Goal: Transaction & Acquisition: Subscribe to service/newsletter

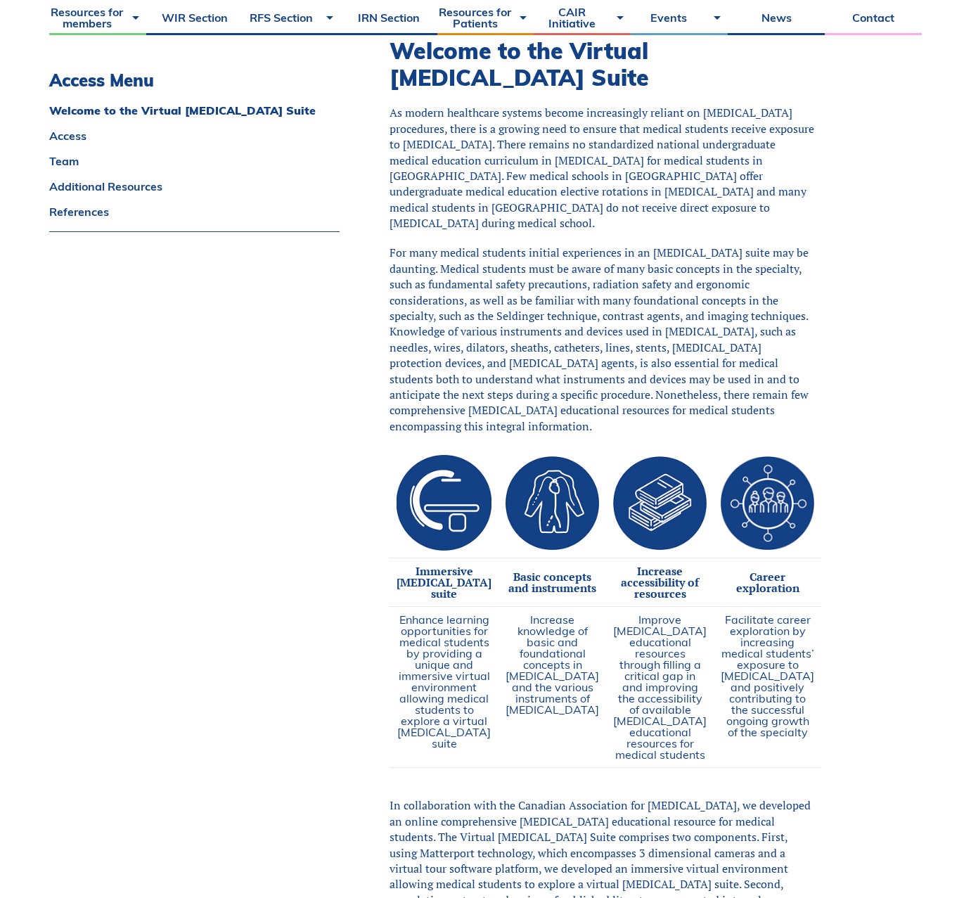
scroll to position [326, 0]
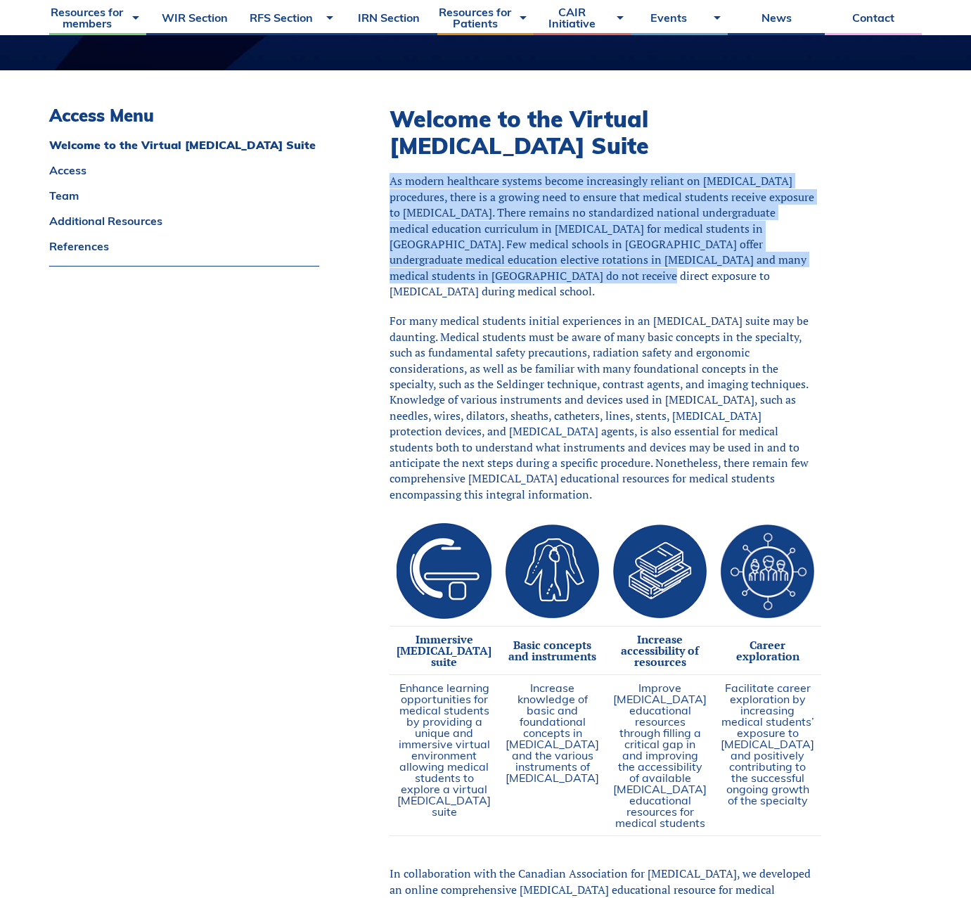
drag, startPoint x: 404, startPoint y: 181, endPoint x: 638, endPoint y: 278, distance: 252.5
click at [638, 278] on div "Welcome to the Virtual Angiography Suite As modern healthcare systems become in…" at bounding box center [637, 740] width 567 height 1341
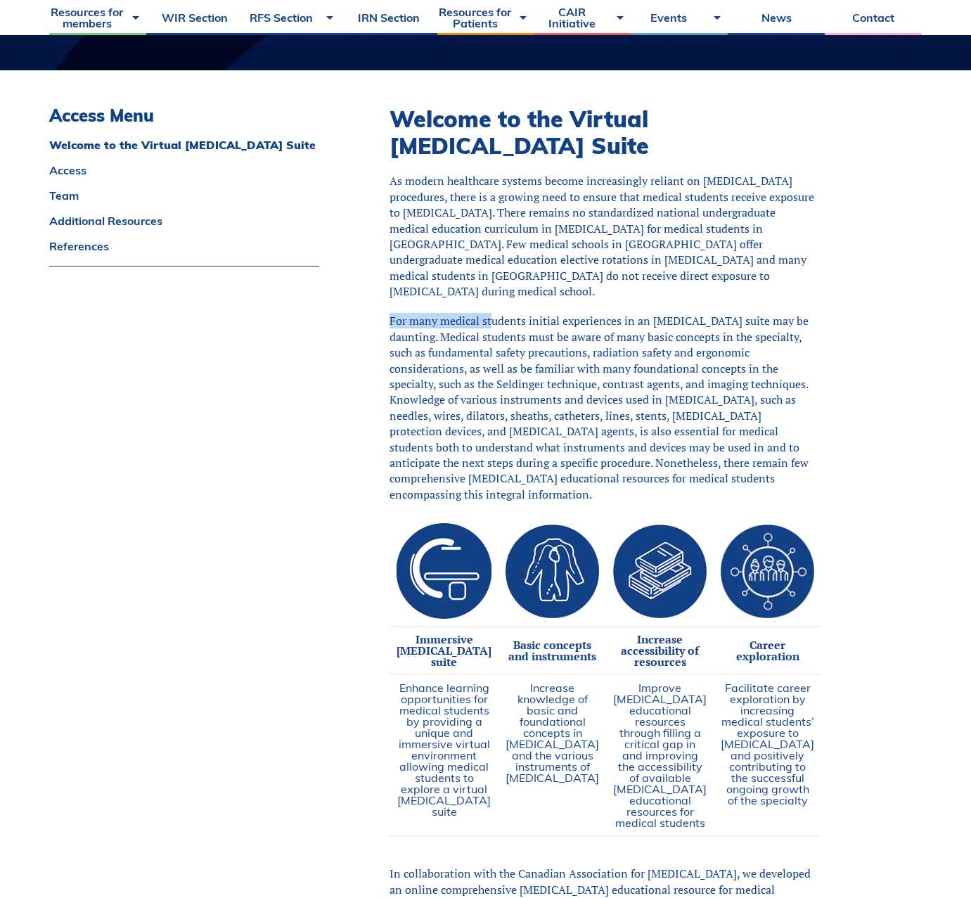
drag, startPoint x: 398, startPoint y: 324, endPoint x: 510, endPoint y: 321, distance: 112.5
click at [510, 321] on div "Welcome to the Virtual Angiography Suite As modern healthcare systems become in…" at bounding box center [637, 740] width 567 height 1341
click at [510, 321] on p "For many medical students initial experiences in an angiography suite may be da…" at bounding box center [602, 407] width 427 height 189
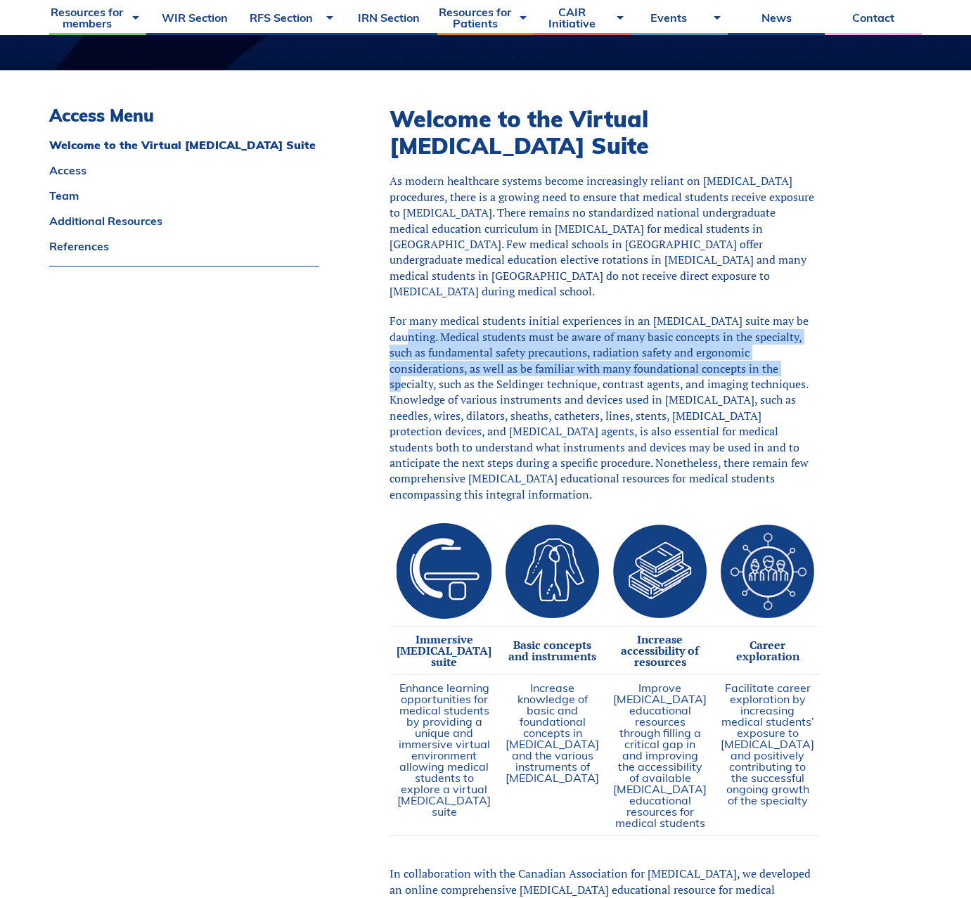
drag, startPoint x: 445, startPoint y: 337, endPoint x: 515, endPoint y: 392, distance: 89.0
click at [514, 391] on p "For many medical students initial experiences in an angiography suite may be da…" at bounding box center [602, 407] width 427 height 189
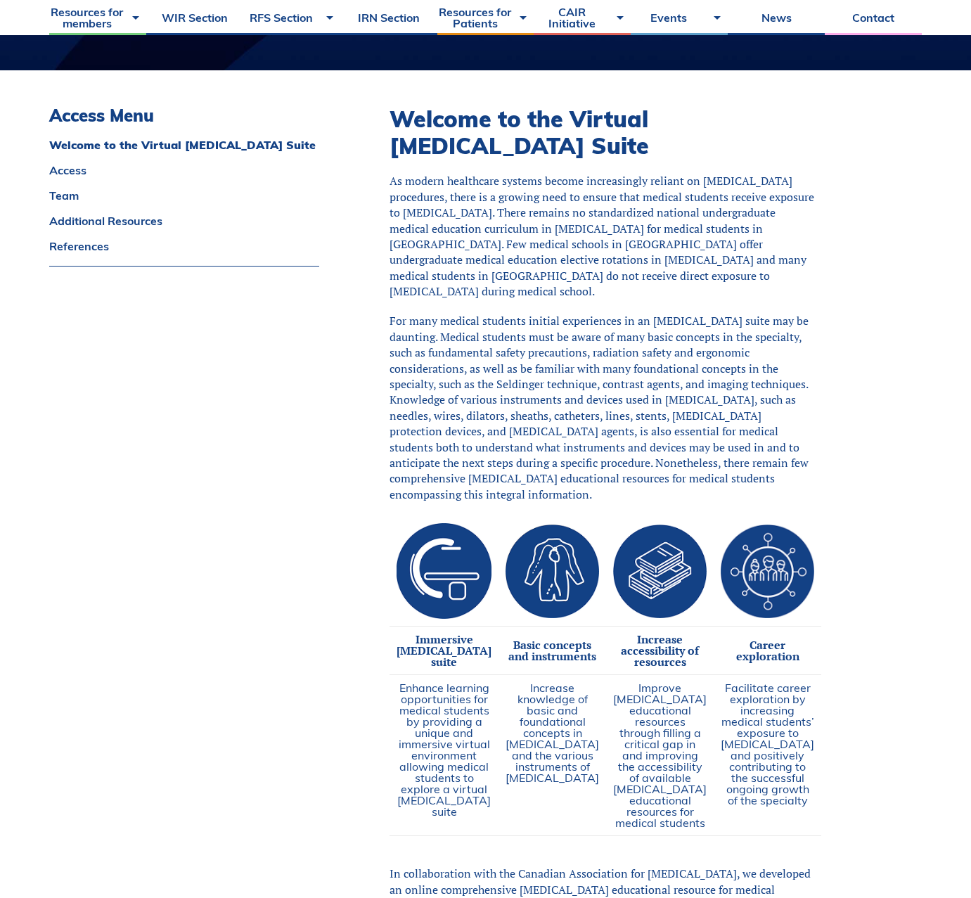
click at [526, 399] on p "For many medical students initial experiences in an angiography suite may be da…" at bounding box center [602, 407] width 427 height 189
drag, startPoint x: 534, startPoint y: 401, endPoint x: 679, endPoint y: 406, distance: 145.6
click at [679, 406] on p "For many medical students initial experiences in an angiography suite may be da…" at bounding box center [602, 407] width 427 height 189
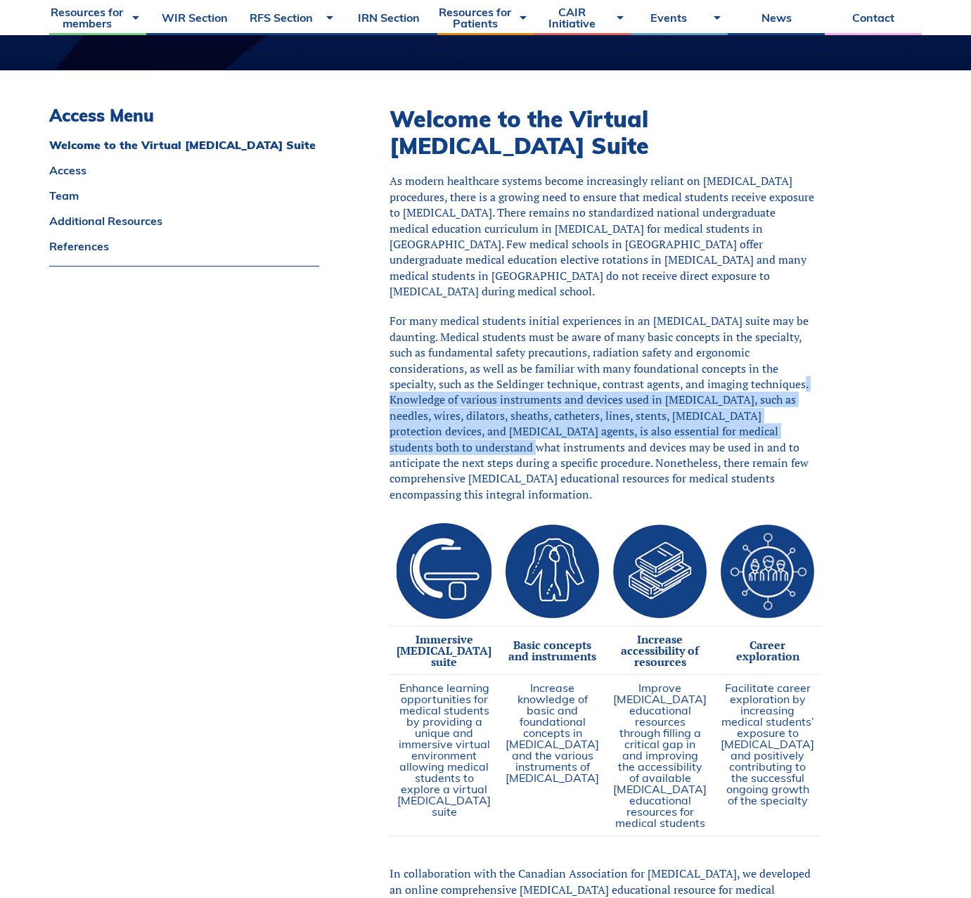
drag, startPoint x: 523, startPoint y: 398, endPoint x: 645, endPoint y: 441, distance: 129.6
click at [645, 441] on p "For many medical students initial experiences in an angiography suite may be da…" at bounding box center [602, 407] width 427 height 189
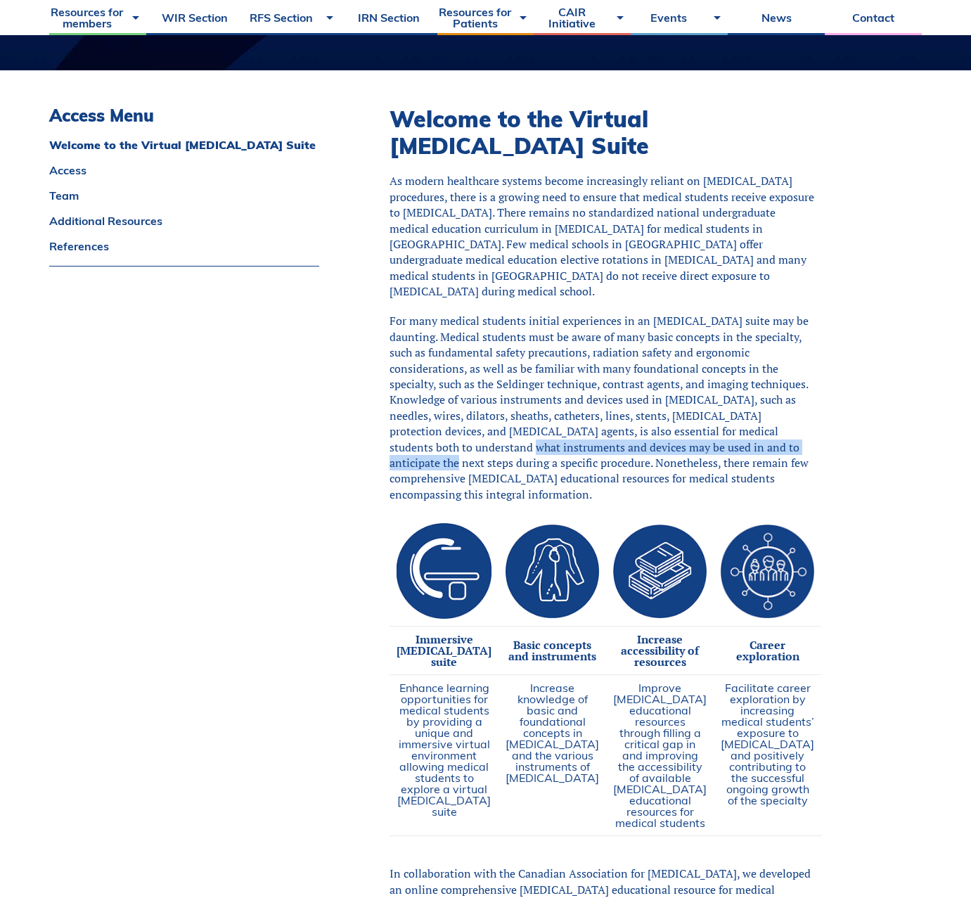
drag, startPoint x: 645, startPoint y: 441, endPoint x: 546, endPoint y: 455, distance: 100.1
click at [576, 460] on p "For many medical students initial experiences in an angiography suite may be da…" at bounding box center [602, 407] width 427 height 189
click at [546, 455] on p "For many medical students initial experiences in an angiography suite may be da…" at bounding box center [602, 407] width 427 height 189
drag, startPoint x: 418, startPoint y: 476, endPoint x: 604, endPoint y: 503, distance: 187.6
click at [604, 502] on p "For many medical students initial experiences in an angiography suite may be da…" at bounding box center [602, 407] width 427 height 189
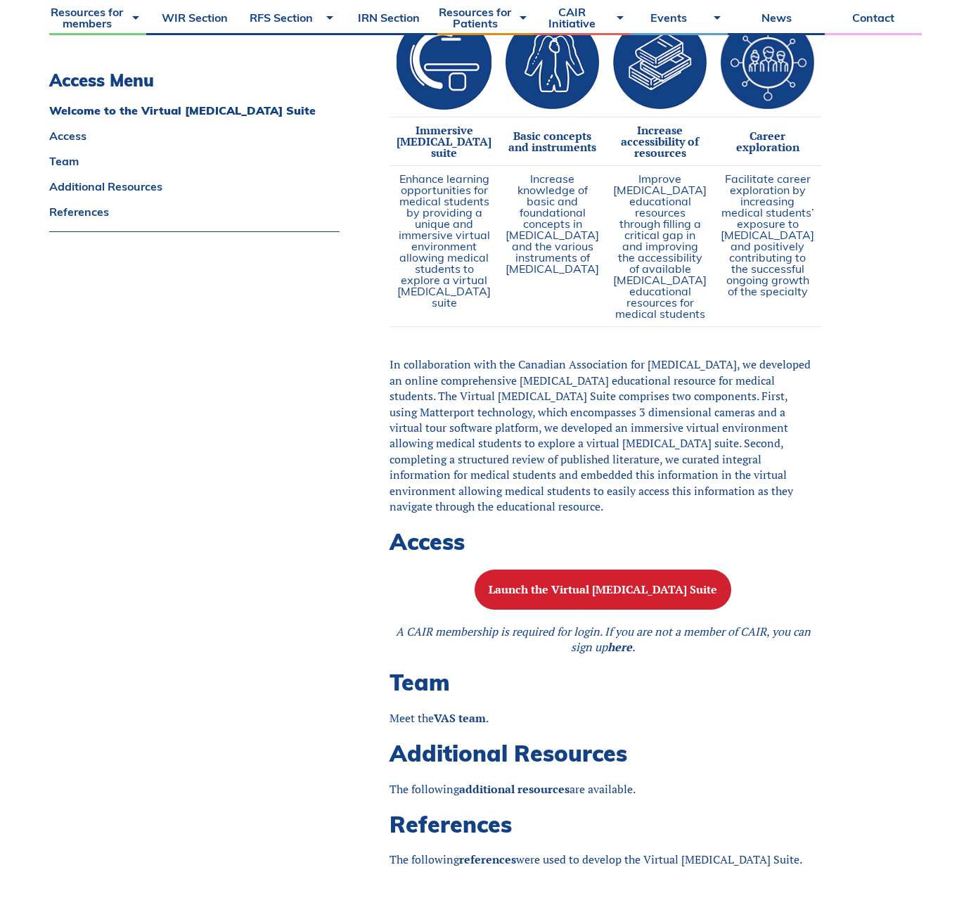
scroll to position [847, 0]
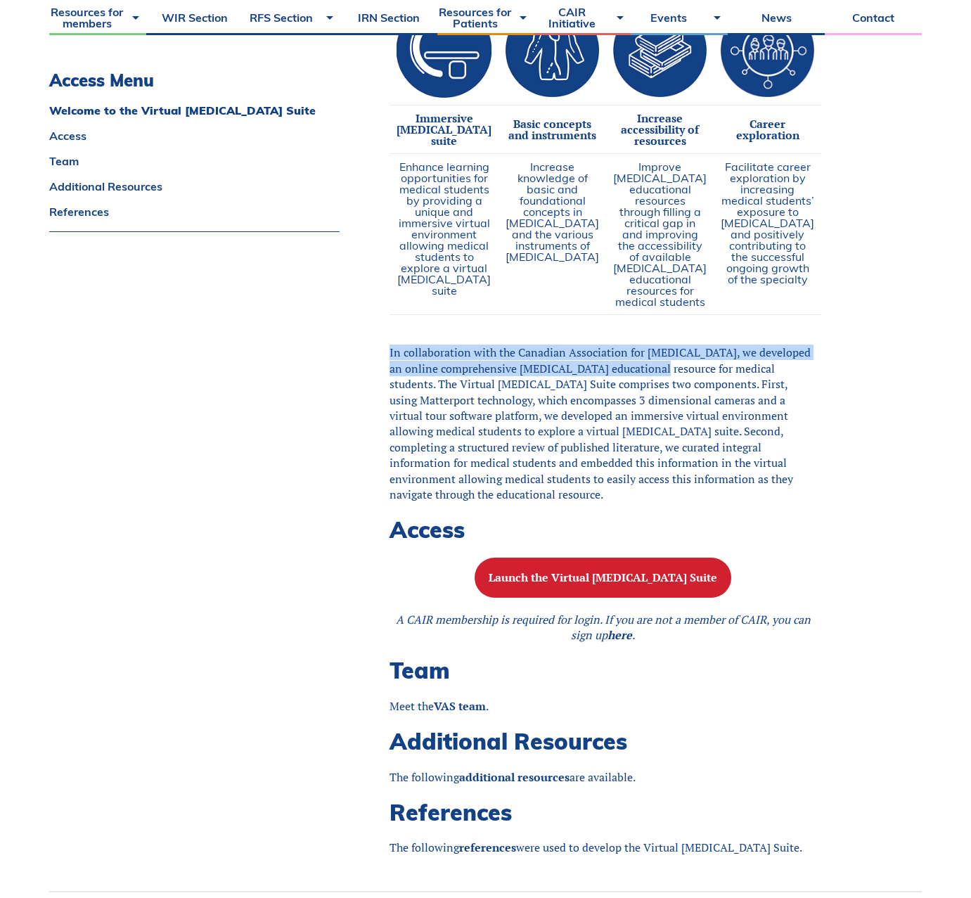
drag, startPoint x: 396, startPoint y: 397, endPoint x: 673, endPoint y: 409, distance: 276.5
click at [673, 409] on div "Welcome to the Virtual Angiography Suite As modern healthcare systems become in…" at bounding box center [637, 219] width 567 height 1341
click at [673, 409] on p "In collaboration with the Canadian Association for Interventional Radiology, we…" at bounding box center [602, 422] width 427 height 157
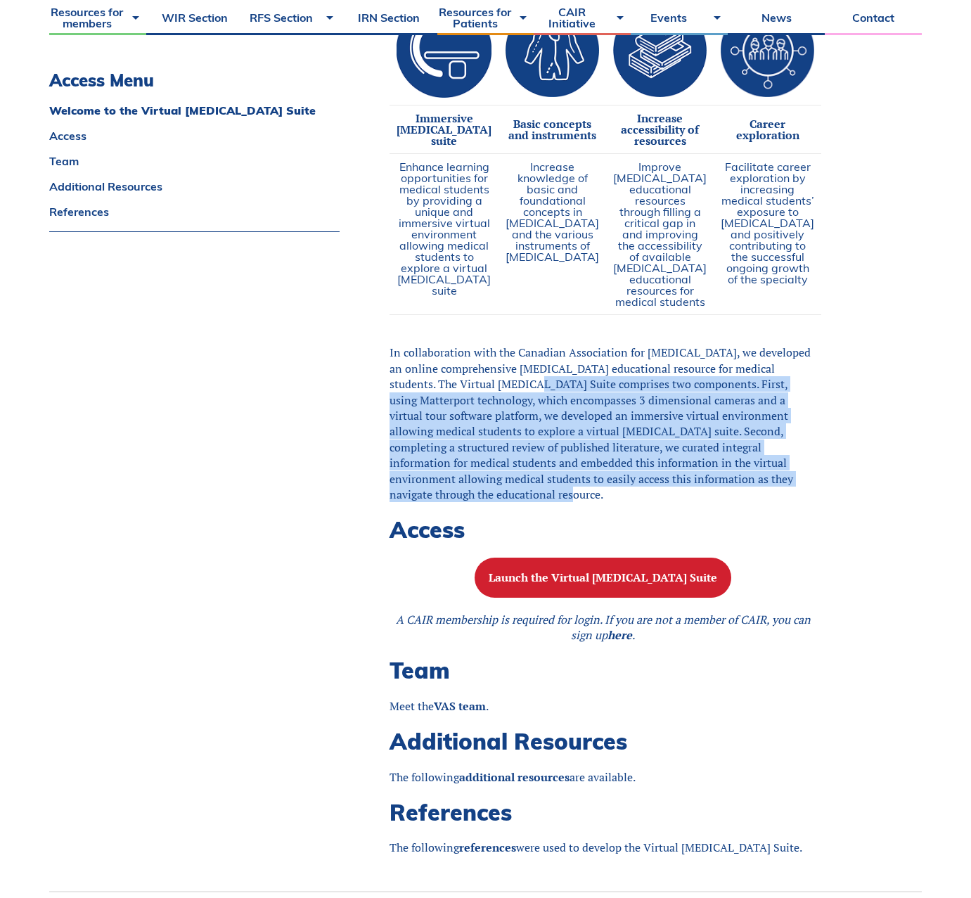
drag, startPoint x: 561, startPoint y: 425, endPoint x: 683, endPoint y: 532, distance: 161.9
click at [683, 502] on p "In collaboration with the Canadian Association for Interventional Radiology, we…" at bounding box center [602, 422] width 427 height 157
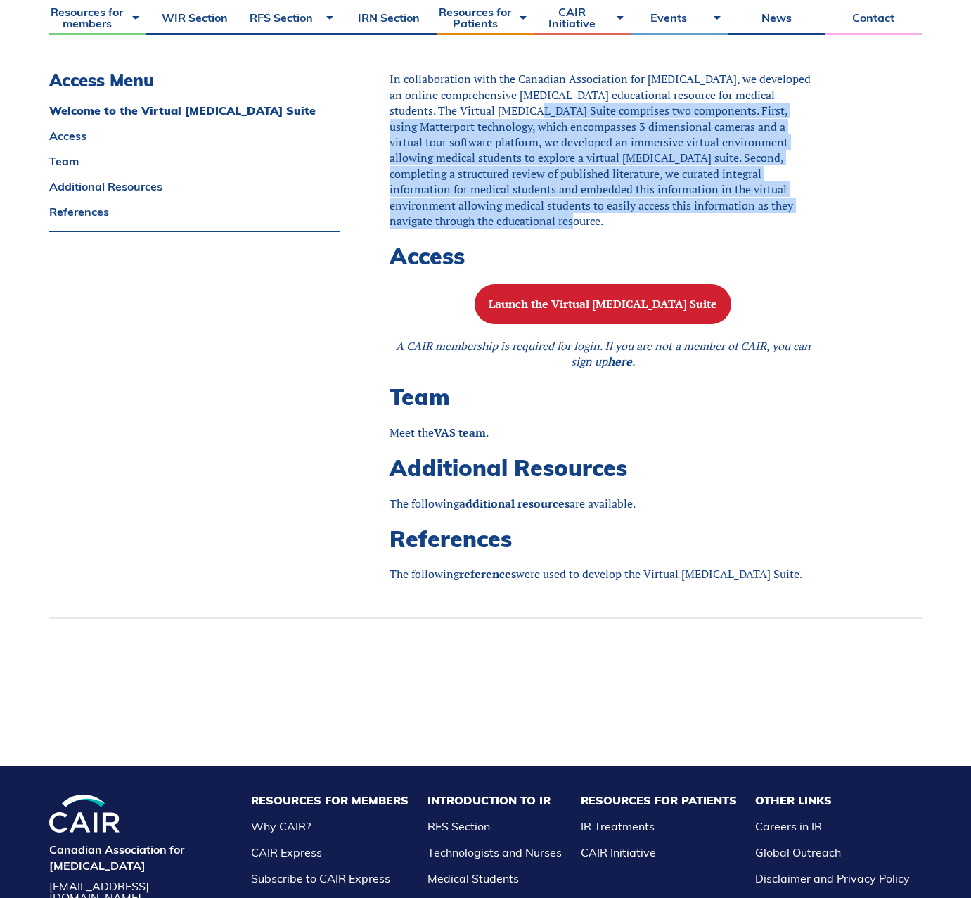
scroll to position [1123, 0]
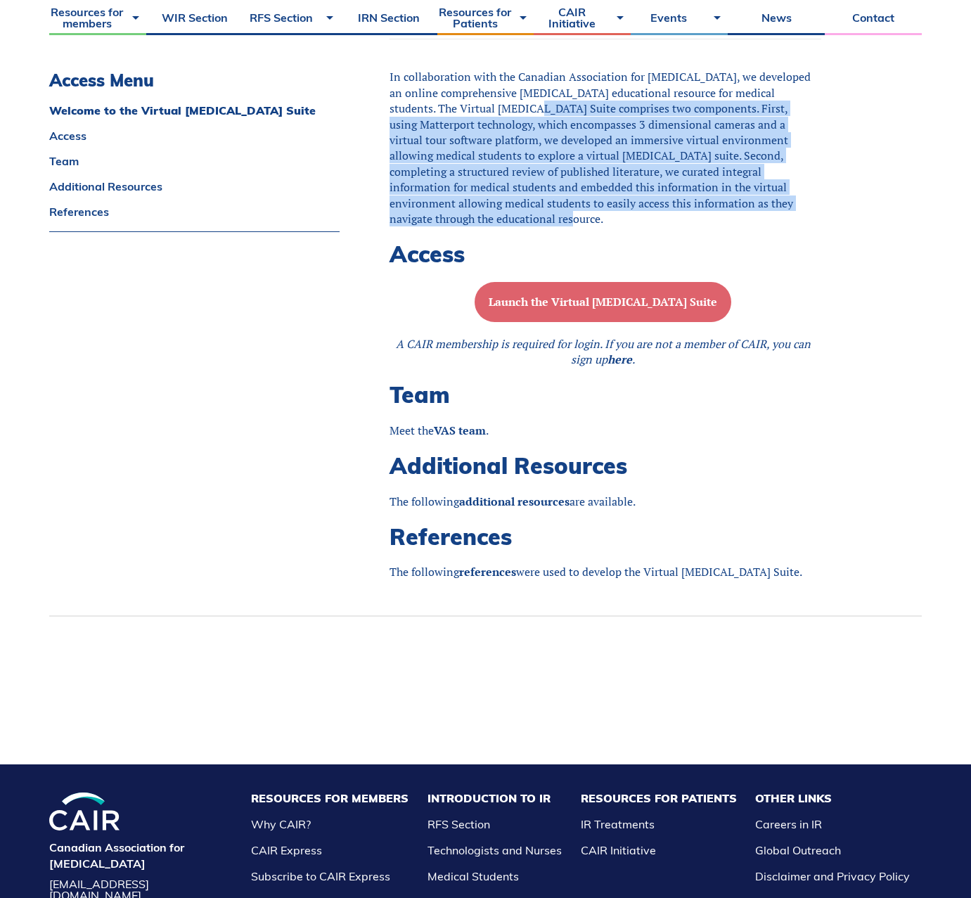
click at [613, 309] on b "Launch the Virtual Angiography Suite" at bounding box center [603, 301] width 228 height 15
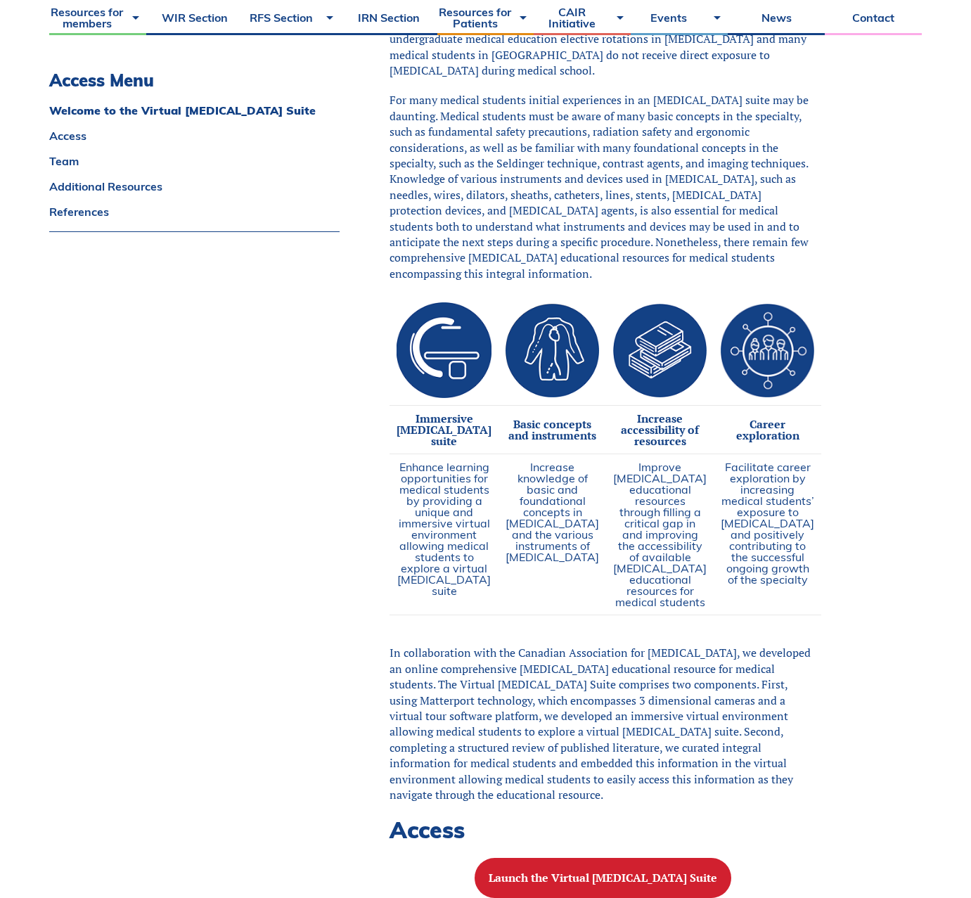
click at [835, 107] on div "Welcome to the Virtual Angiography Suite As modern healthcare systems become in…" at bounding box center [637, 520] width 567 height 1341
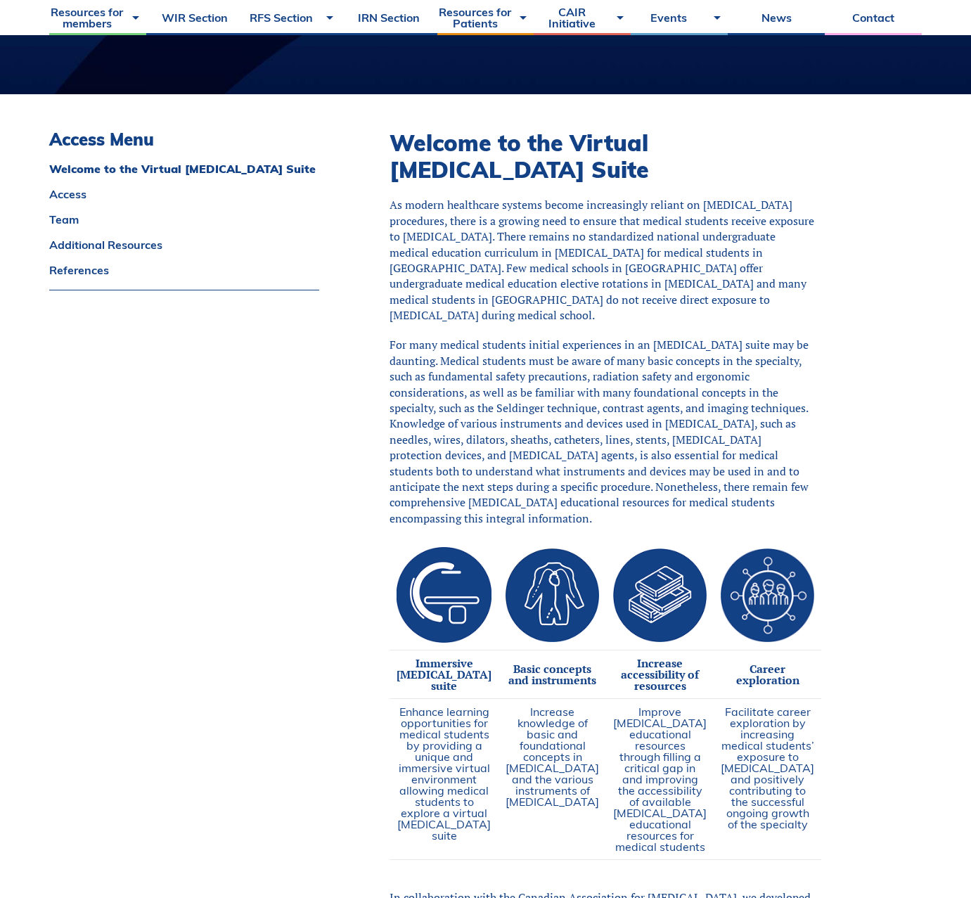
scroll to position [0, 0]
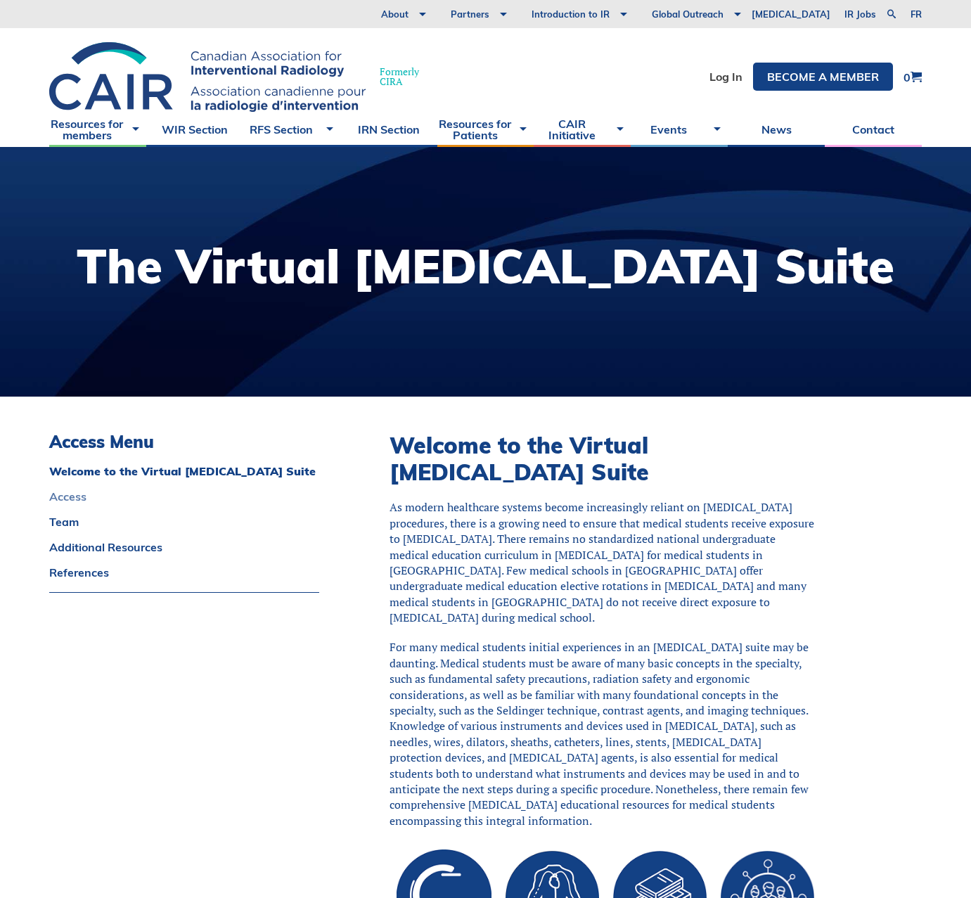
click at [74, 496] on link "Access" at bounding box center [184, 496] width 270 height 11
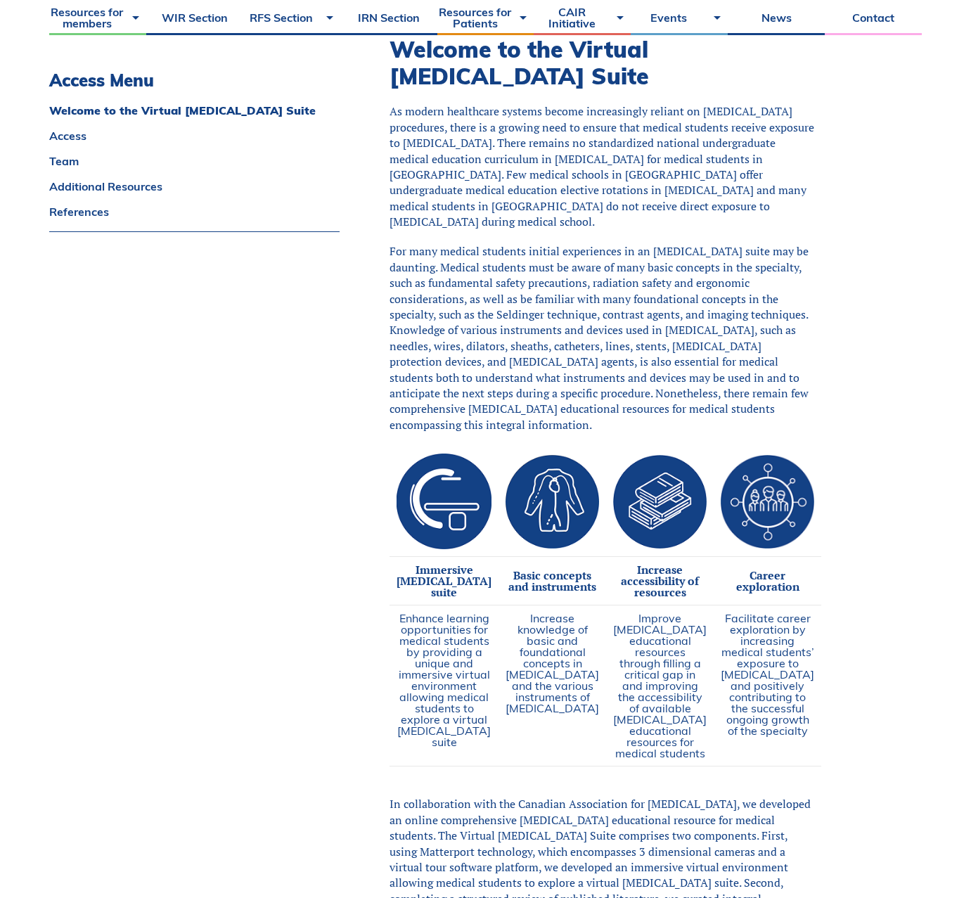
scroll to position [335, 0]
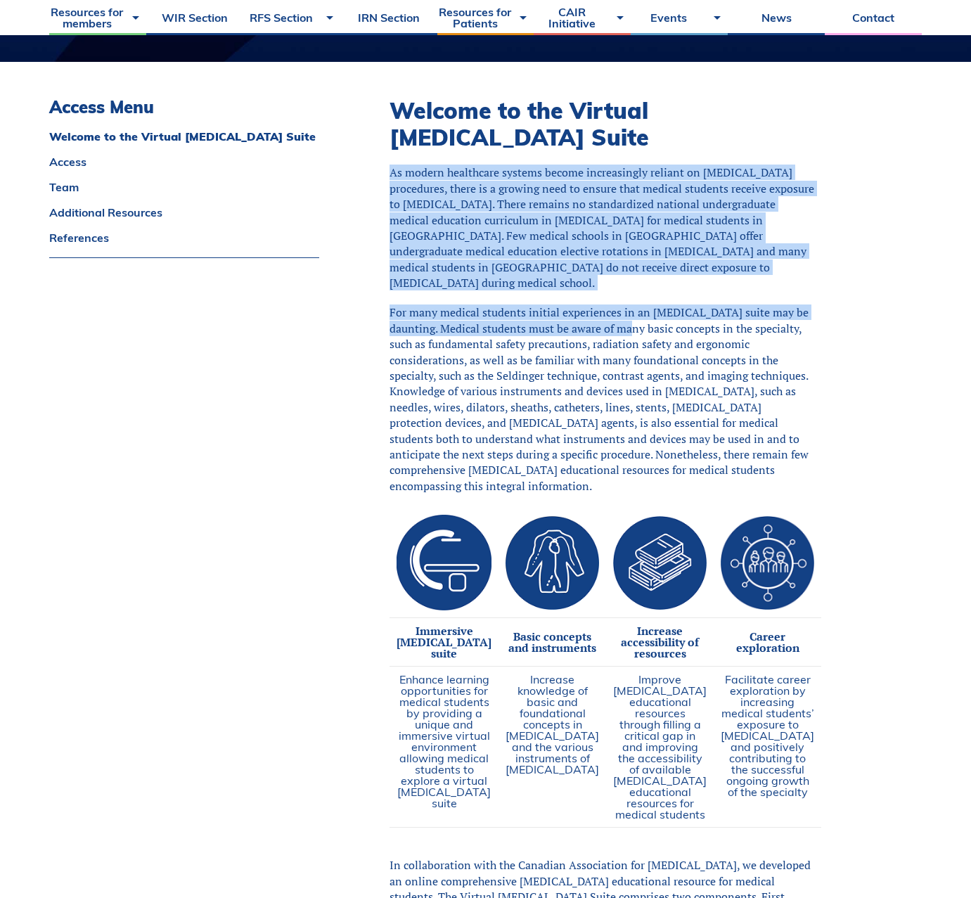
drag, startPoint x: 415, startPoint y: 174, endPoint x: 669, endPoint y: 324, distance: 295.0
click at [669, 324] on div "Welcome to the Virtual Angiography Suite As modern healthcare systems become in…" at bounding box center [602, 732] width 427 height 1271
click at [669, 324] on p "For many medical students initial experiences in an angiography suite may be da…" at bounding box center [602, 398] width 427 height 189
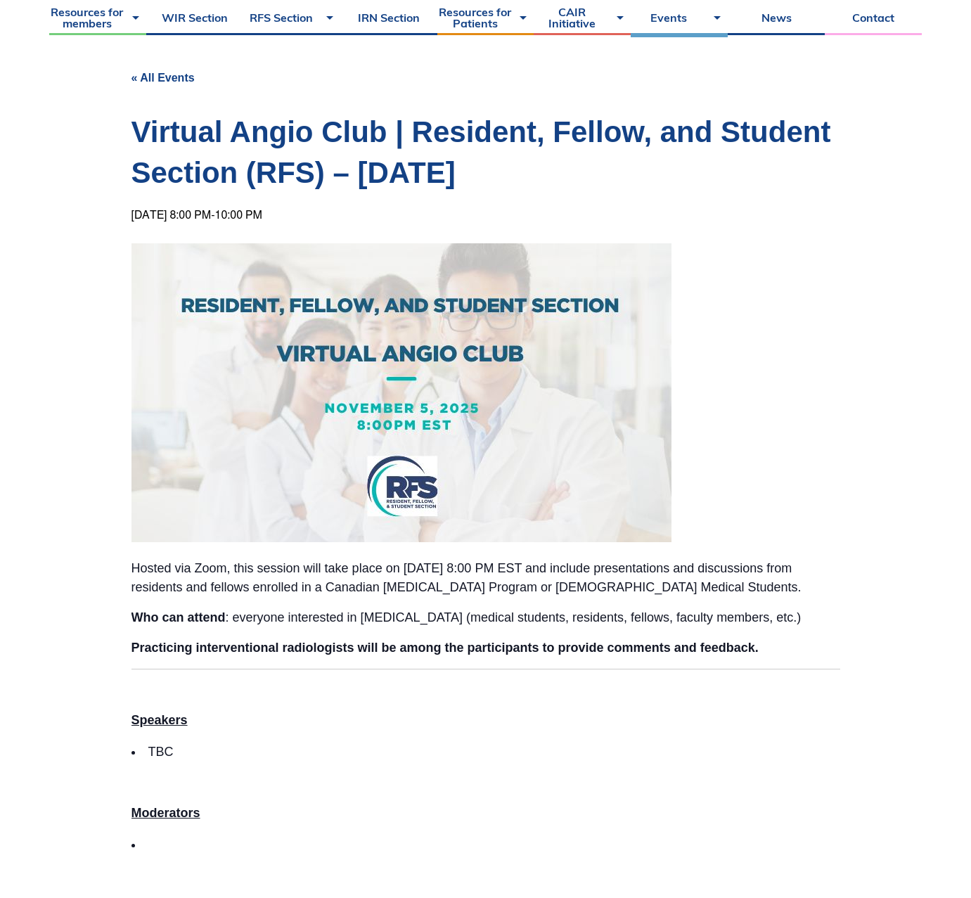
scroll to position [151, 0]
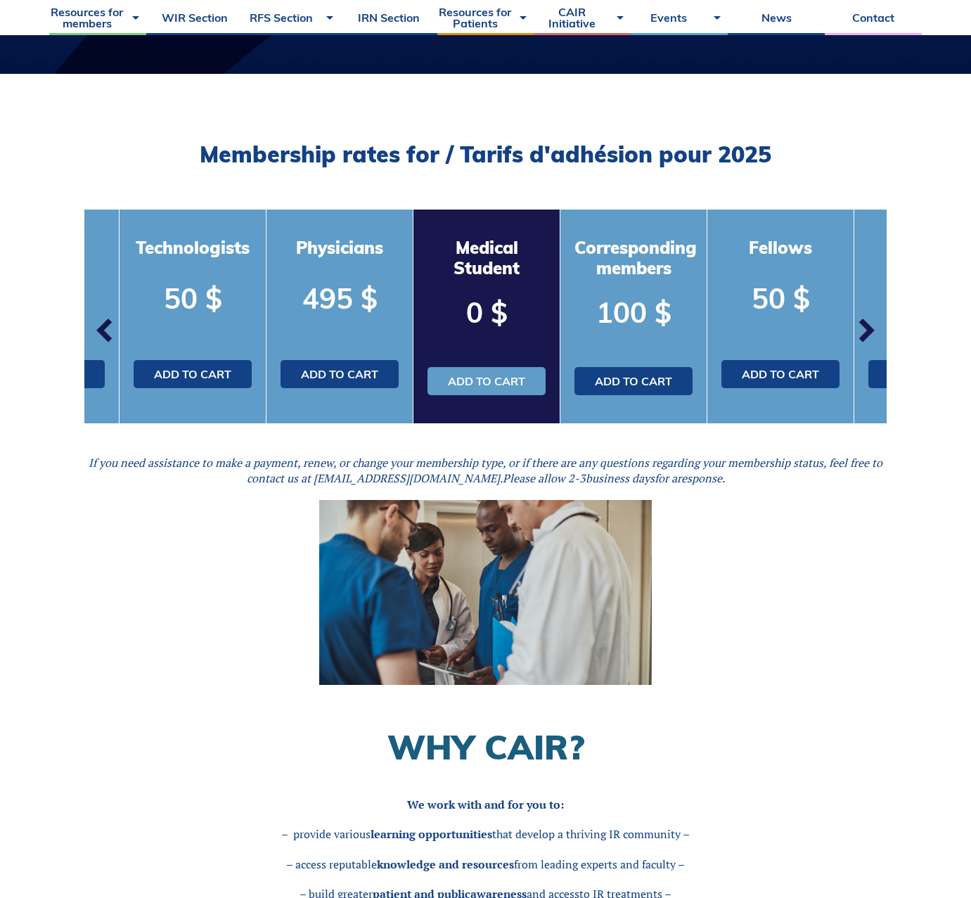
scroll to position [494, 0]
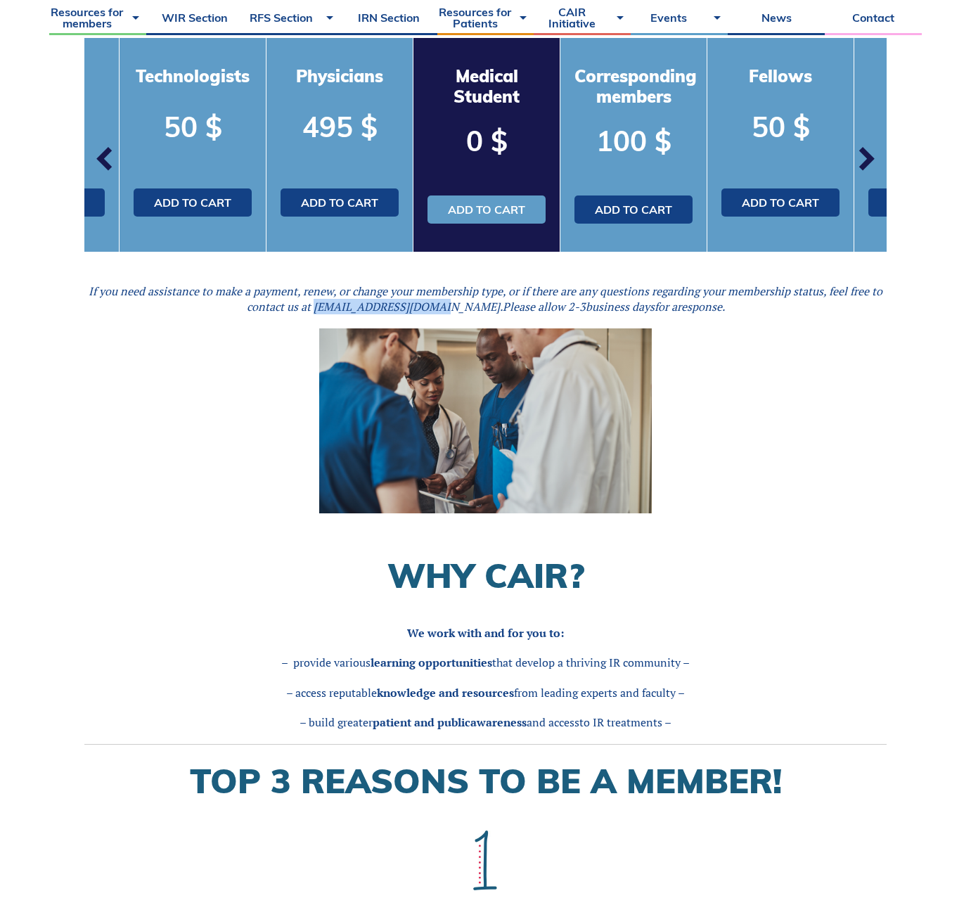
drag, startPoint x: 347, startPoint y: 310, endPoint x: 457, endPoint y: 309, distance: 109.7
click at [457, 309] on em "If you need assistance to make a payment, renew, or change your membership type…" at bounding box center [486, 298] width 794 height 31
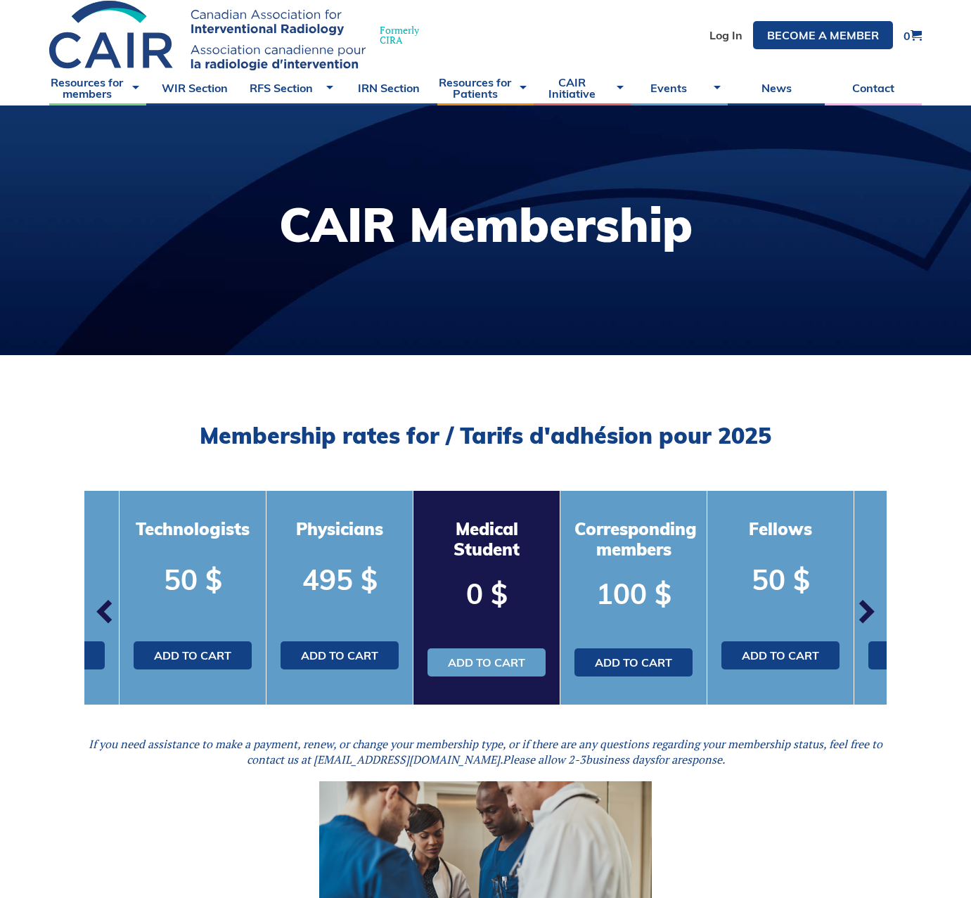
scroll to position [42, 0]
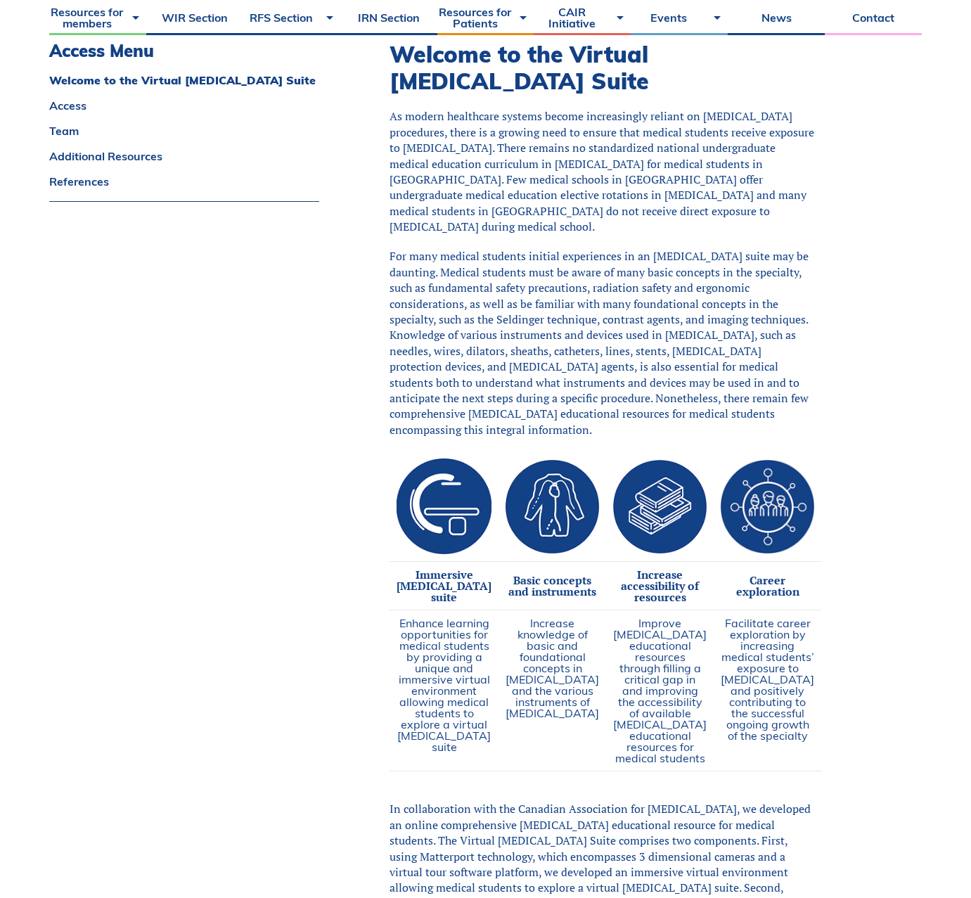
scroll to position [417, 0]
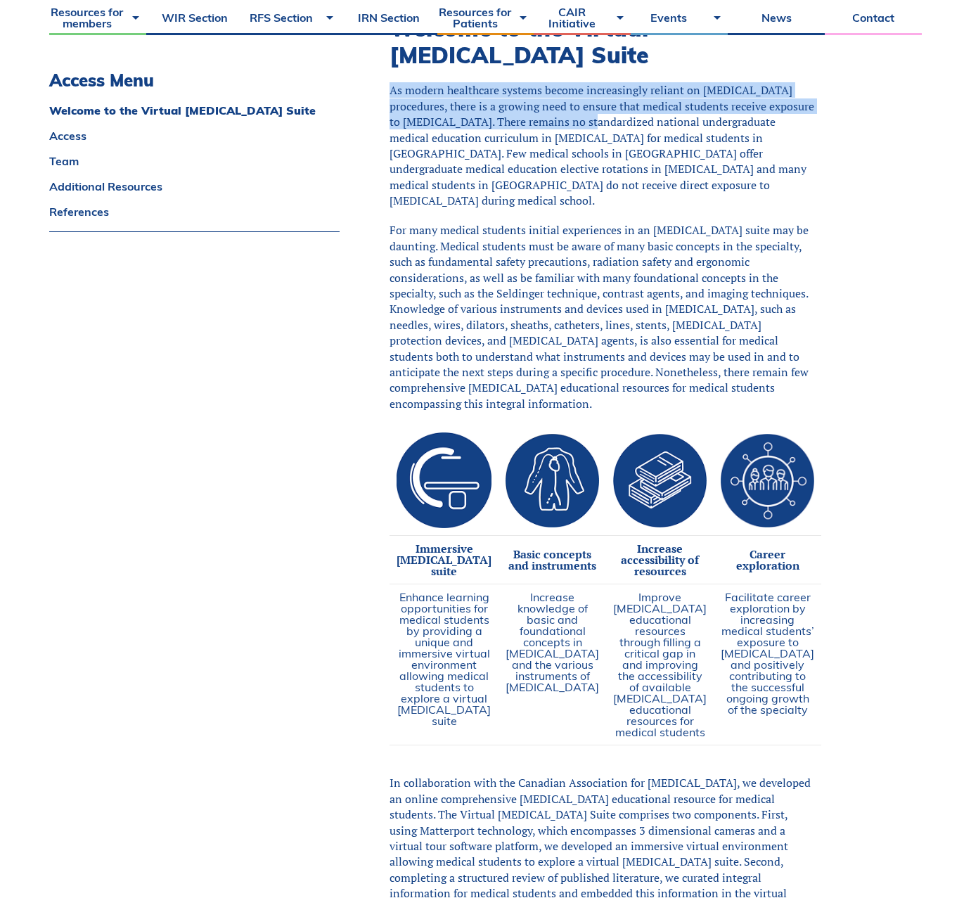
drag, startPoint x: 408, startPoint y: 89, endPoint x: 633, endPoint y: 122, distance: 227.5
click at [633, 122] on div "Welcome to the Virtual Angiography Suite As modern healthcare systems become in…" at bounding box center [637, 650] width 567 height 1341
copy span "As modern healthcare systems become increasingly reliant on interventional radi…"
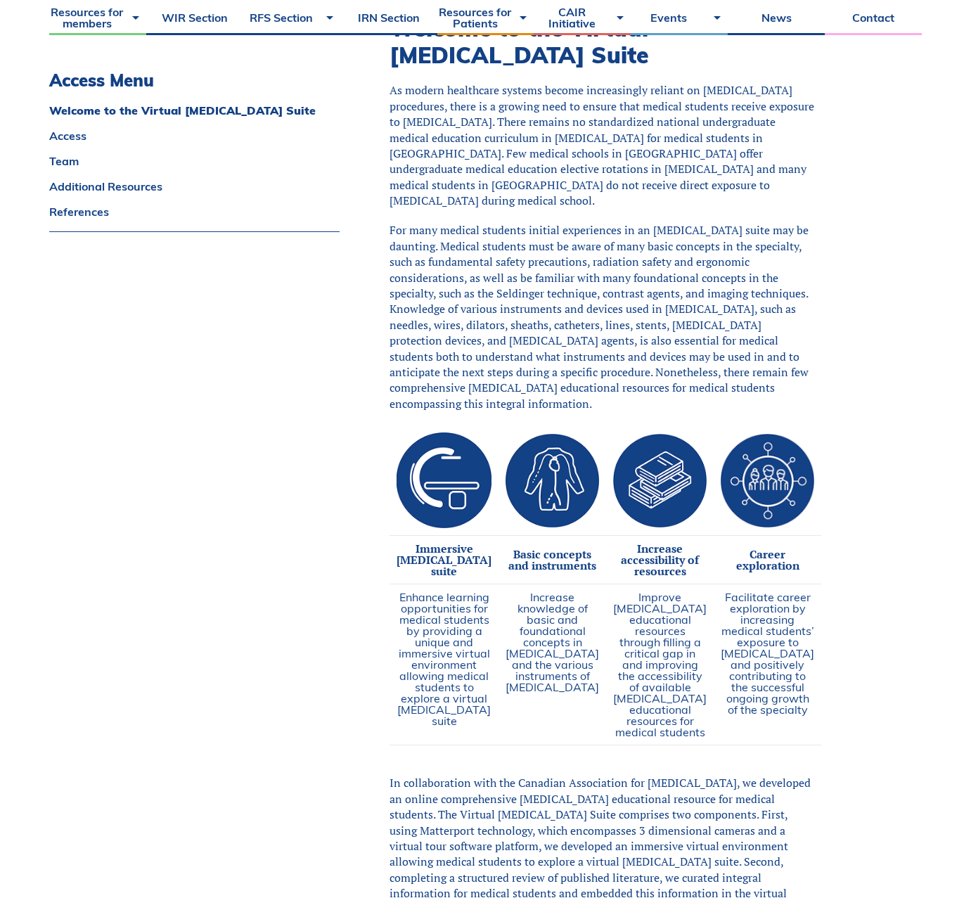
click at [674, 346] on p "For many medical students initial experiences in an angiography suite may be da…" at bounding box center [602, 316] width 427 height 189
drag, startPoint x: 407, startPoint y: 389, endPoint x: 473, endPoint y: 394, distance: 66.2
click at [473, 394] on div "Welcome to the Virtual Angiography Suite As modern healthcare systems become in…" at bounding box center [637, 650] width 567 height 1341
click at [473, 394] on p "For many medical students initial experiences in an [MEDICAL_DATA] suite may be…" at bounding box center [602, 316] width 427 height 189
drag, startPoint x: 498, startPoint y: 395, endPoint x: 607, endPoint y: 410, distance: 110.7
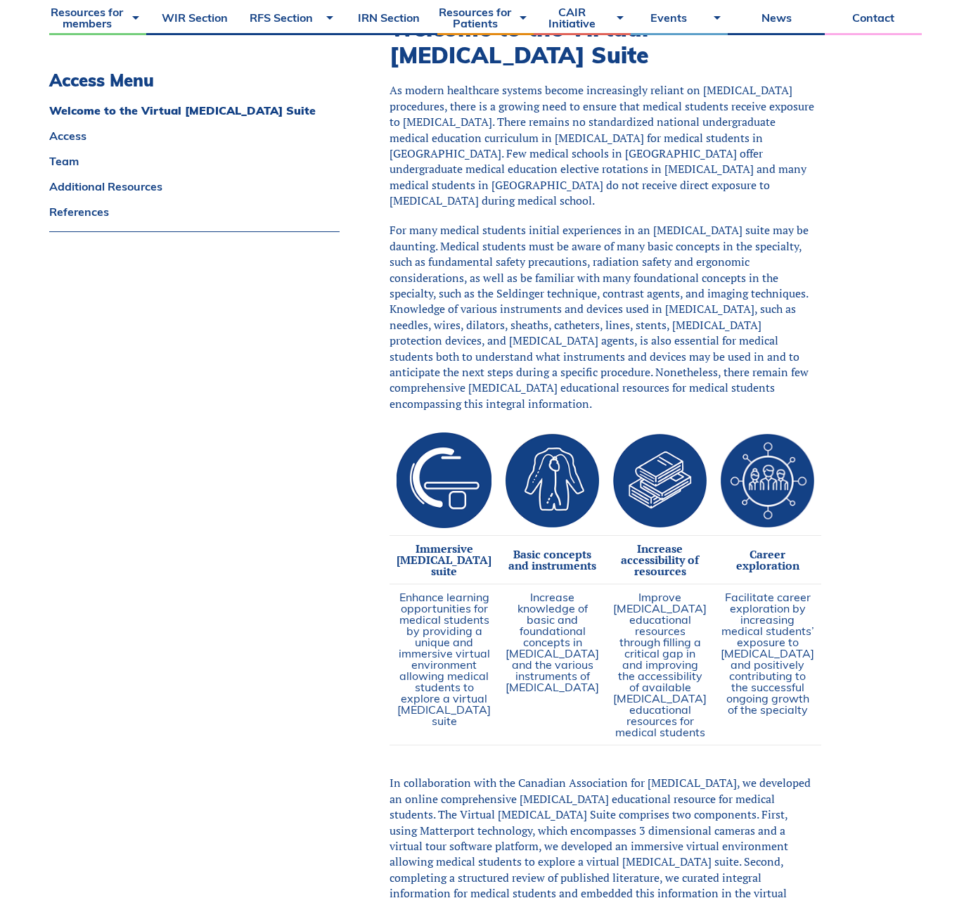
click at [604, 408] on p "For many medical students initial experiences in an angiography suite may be da…" at bounding box center [602, 316] width 427 height 189
click at [613, 411] on p "For many medical students initial experiences in an angiography suite may be da…" at bounding box center [602, 316] width 427 height 189
drag, startPoint x: 574, startPoint y: 415, endPoint x: 404, endPoint y: 364, distance: 178.4
click at [404, 364] on div "Welcome to the Virtual Angiography Suite As modern healthcare systems become in…" at bounding box center [637, 650] width 567 height 1341
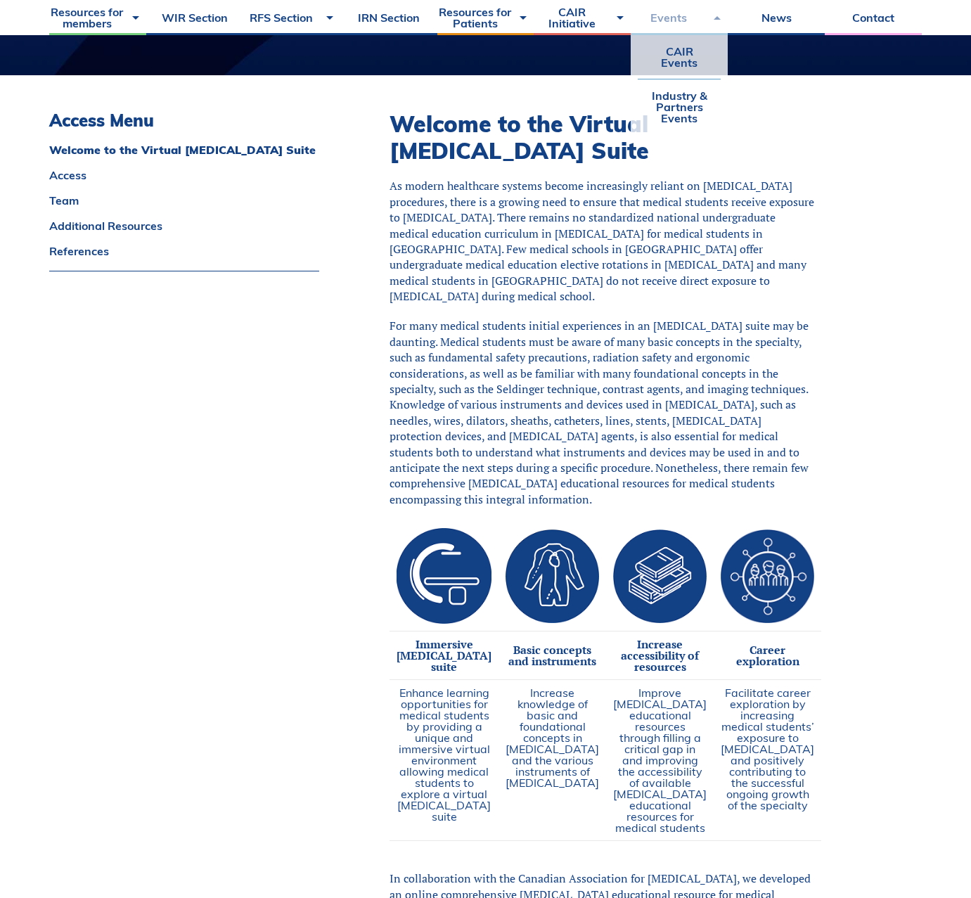
scroll to position [316, 0]
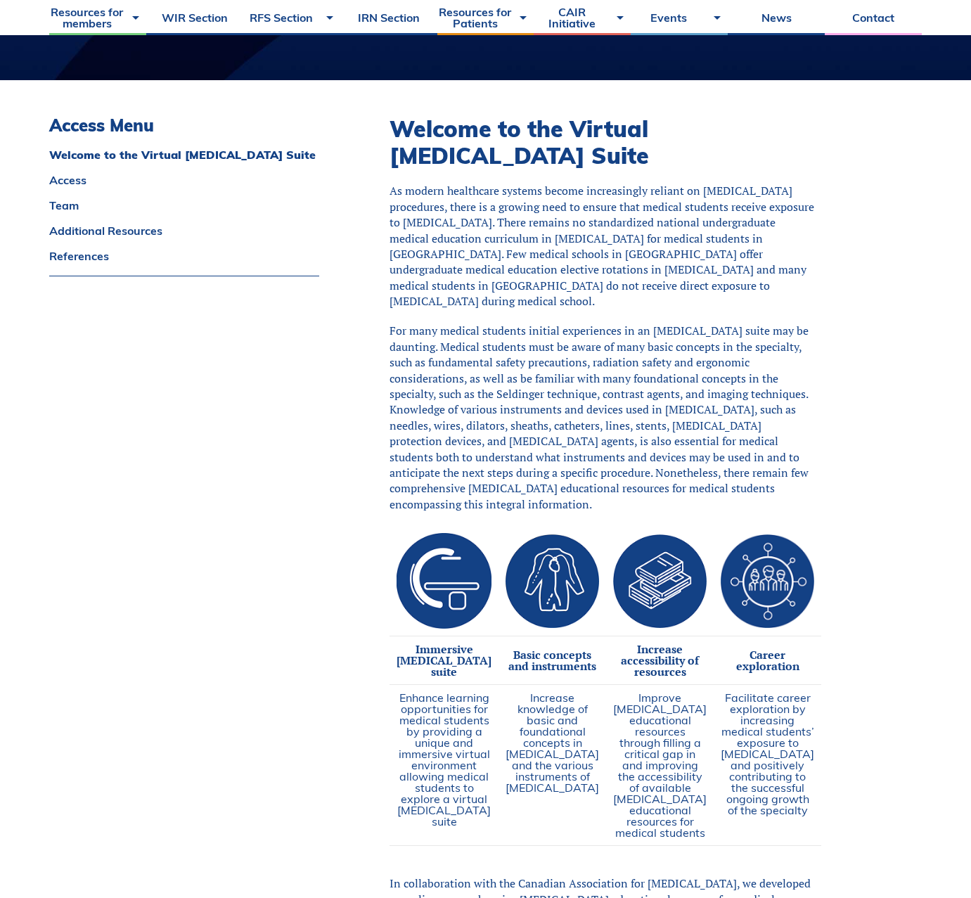
click at [455, 355] on p "For many medical students initial experiences in an angiography suite may be da…" at bounding box center [602, 417] width 427 height 189
drag, startPoint x: 463, startPoint y: 344, endPoint x: 545, endPoint y: 355, distance: 83.0
click at [545, 355] on p "For many medical students initial experiences in an angiography suite may be da…" at bounding box center [602, 417] width 427 height 189
click at [547, 356] on p "For many medical students initial experiences in an angiography suite may be da…" at bounding box center [602, 417] width 427 height 189
drag, startPoint x: 559, startPoint y: 398, endPoint x: 568, endPoint y: 401, distance: 9.8
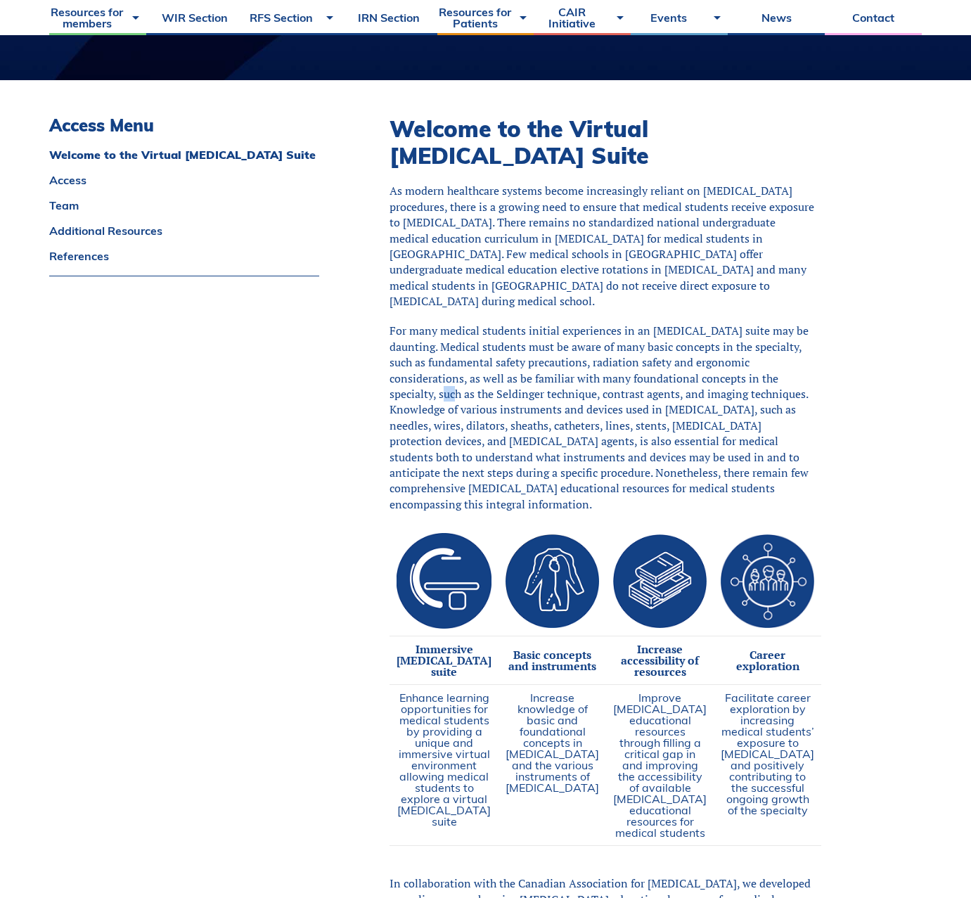
click at [569, 401] on p "For many medical students initial experiences in an angiography suite may be da…" at bounding box center [602, 417] width 427 height 189
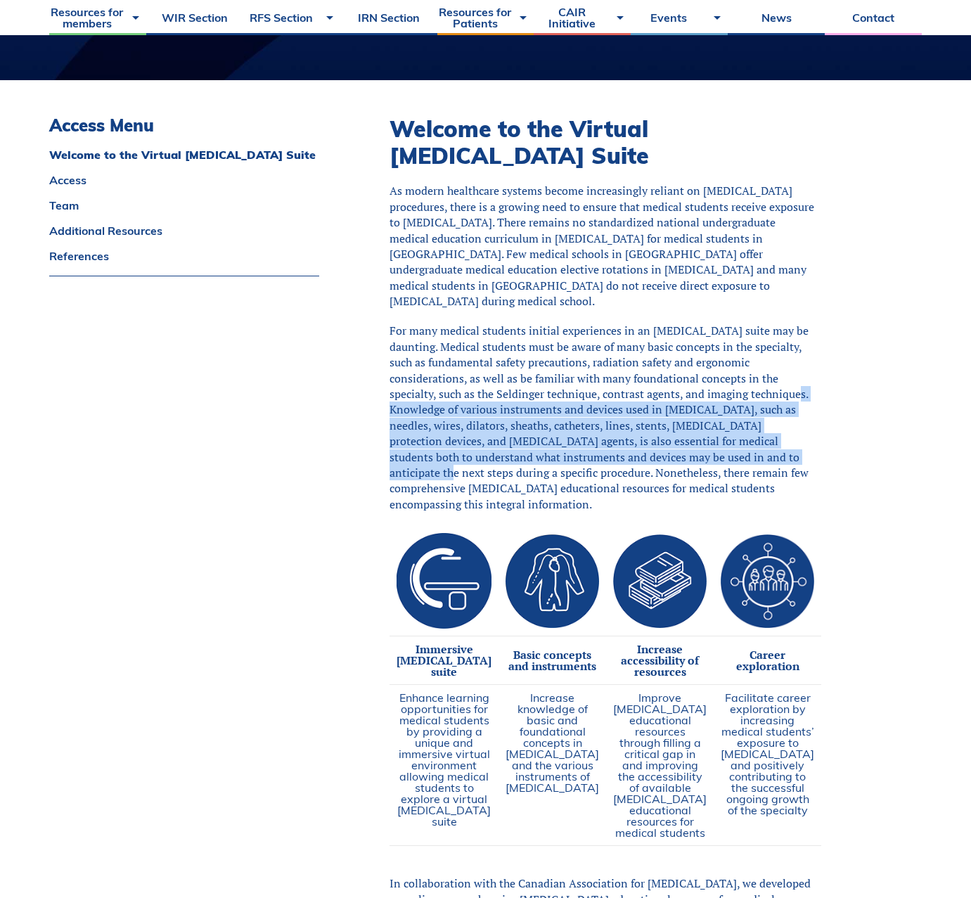
drag, startPoint x: 513, startPoint y: 410, endPoint x: 572, endPoint y: 475, distance: 87.6
click at [572, 475] on p "For many medical students initial experiences in an angiography suite may be da…" at bounding box center [602, 417] width 427 height 189
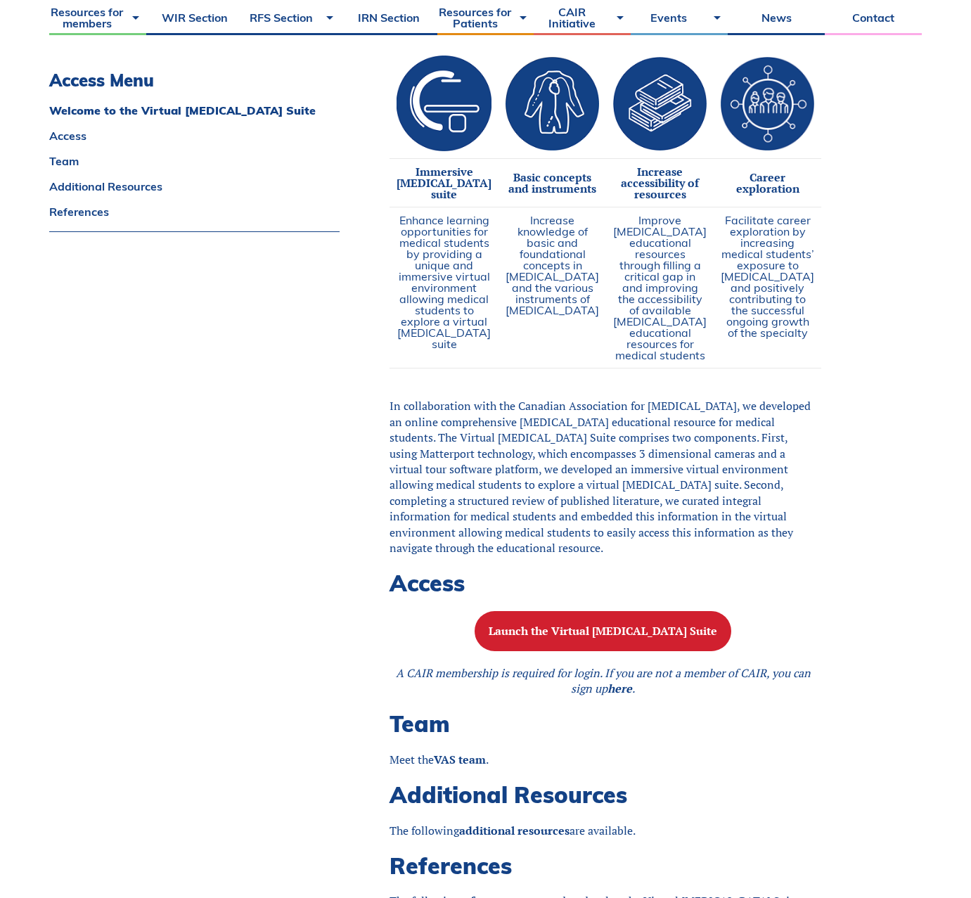
scroll to position [873, 0]
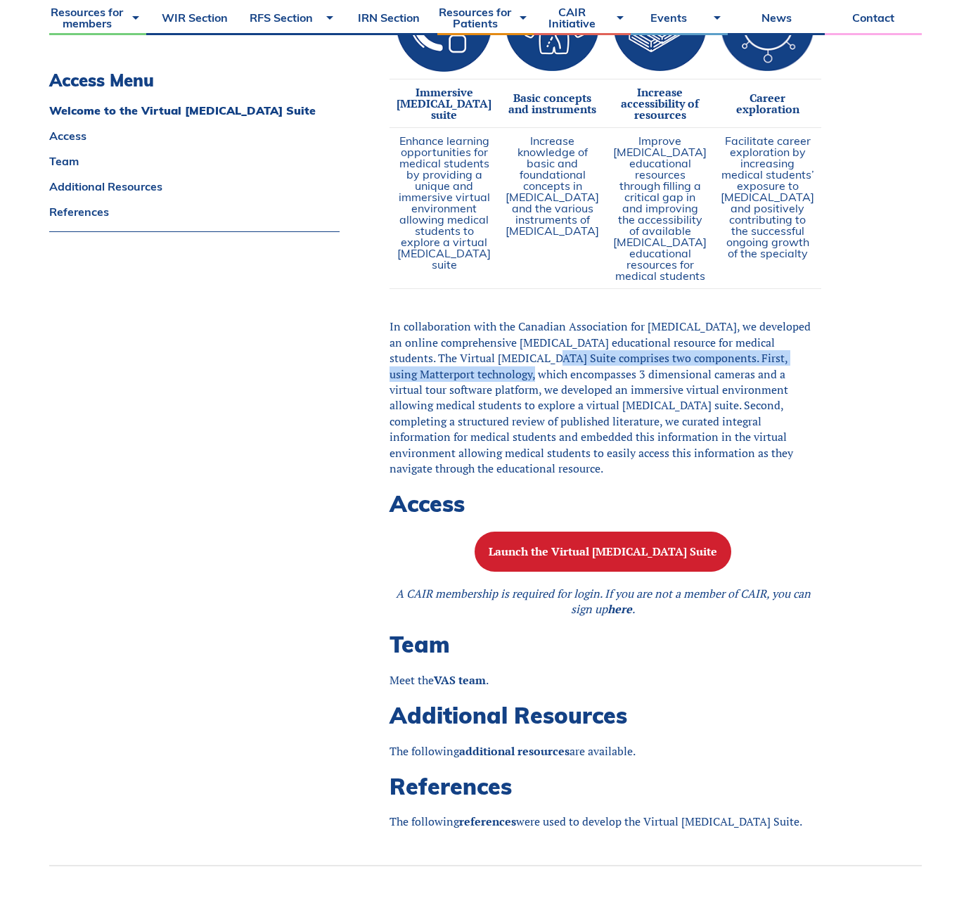
drag, startPoint x: 587, startPoint y: 401, endPoint x: 566, endPoint y: 424, distance: 31.4
click at [566, 424] on p "In collaboration with the Canadian Association for Interventional Radiology, we…" at bounding box center [602, 396] width 427 height 157
click at [565, 423] on p "In collaboration with the Canadian Association for Interventional Radiology, we…" at bounding box center [602, 396] width 427 height 157
drag, startPoint x: 565, startPoint y: 399, endPoint x: 801, endPoint y: 514, distance: 262.5
click at [801, 476] on p "In collaboration with the Canadian Association for Interventional Radiology, we…" at bounding box center [602, 396] width 427 height 157
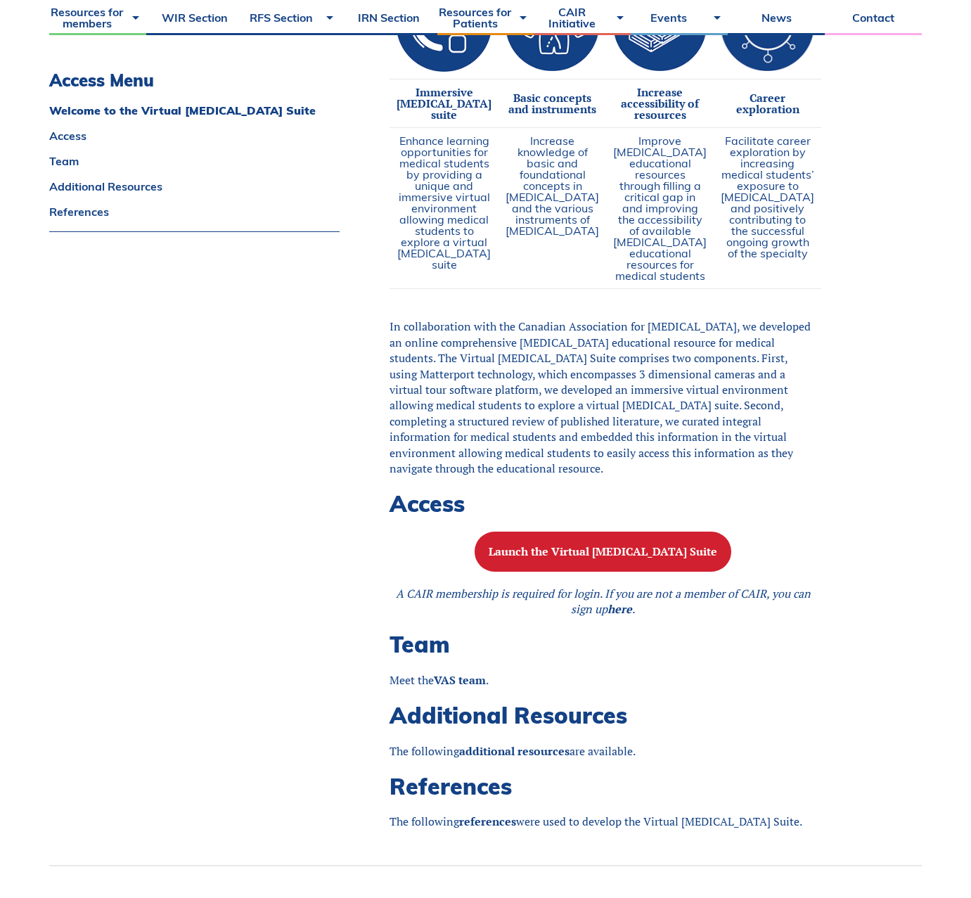
copy p "The Virtual Angiography Suite comprises two components. First, using Matterport…"
click at [706, 289] on td "Improve interventional radiology educational resources through filling a critic…" at bounding box center [660, 208] width 108 height 161
click at [389, 198] on div "Welcome to the Virtual Angiography Suite As modern healthcare systems become in…" at bounding box center [637, 193] width 567 height 1341
click at [780, 418] on p "In collaboration with the Canadian Association for Interventional Radiology, we…" at bounding box center [602, 396] width 427 height 157
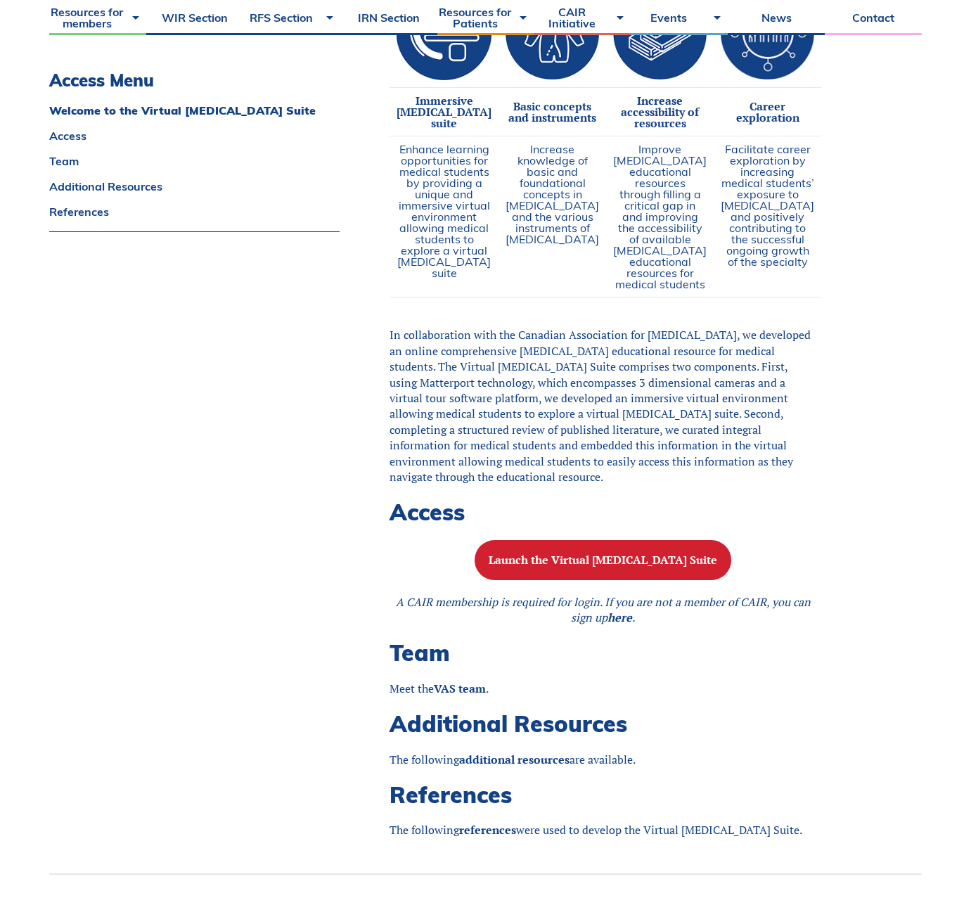
scroll to position [912, 0]
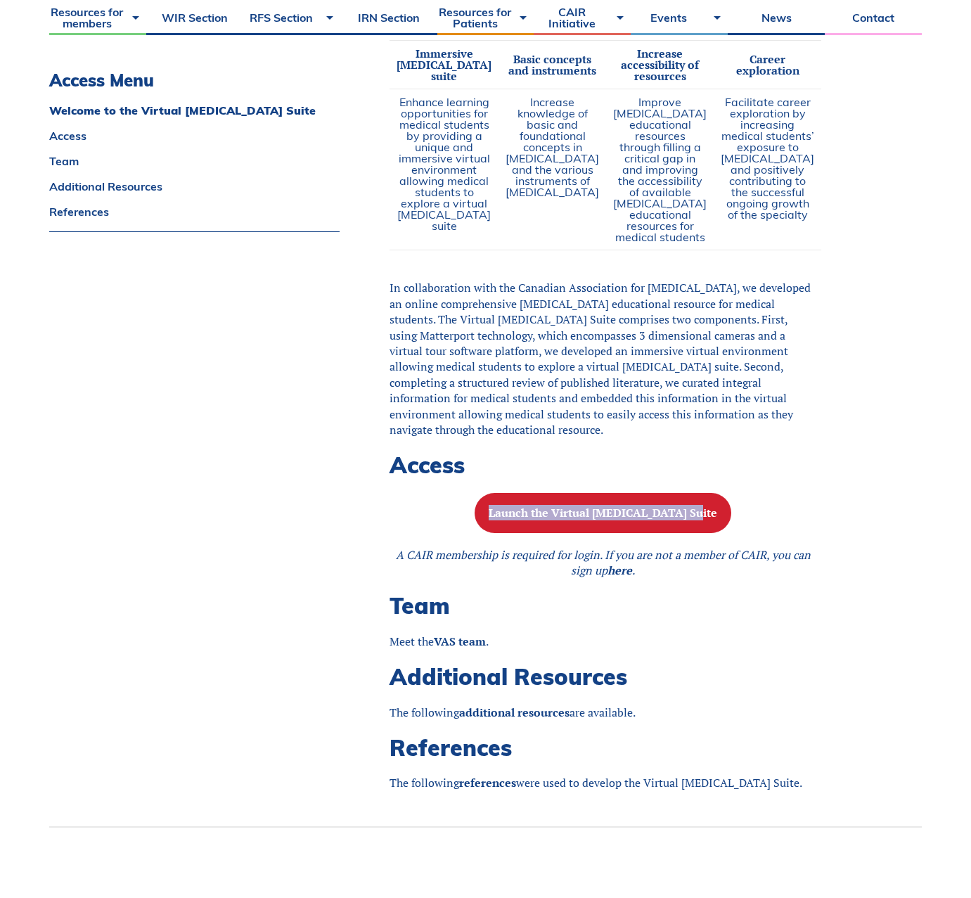
drag, startPoint x: 743, startPoint y: 548, endPoint x: 434, endPoint y: 538, distance: 309.5
click at [433, 533] on p "Launch the Virtual [MEDICAL_DATA] Suite" at bounding box center [602, 513] width 427 height 40
click at [493, 437] on p "In collaboration with the Canadian Association for Interventional Radiology, we…" at bounding box center [602, 358] width 427 height 157
drag, startPoint x: 524, startPoint y: 557, endPoint x: 775, endPoint y: 561, distance: 251.0
click at [775, 533] on p "Launch the Virtual [MEDICAL_DATA] Suite" at bounding box center [602, 513] width 427 height 40
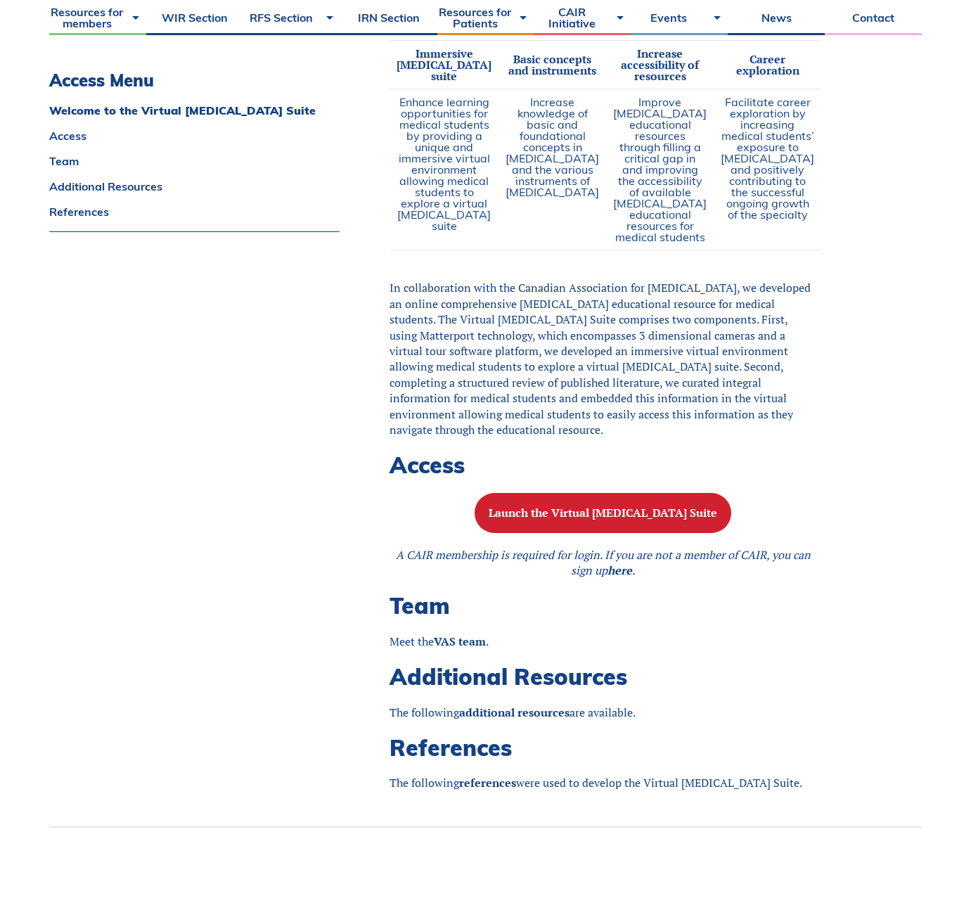
click at [775, 533] on p "Launch the Virtual [MEDICAL_DATA] Suite" at bounding box center [602, 513] width 427 height 40
drag, startPoint x: 772, startPoint y: 560, endPoint x: 434, endPoint y: 532, distance: 339.2
click at [434, 532] on div "Welcome to the Virtual Angiography Suite As modern healthcare systems become in…" at bounding box center [602, 155] width 427 height 1271
click at [512, 437] on p "In collaboration with the Canadian Association for Interventional Radiology, we…" at bounding box center [602, 358] width 427 height 157
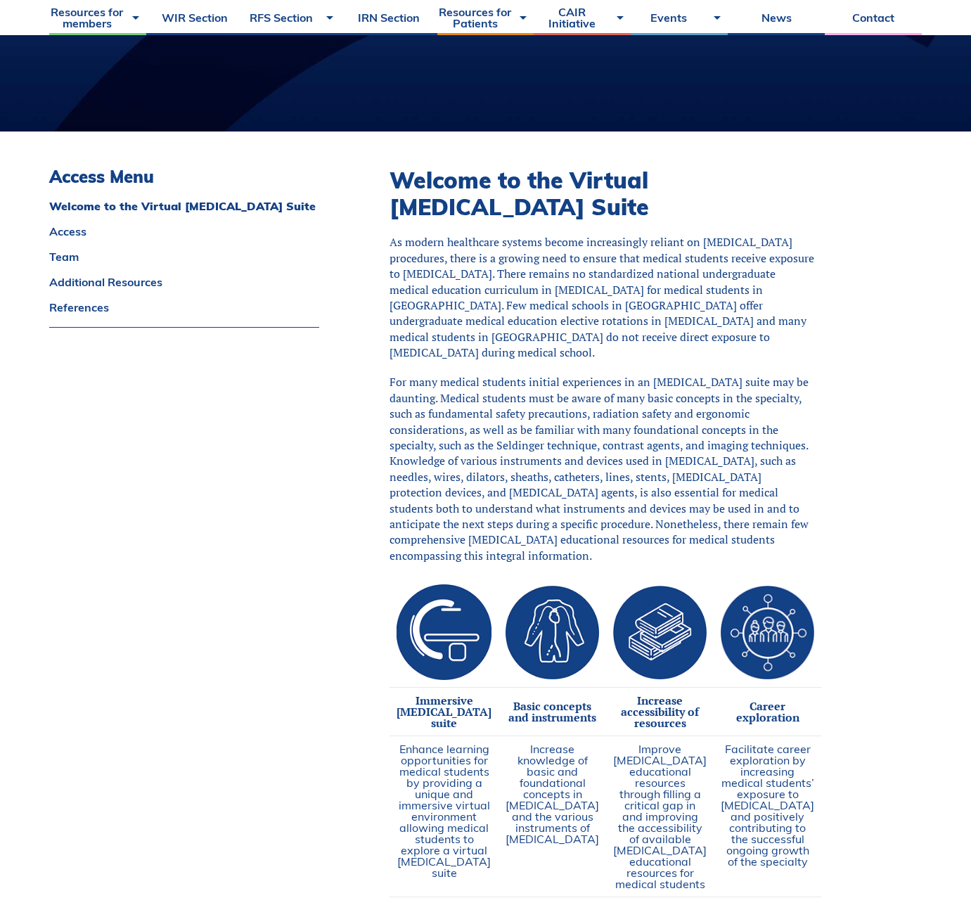
scroll to position [0, 0]
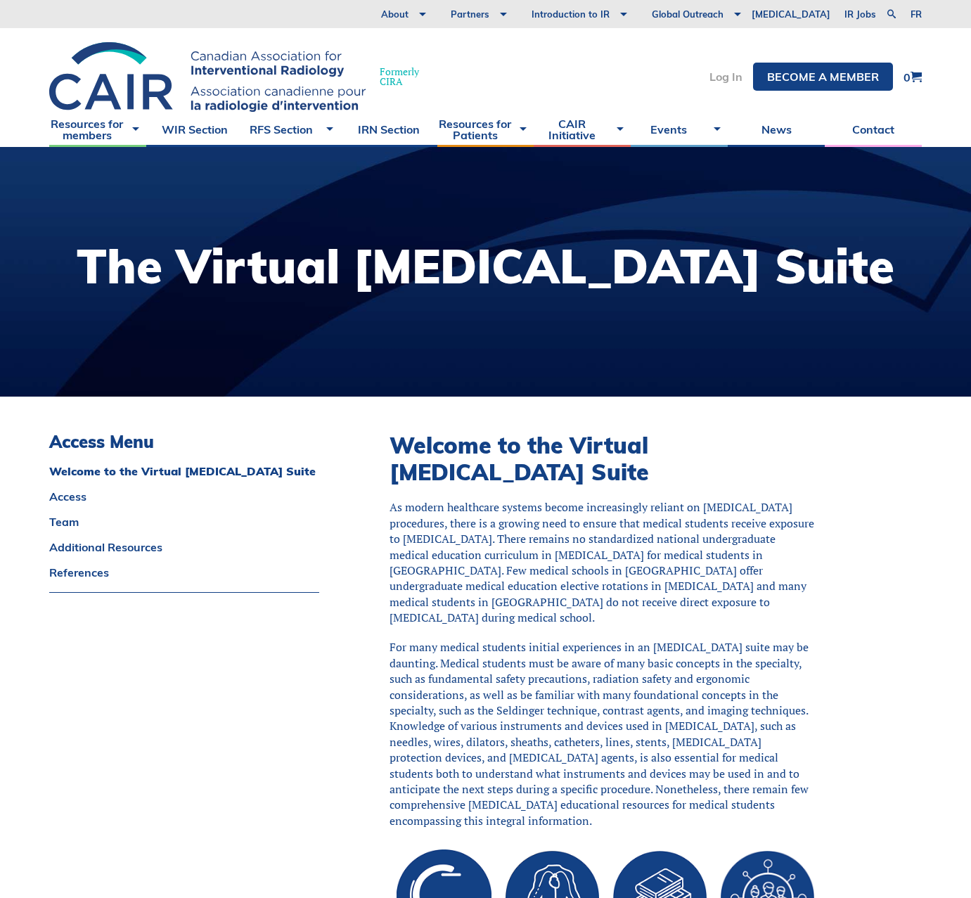
click at [732, 80] on link "Log In" at bounding box center [725, 76] width 33 height 11
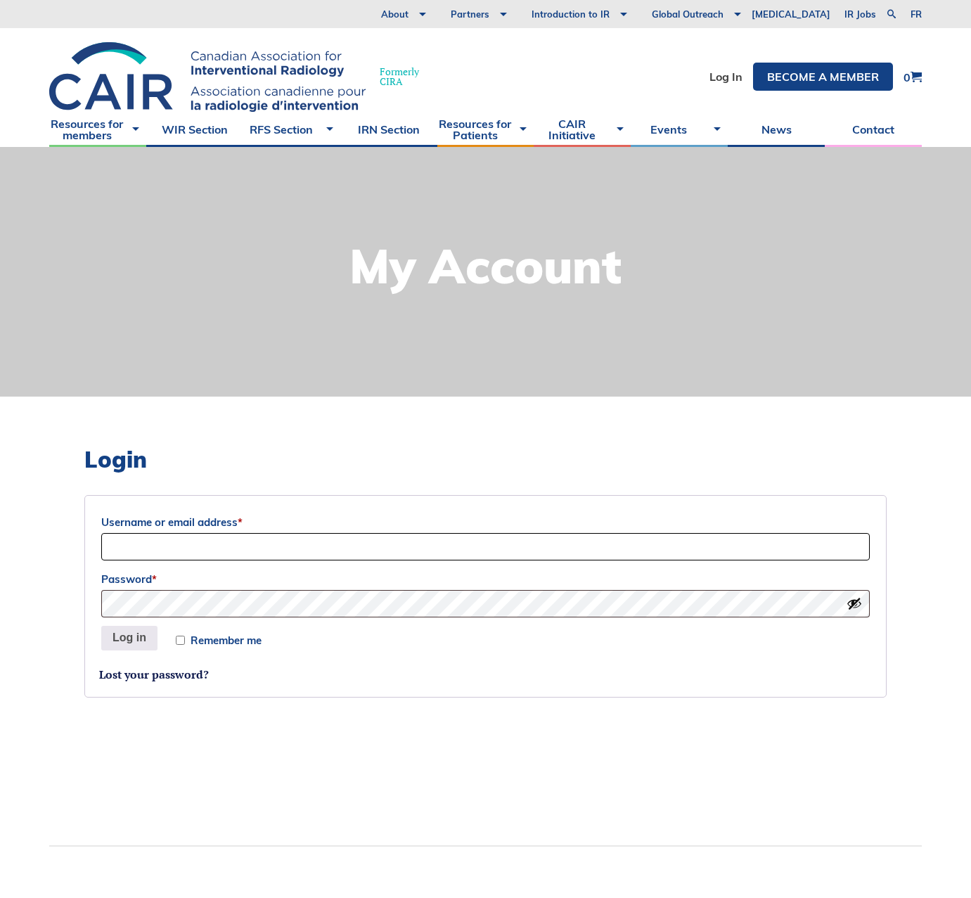
click at [264, 539] on input "Username or email address *" at bounding box center [485, 546] width 768 height 27
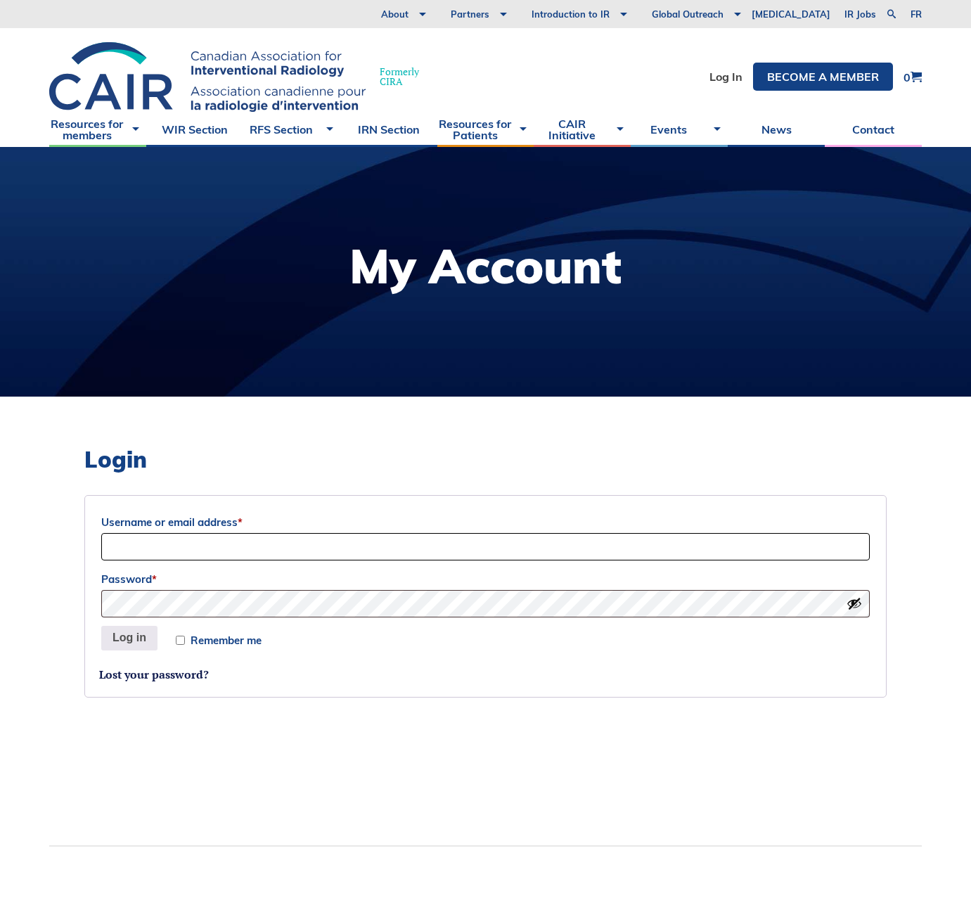
type input "[EMAIL_ADDRESS][DOMAIN_NAME]"
click at [101, 626] on button "Log in" at bounding box center [129, 638] width 56 height 25
click at [188, 642] on label "Remember me" at bounding box center [219, 640] width 86 height 11
click at [185, 642] on input "Remember me" at bounding box center [180, 639] width 9 height 9
checkbox input "true"
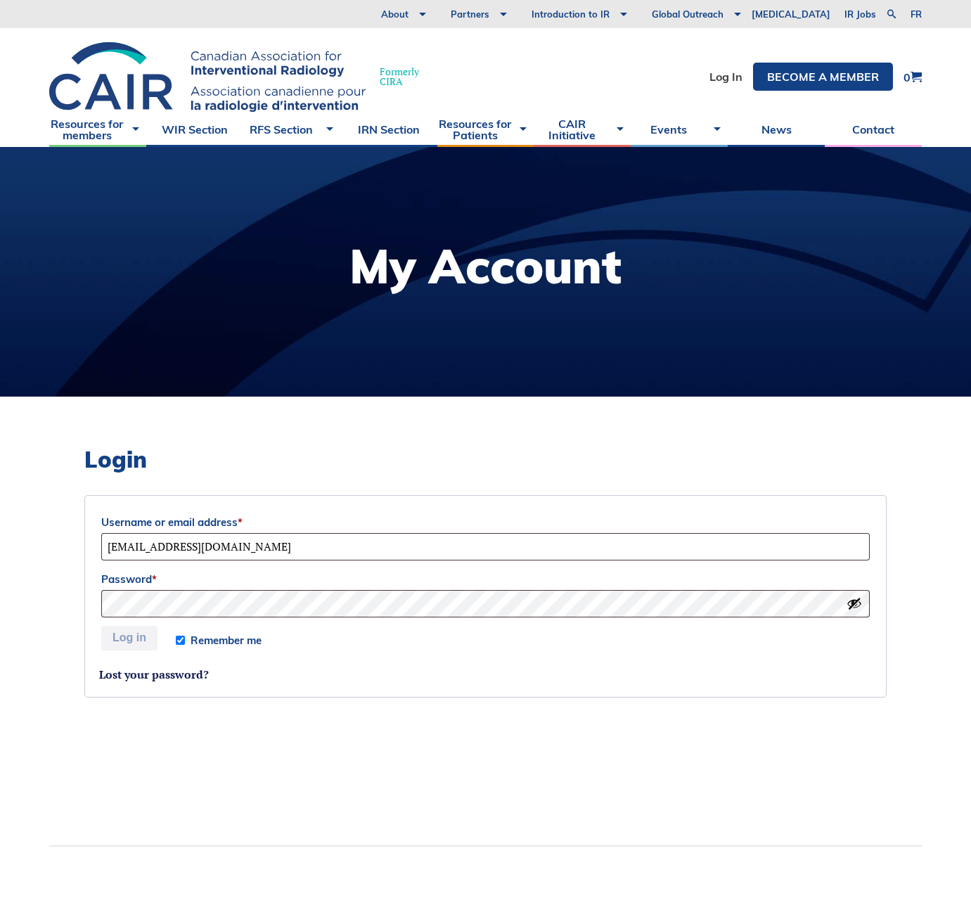
click at [369, 637] on p "Remember me Log in" at bounding box center [485, 639] width 773 height 30
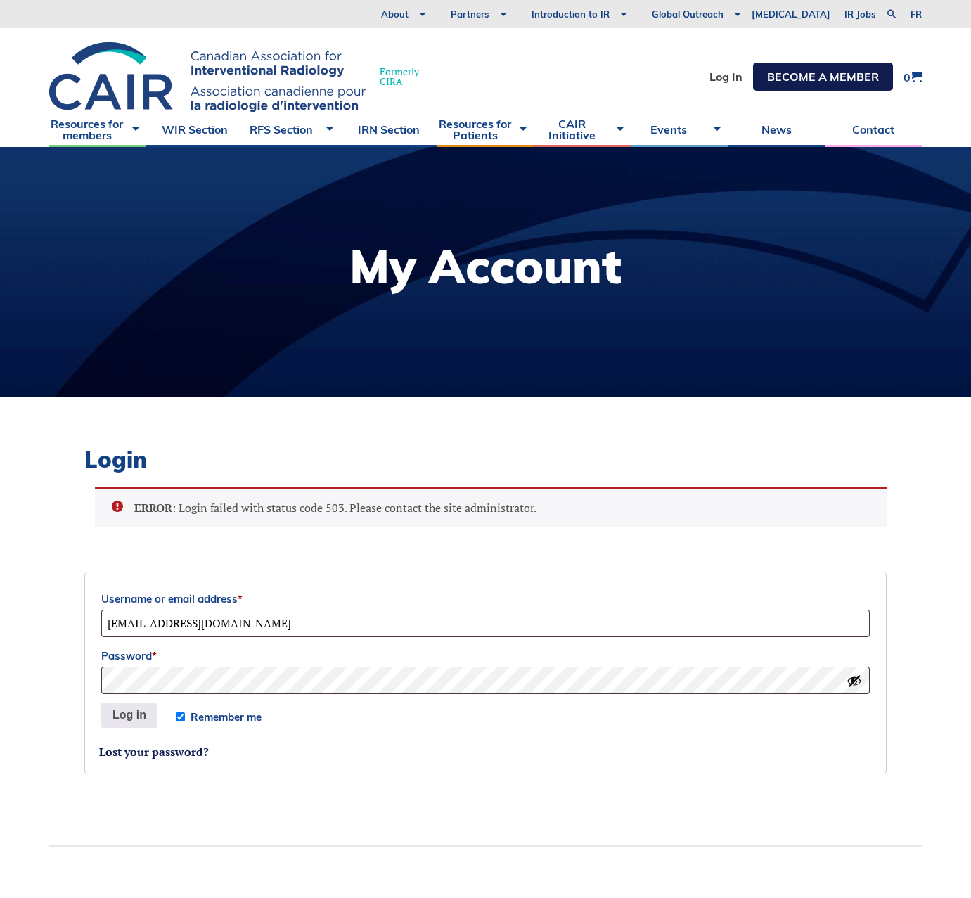
click at [826, 71] on link "Become a member" at bounding box center [823, 77] width 140 height 28
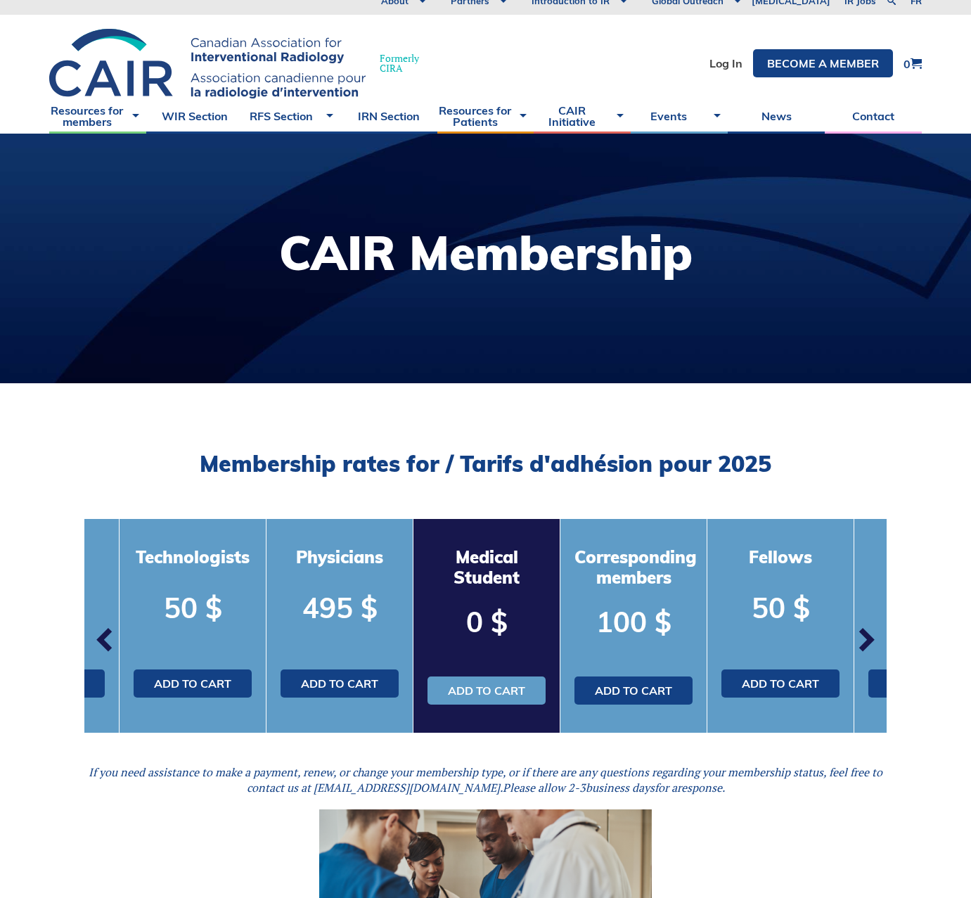
scroll to position [196, 0]
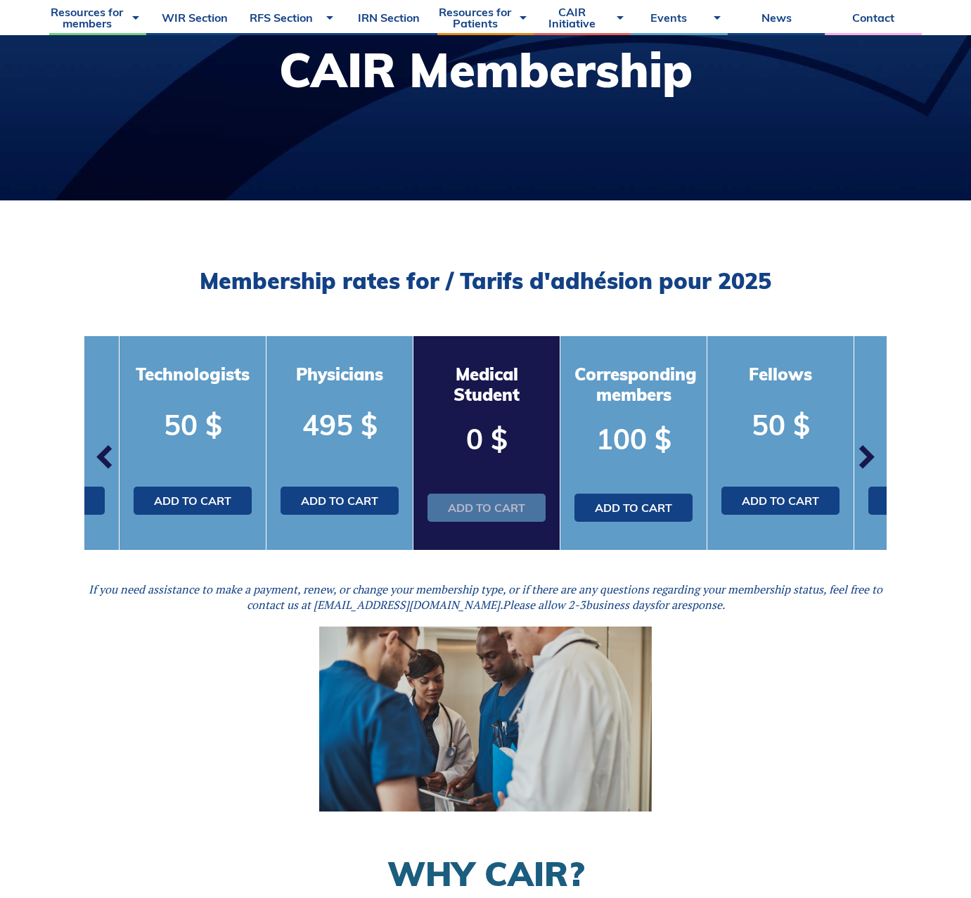
click at [491, 513] on link "Add to cart" at bounding box center [486, 507] width 118 height 28
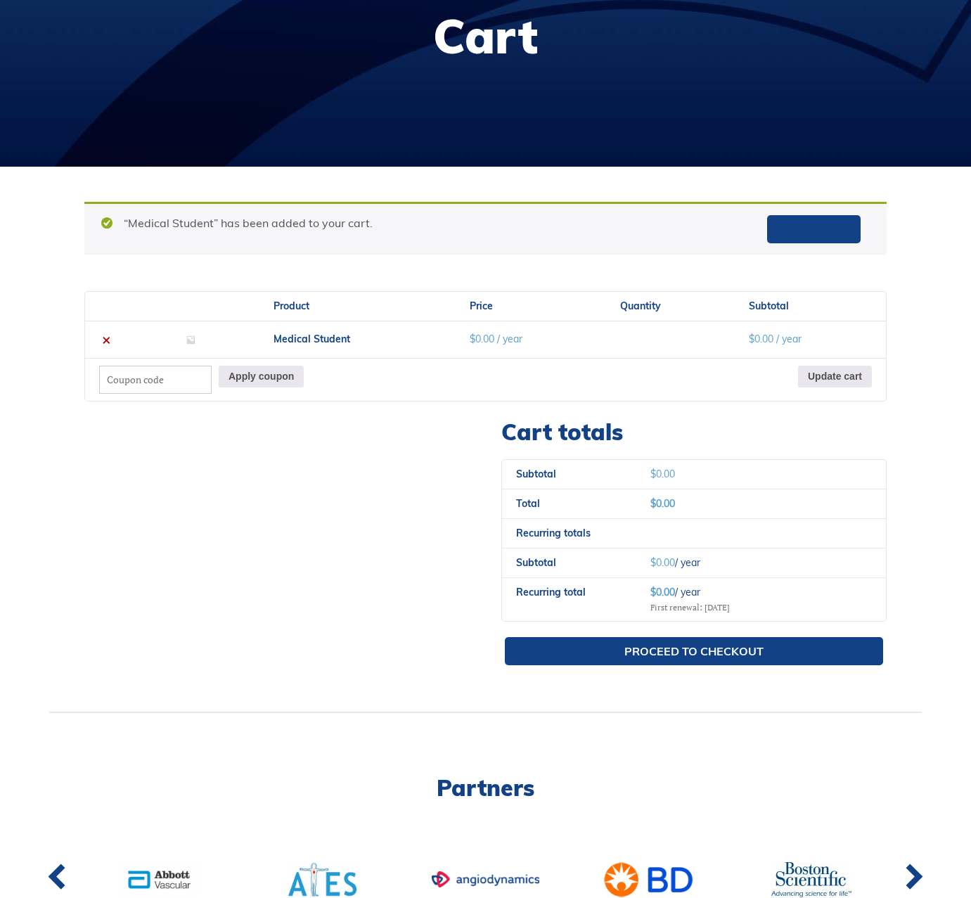
scroll to position [263, 0]
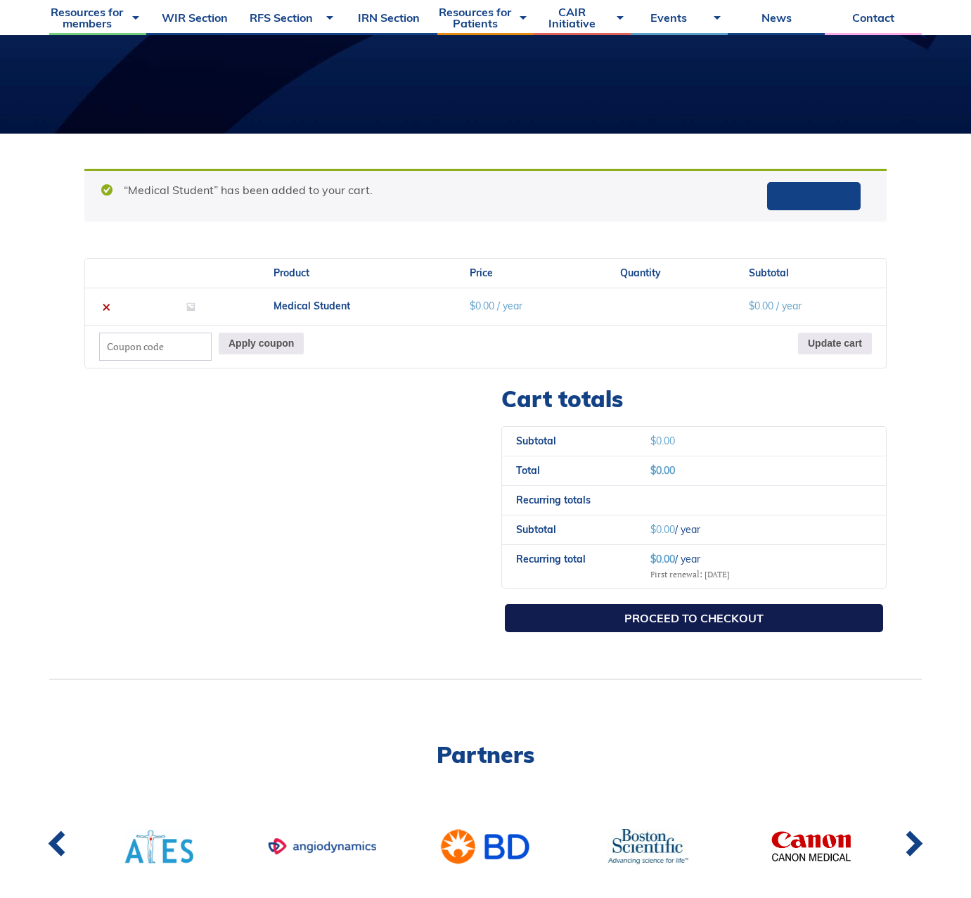
click at [749, 609] on link "Proceed to checkout" at bounding box center [694, 618] width 378 height 28
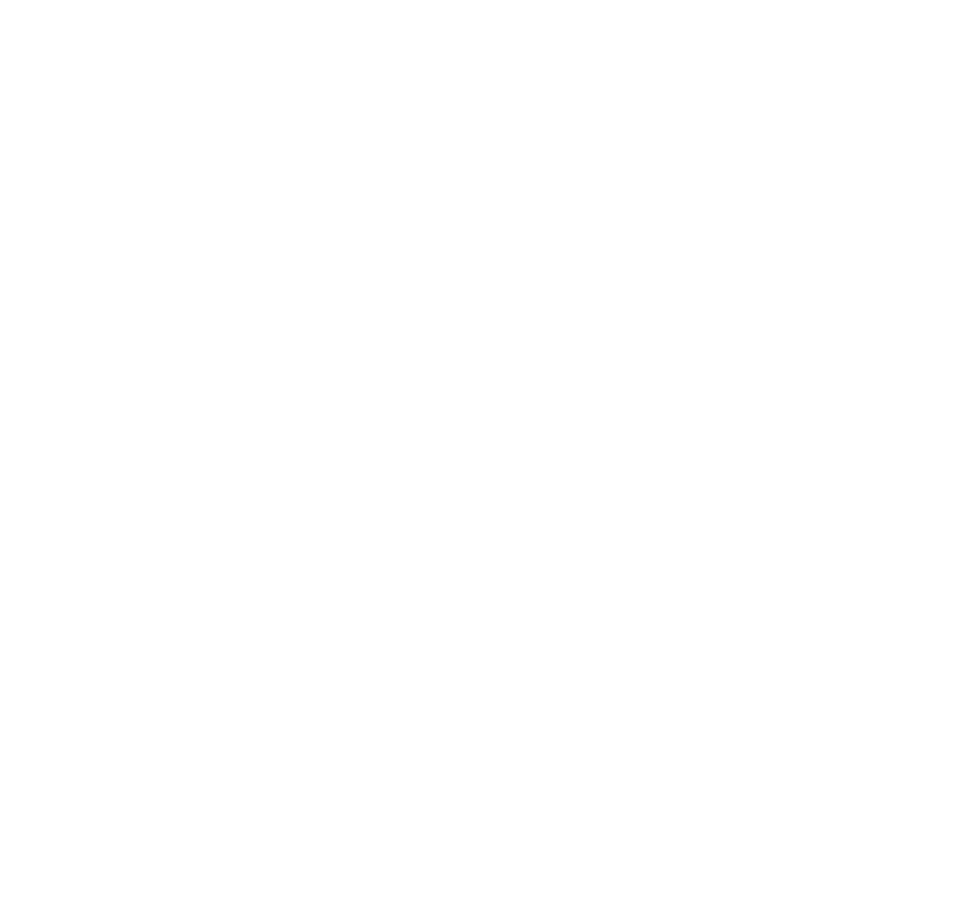
select select "QC"
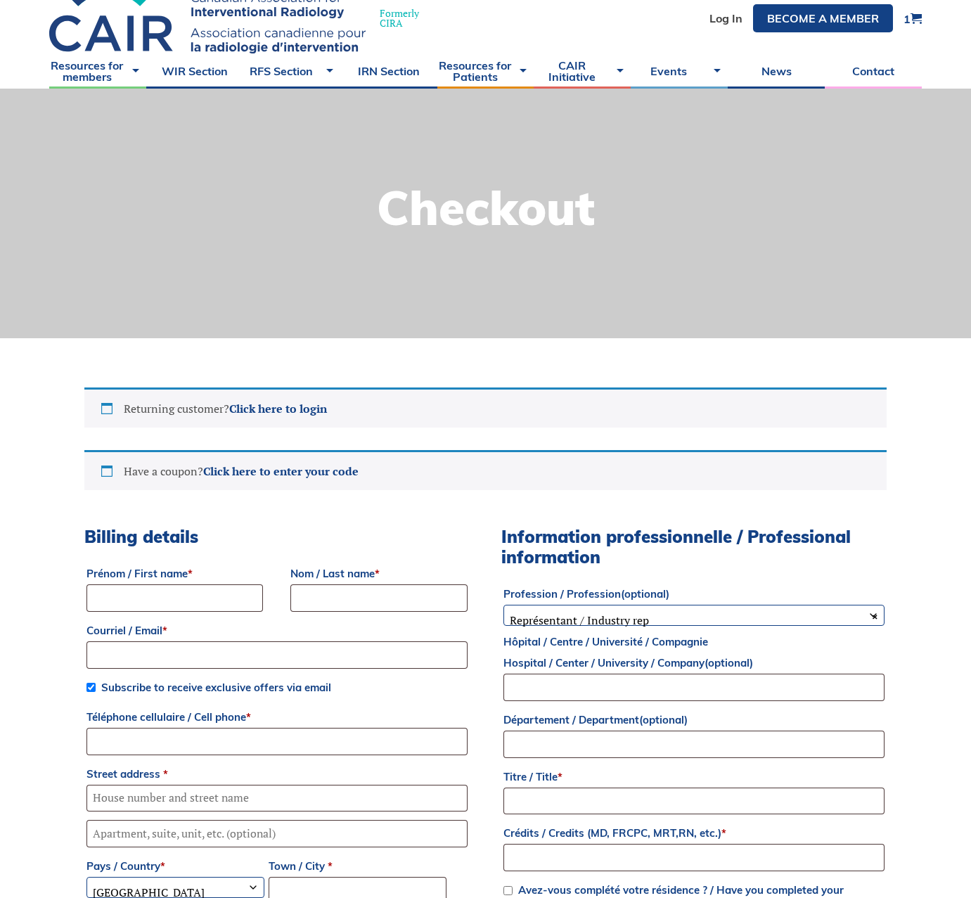
scroll to position [211, 0]
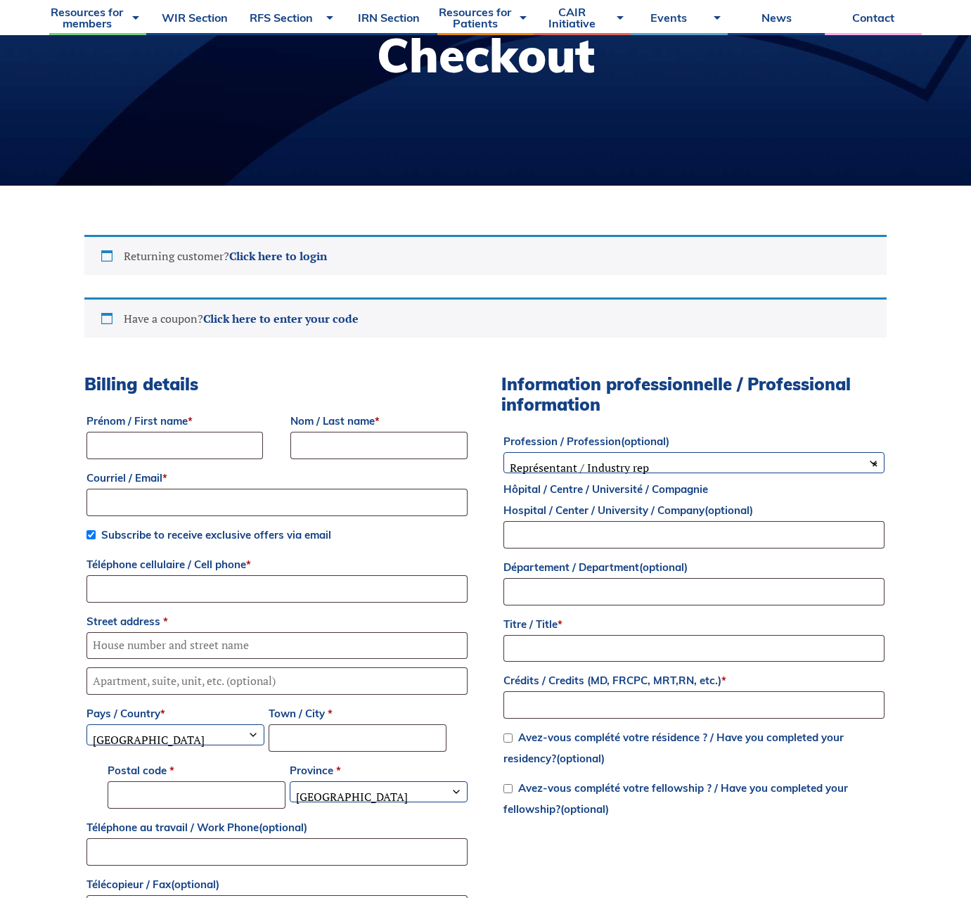
click at [122, 424] on label "Prénom / First name *" at bounding box center [174, 421] width 176 height 21
click at [122, 432] on input "Prénom / First name *" at bounding box center [174, 445] width 176 height 27
click at [131, 435] on input "Prénom / First name *" at bounding box center [174, 445] width 176 height 27
type input "Radhika"
type input "Verma"
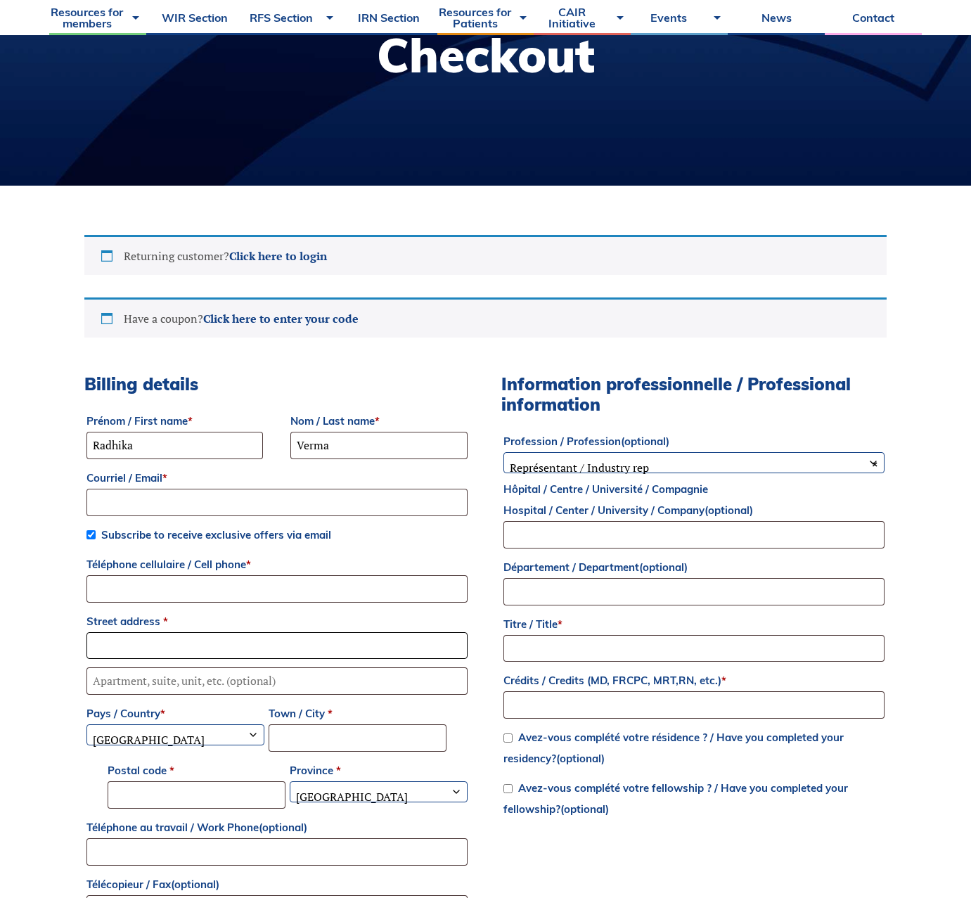
type input "20 Maclaren Place"
type input "St. John's"
select select "NL"
type input "A1B 5E1"
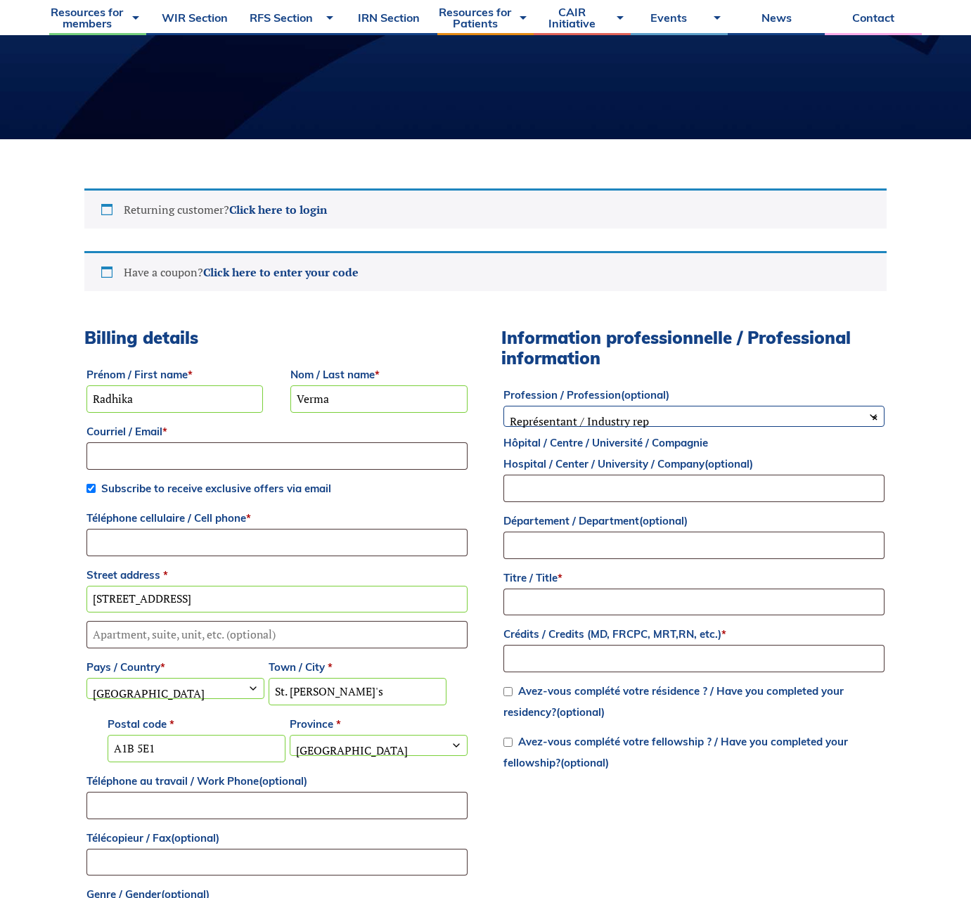
scroll to position [263, 0]
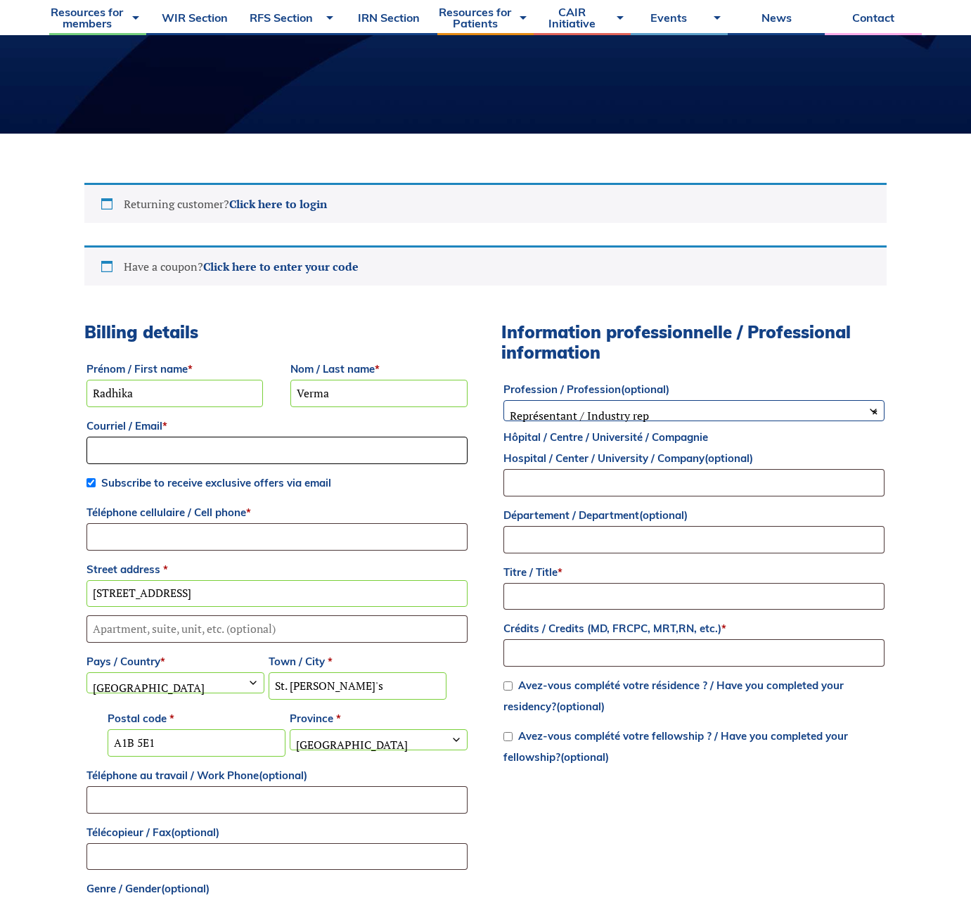
click at [218, 453] on input "Courriel / Email *" at bounding box center [276, 450] width 381 height 27
type input "radhikav@mun.ca"
click at [191, 533] on input "Téléphone cellulaire / Cell phone *" at bounding box center [276, 536] width 381 height 27
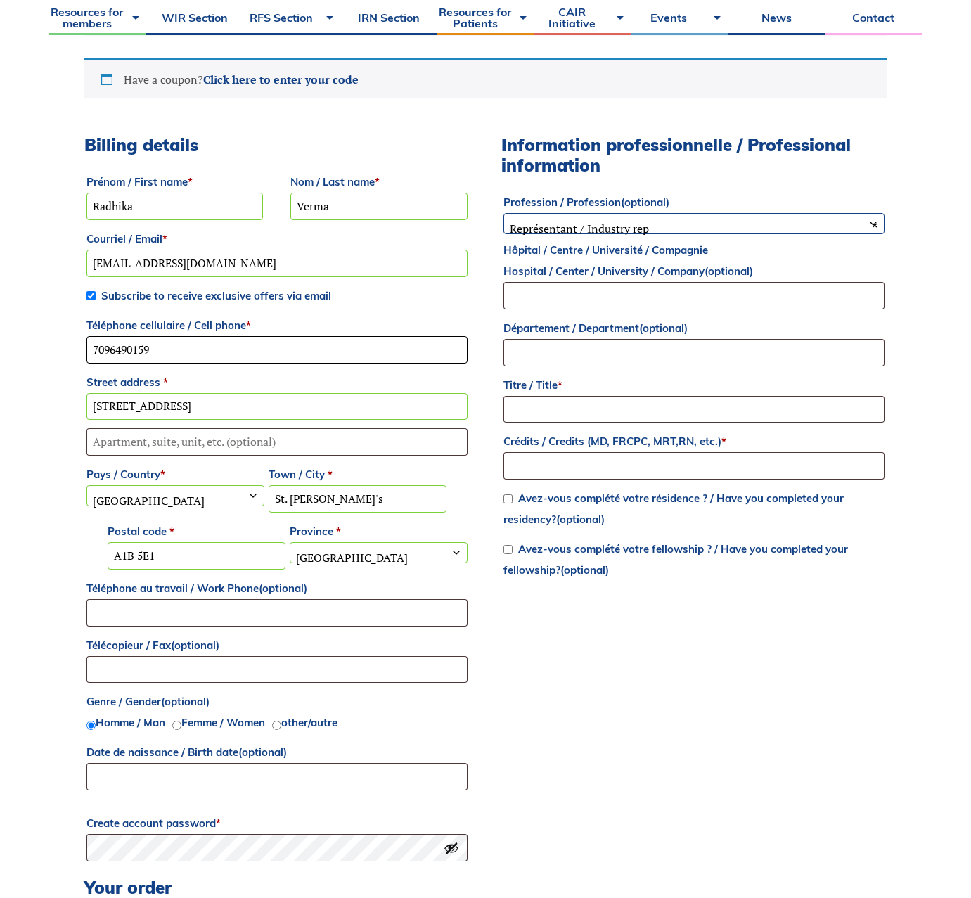
scroll to position [444, 0]
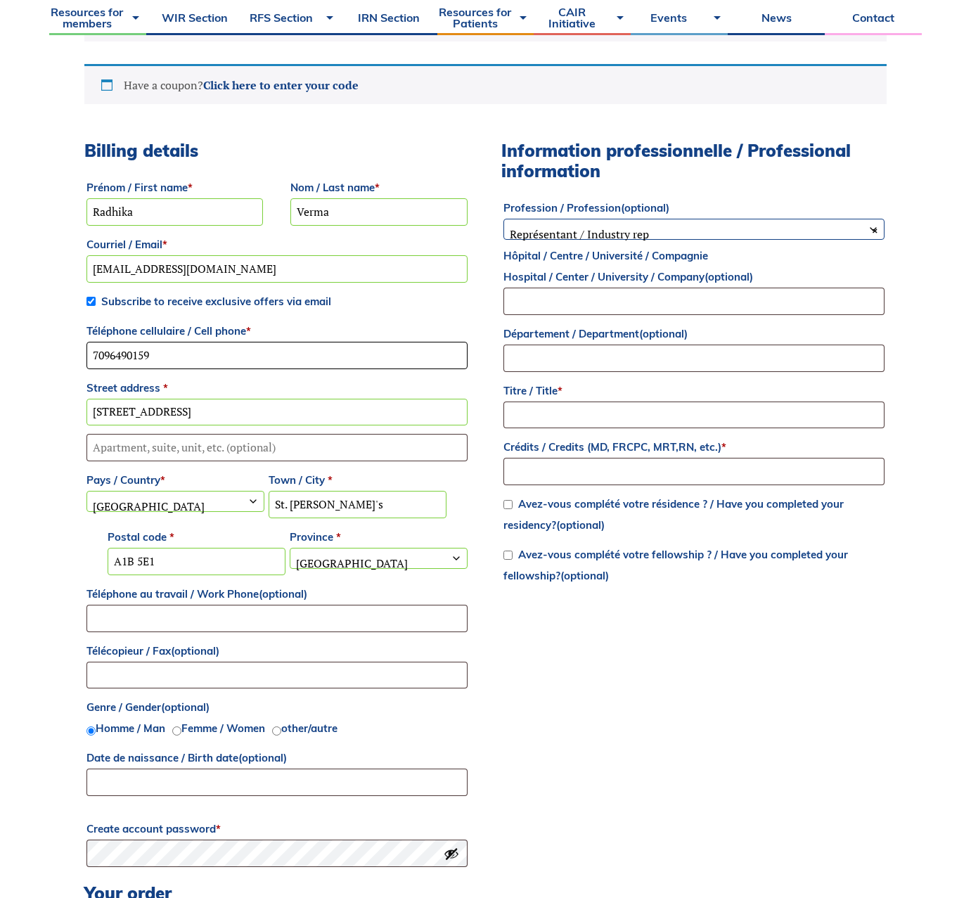
type input "7096490159"
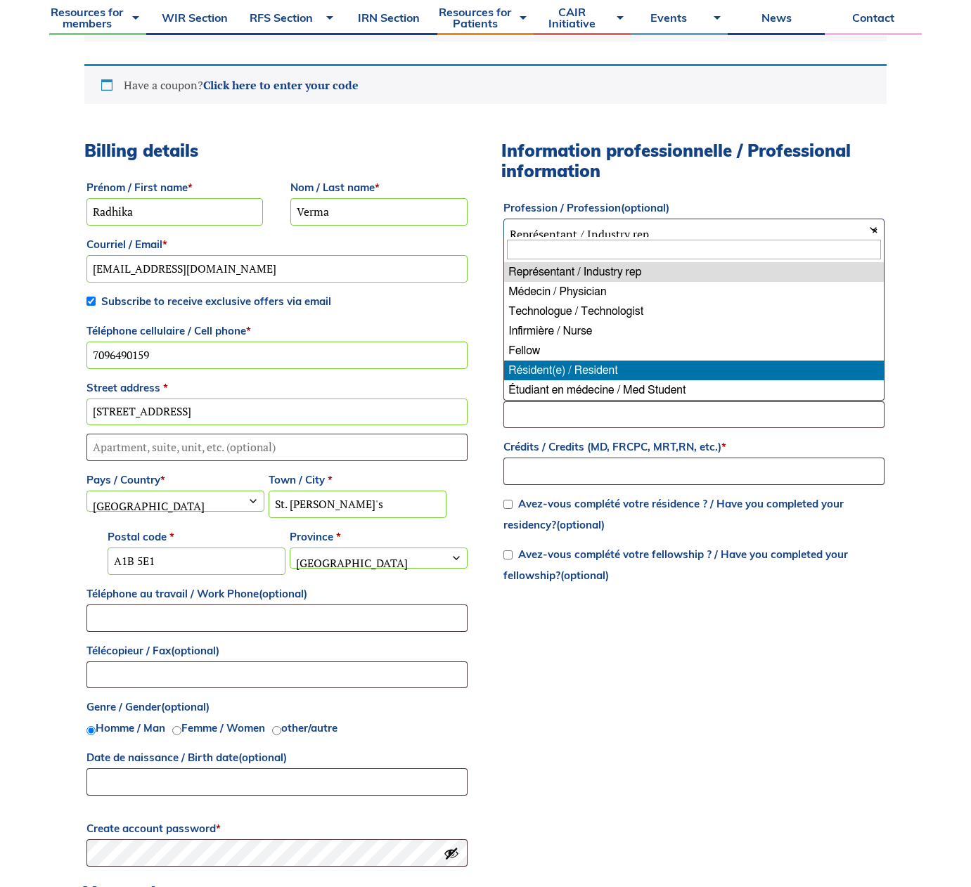
select select "resident"
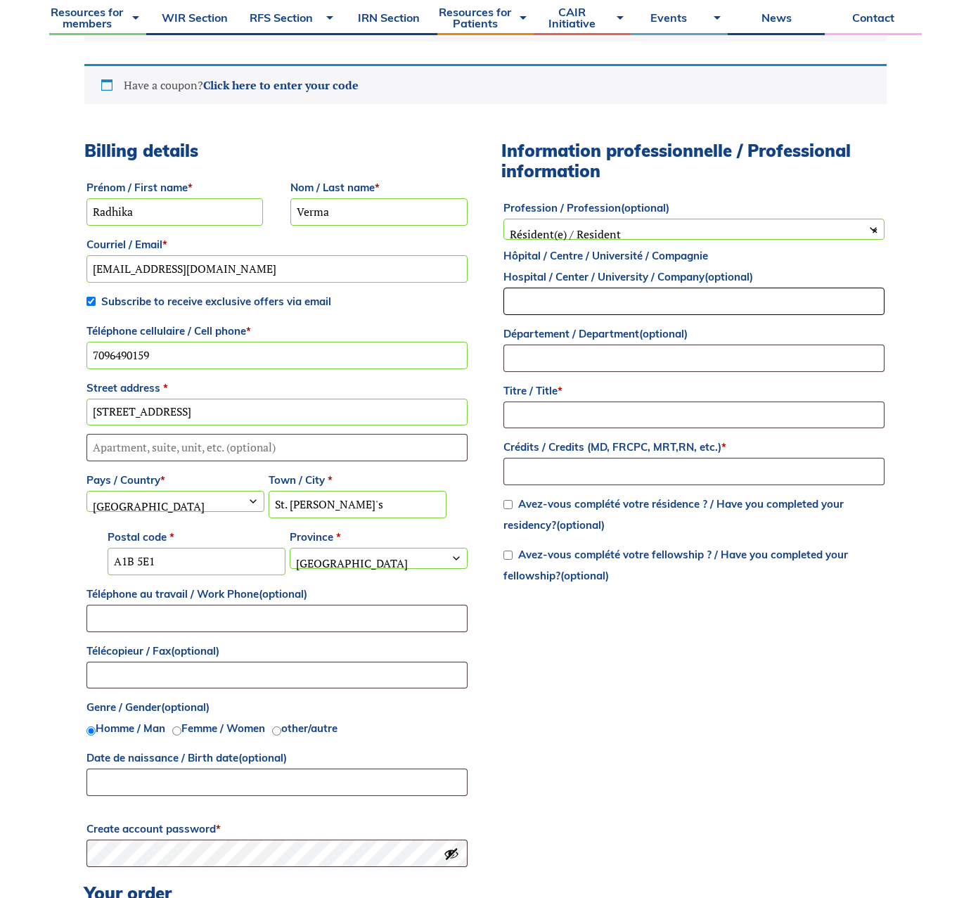
click at [563, 304] on input "Hôpital / Centre / Université / Compagnie Hospital / Center / University / Comp…" at bounding box center [693, 301] width 381 height 27
click at [568, 406] on input "Titre / Title *" at bounding box center [693, 414] width 381 height 27
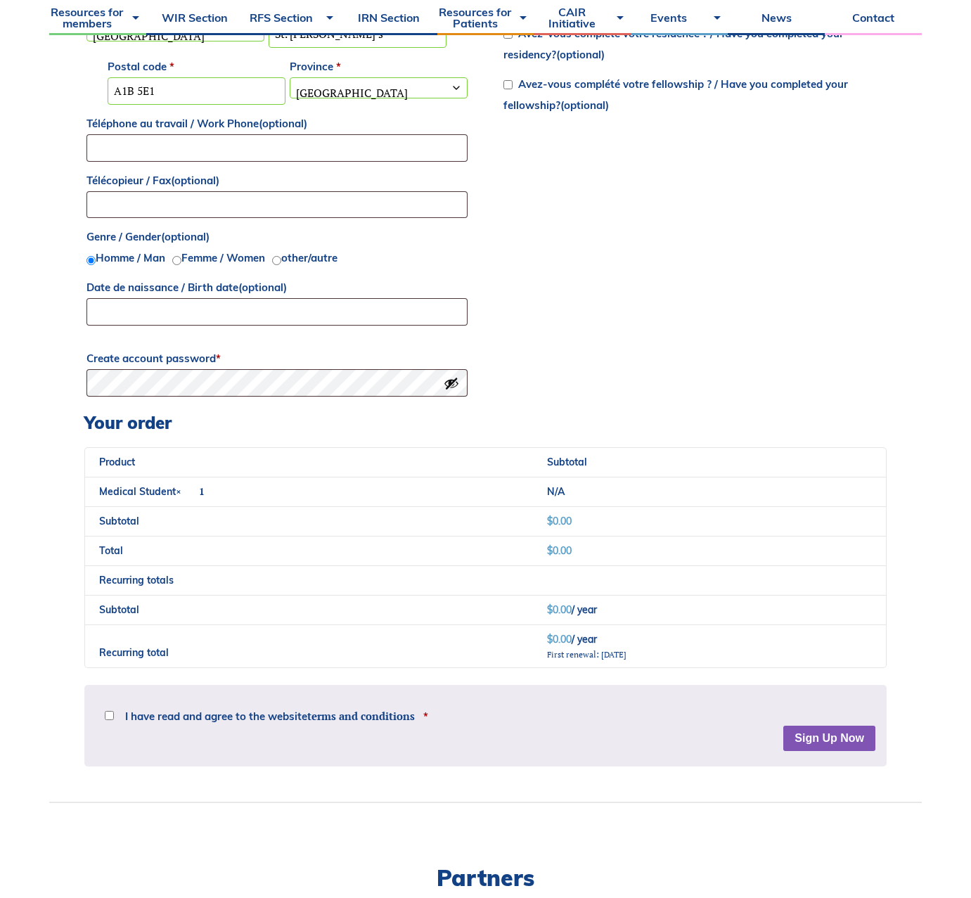
scroll to position [916, 0]
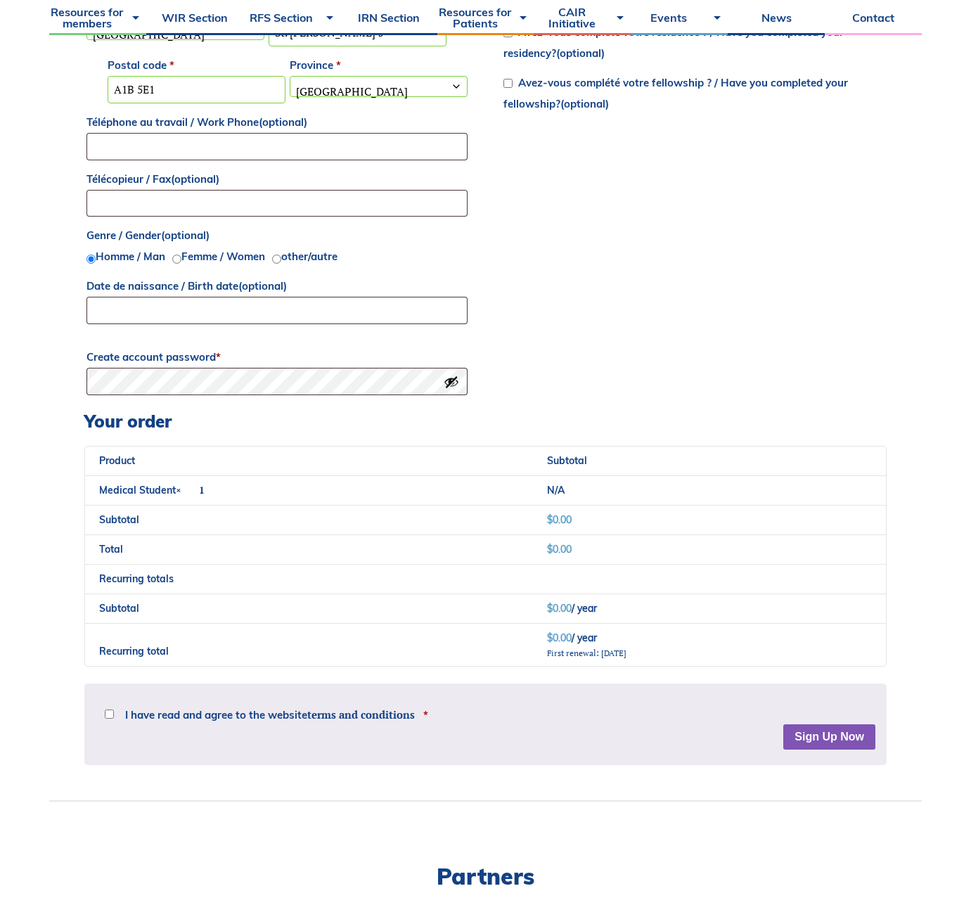
type input "dr"
click at [122, 714] on div "Disclaimer The material provided on this website is only intended for informati…" at bounding box center [485, 724] width 802 height 82
click at [830, 744] on button "Sign Up Now" at bounding box center [829, 736] width 92 height 25
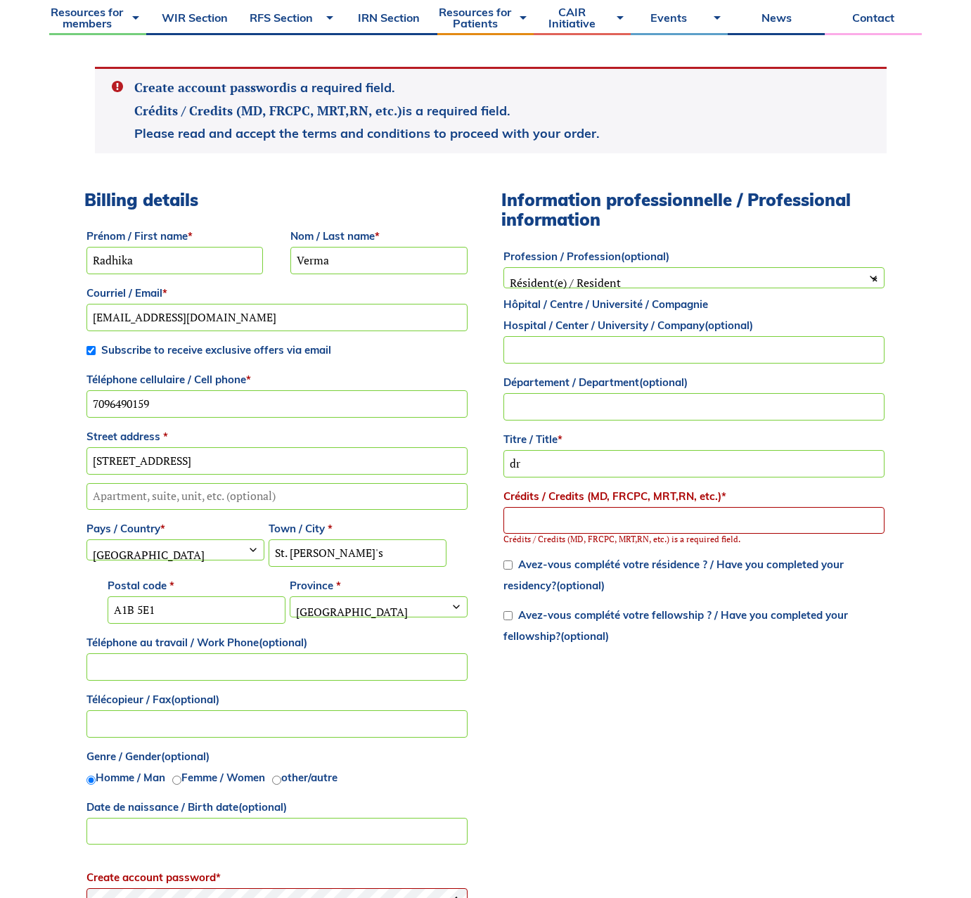
scroll to position [515, 0]
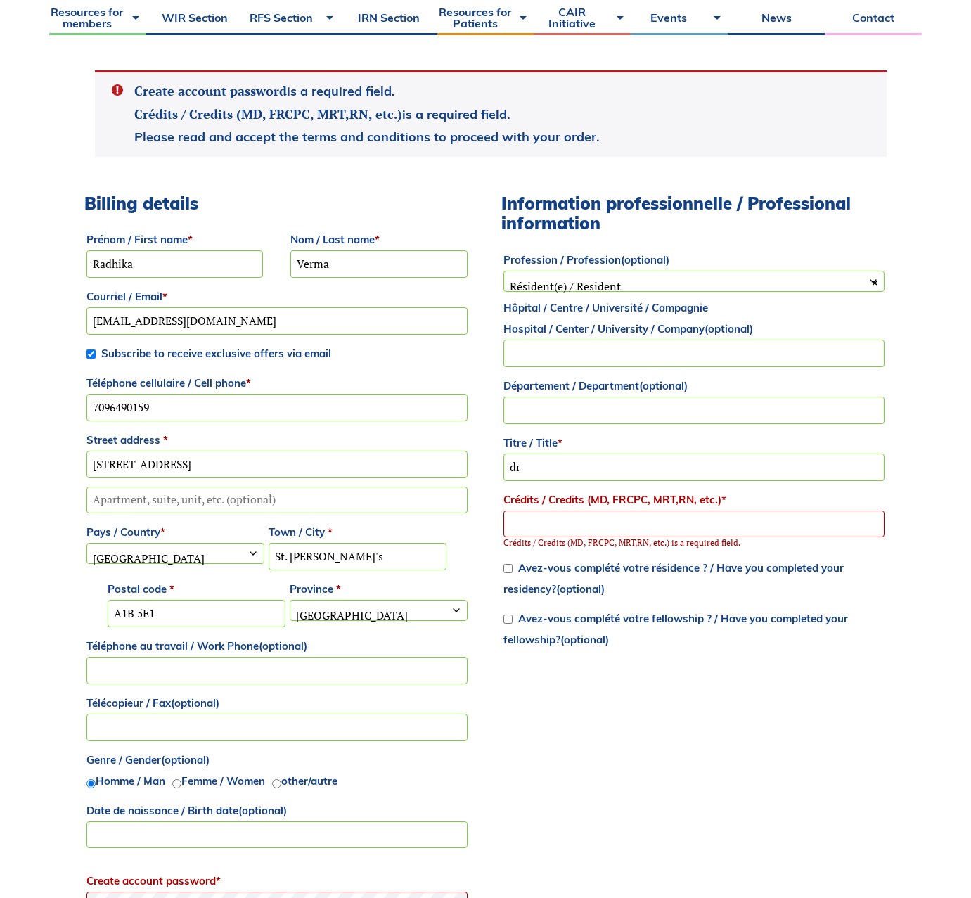
click at [550, 512] on input "Crédits / Credits (MD, FRCPC, MRT,RN, etc.) *" at bounding box center [693, 523] width 381 height 27
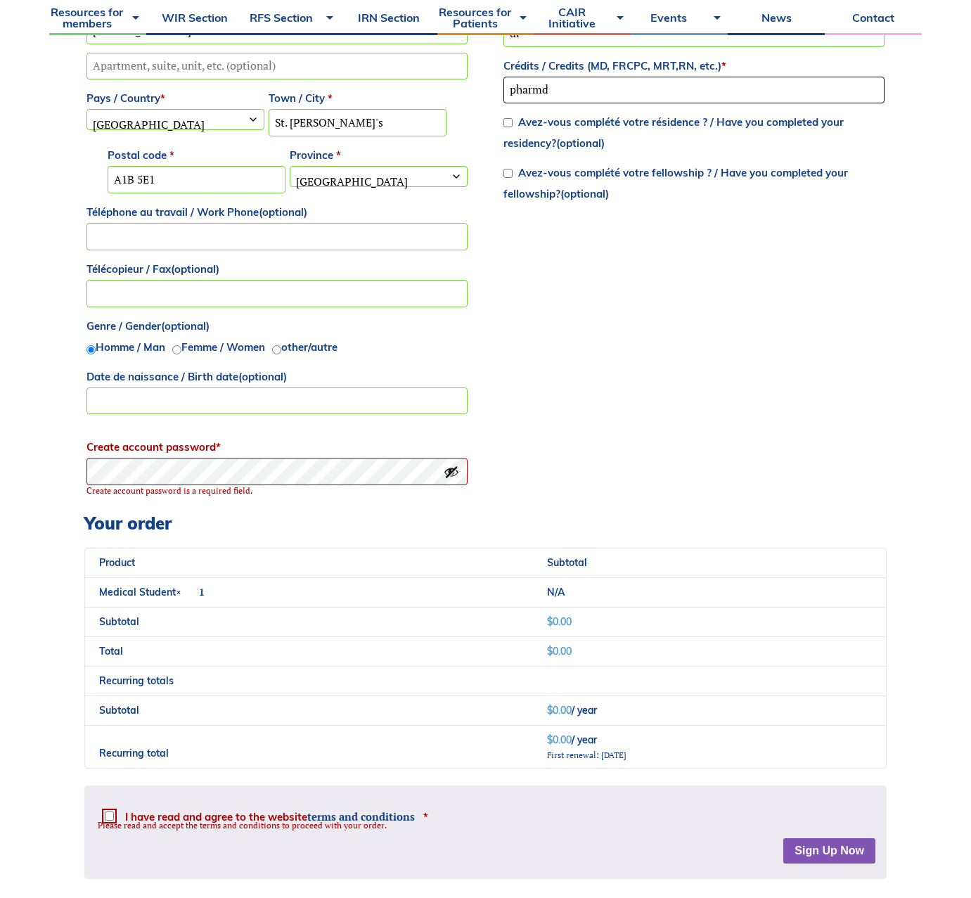
scroll to position [1080, 0]
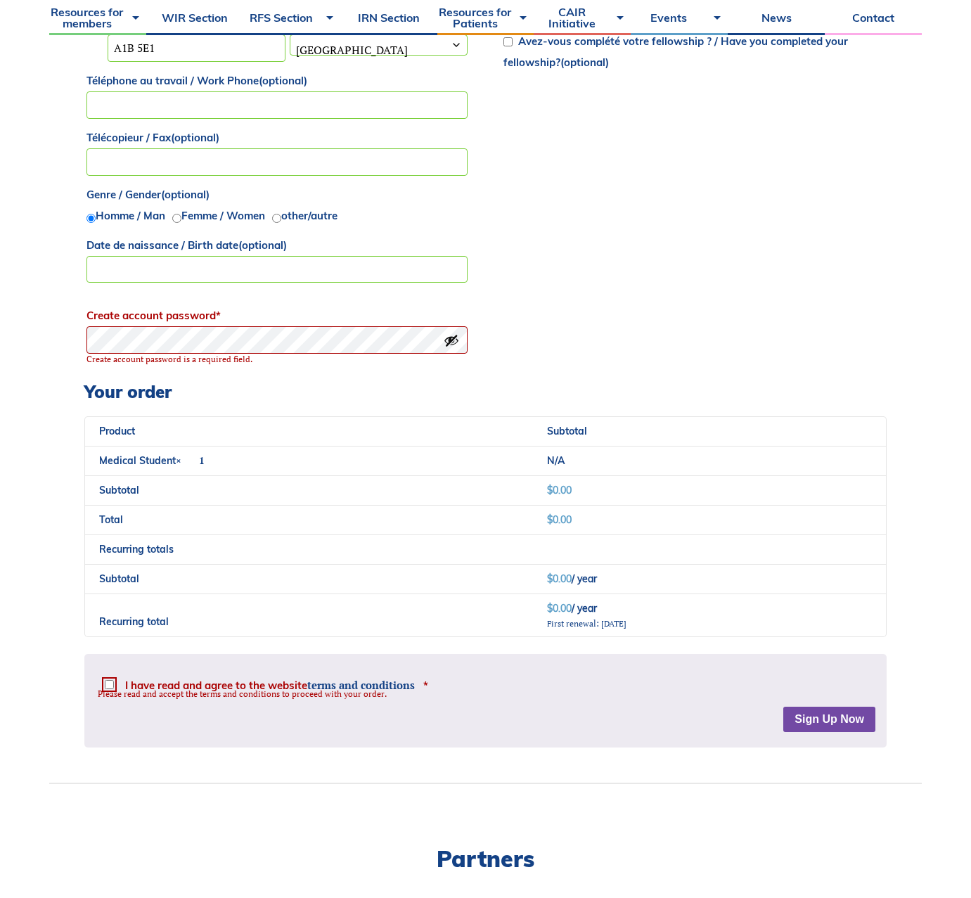
type input "pharmd"
click at [803, 719] on div "Disclaimer The material provided on this website is only intended for informati…" at bounding box center [485, 700] width 802 height 93
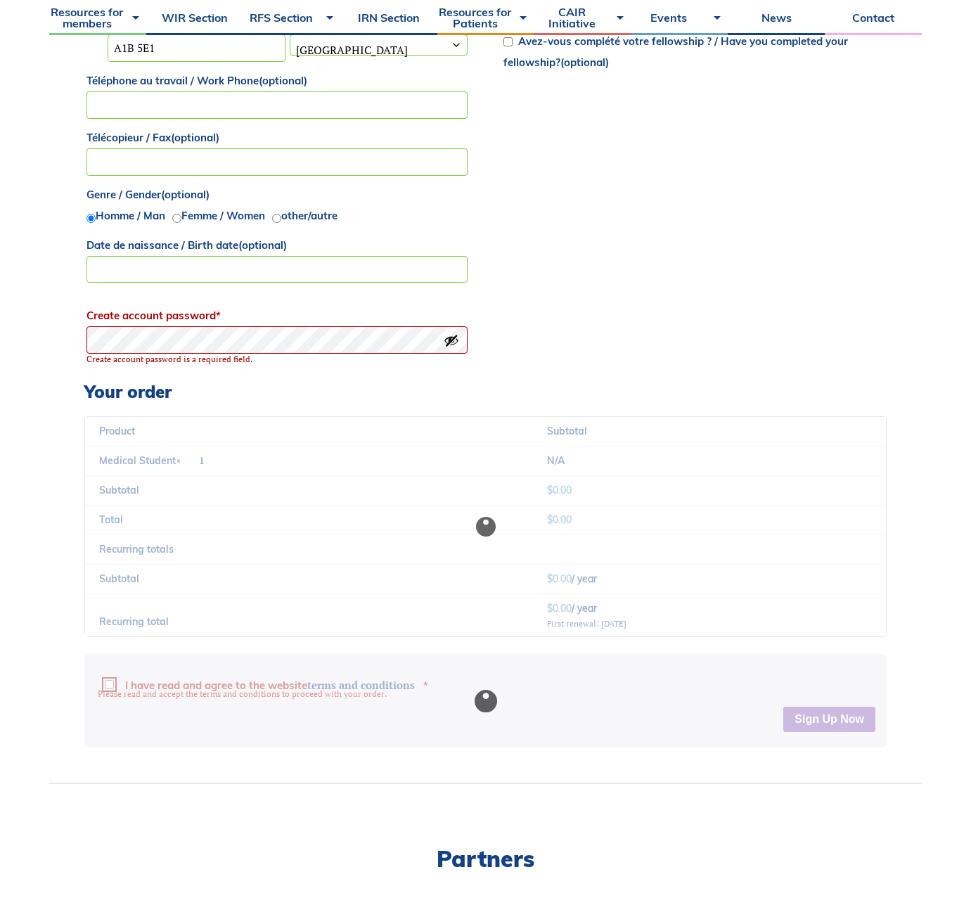
click at [163, 269] on input "Date de naissance / Birth date (optional)" at bounding box center [276, 269] width 381 height 27
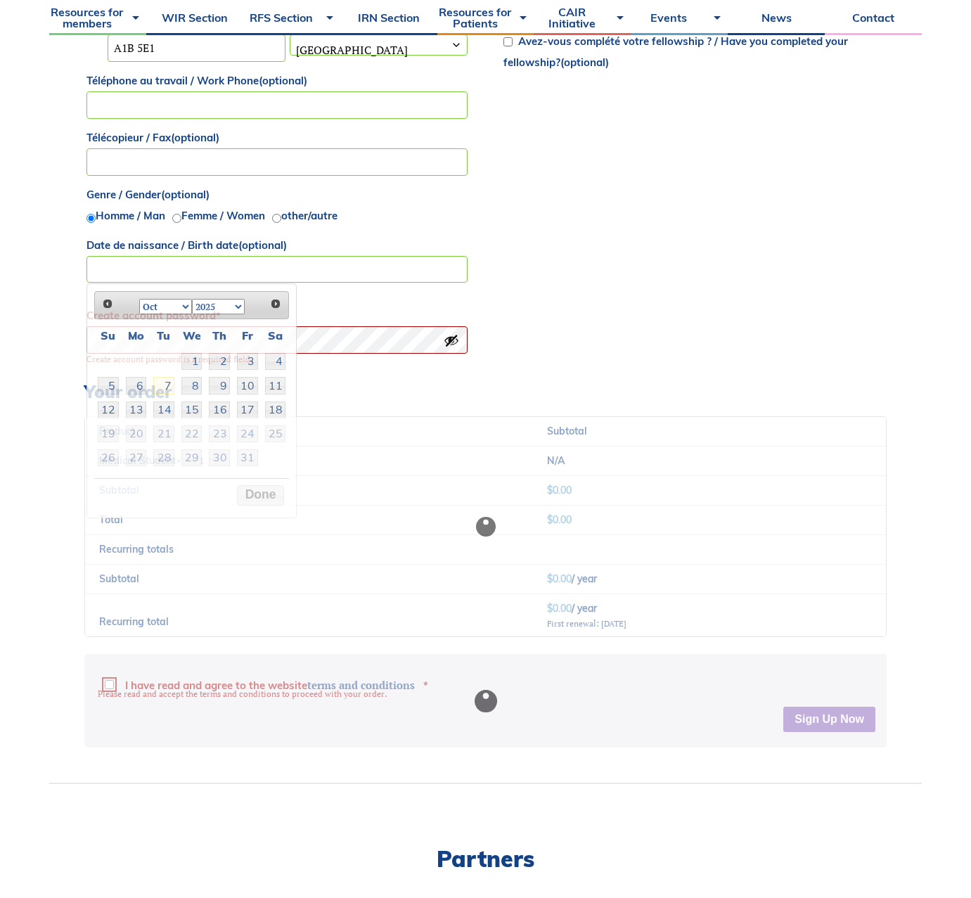
click at [321, 292] on div "Billing details Prénom / First name * Radhika Nom / Last name * Verma Courriel …" at bounding box center [276, 5] width 385 height 754
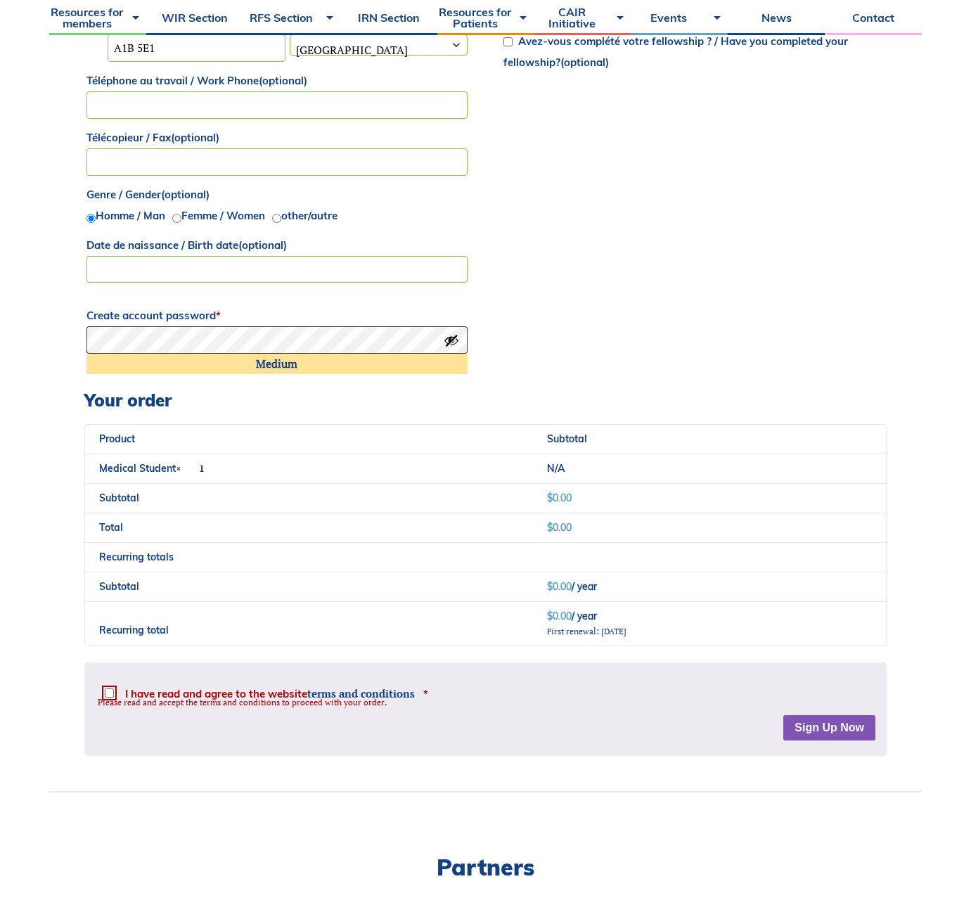
click at [112, 689] on div "Disclaimer The material provided on this website is only intended for informati…" at bounding box center [485, 708] width 802 height 93
click at [111, 697] on input "I have read and agree to the website terms and conditions *" at bounding box center [109, 692] width 9 height 9
checkbox input "true"
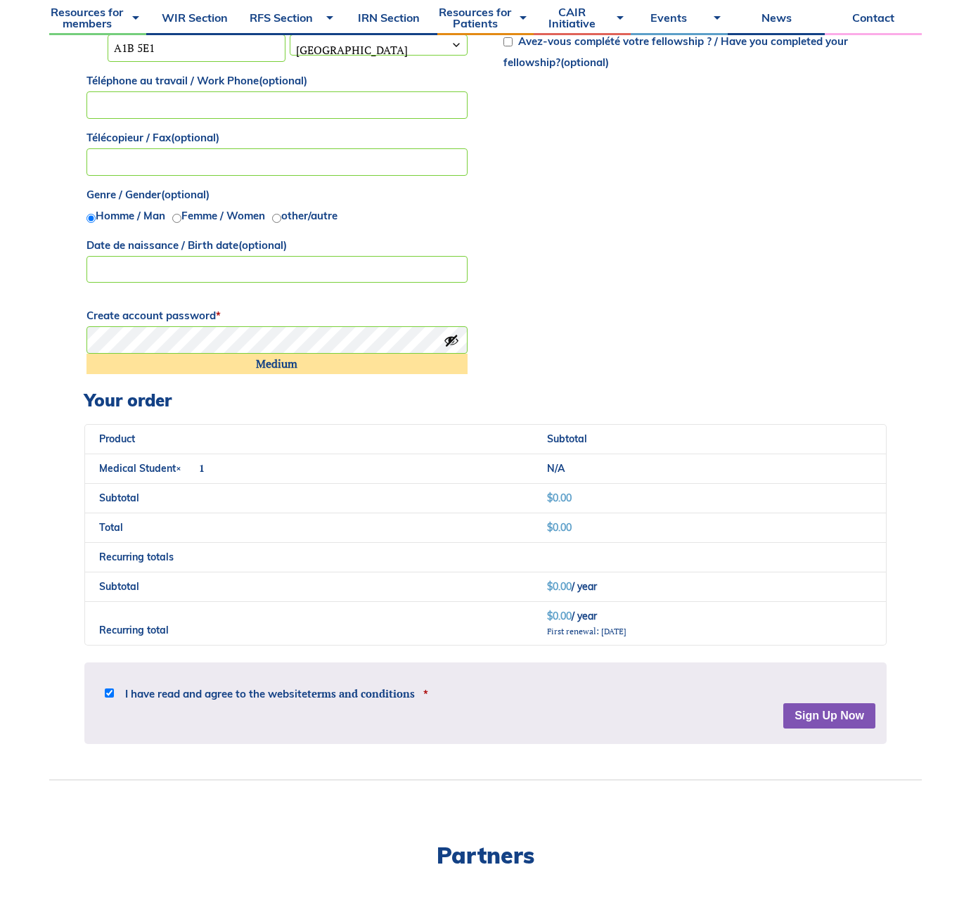
click at [818, 720] on button "Sign Up Now" at bounding box center [829, 715] width 92 height 25
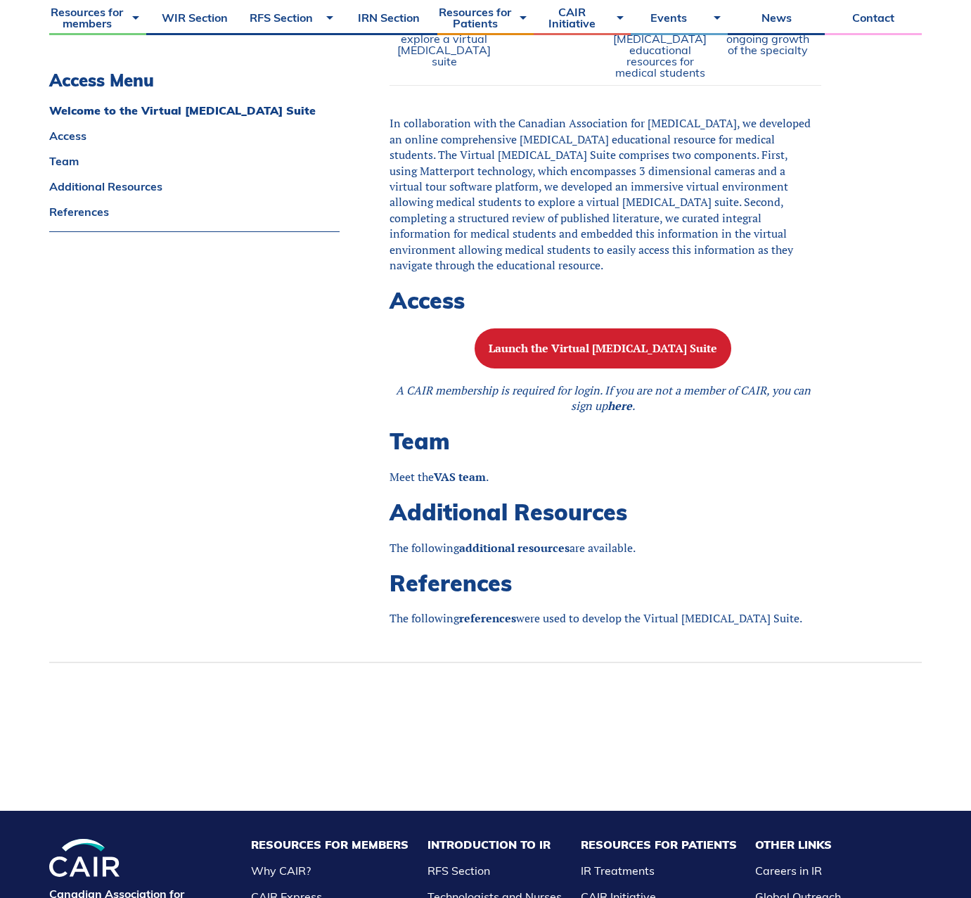
scroll to position [1099, 0]
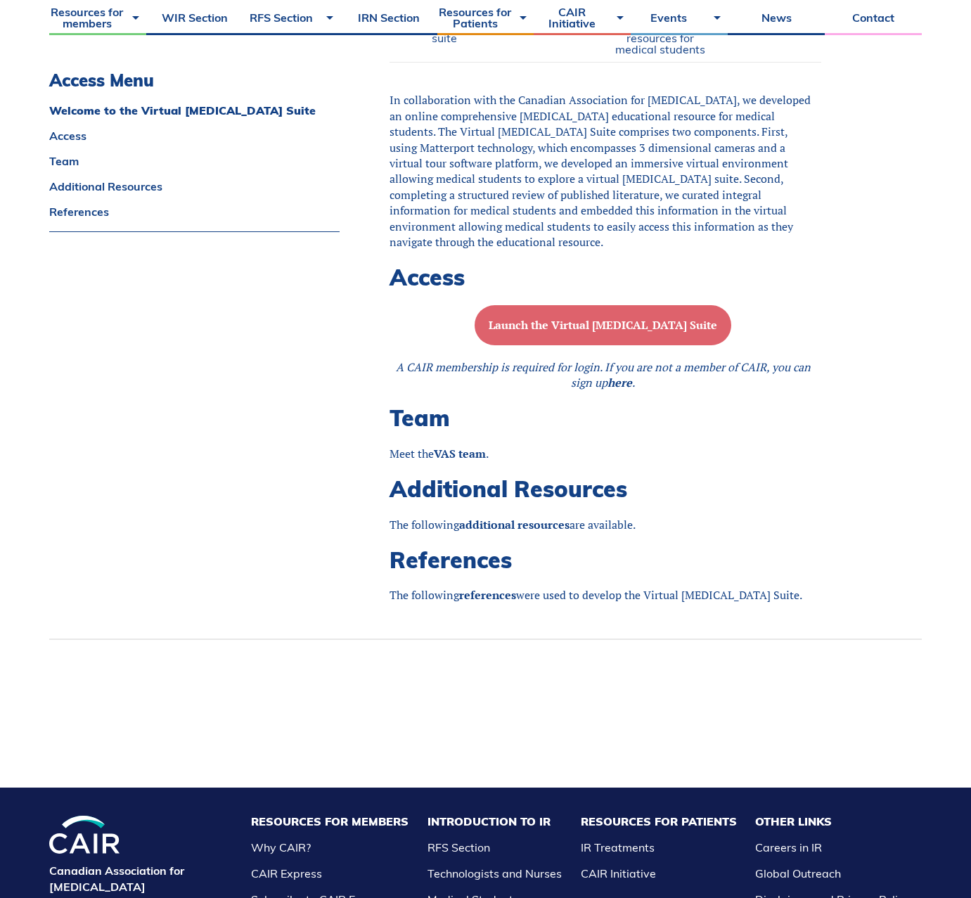
click at [612, 345] on button "Launch the Virtual [MEDICAL_DATA] Suite" at bounding box center [603, 325] width 257 height 40
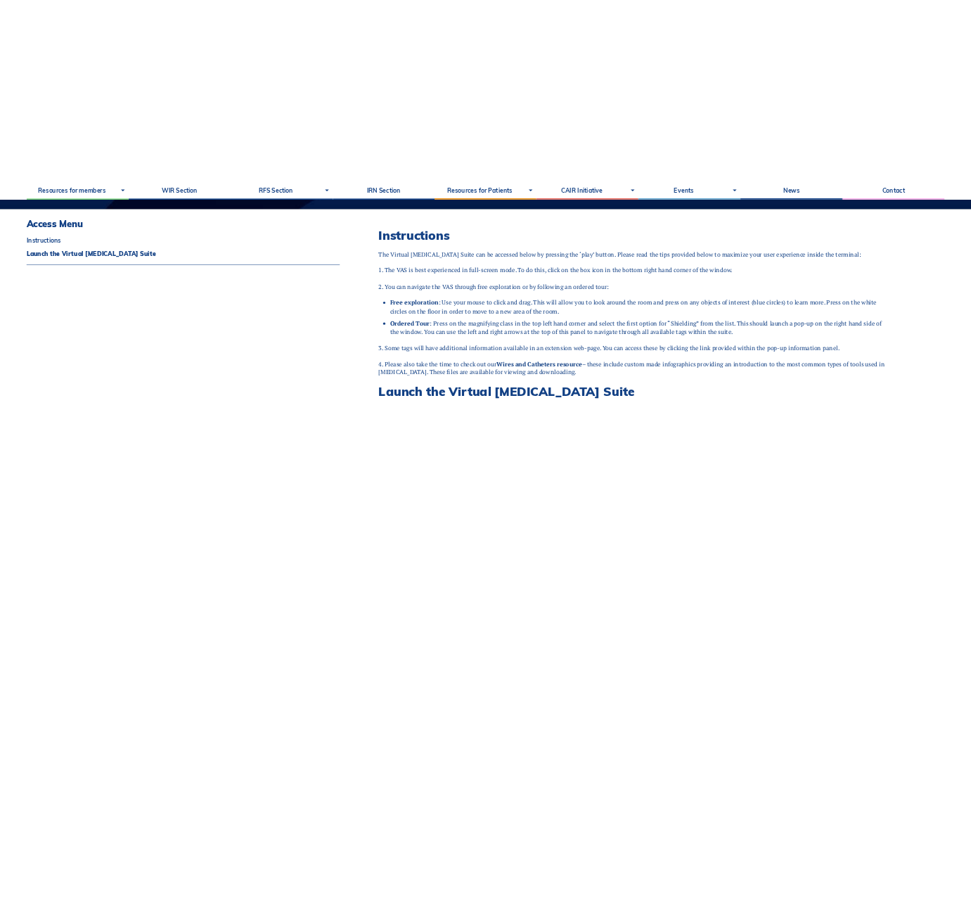
scroll to position [810, 0]
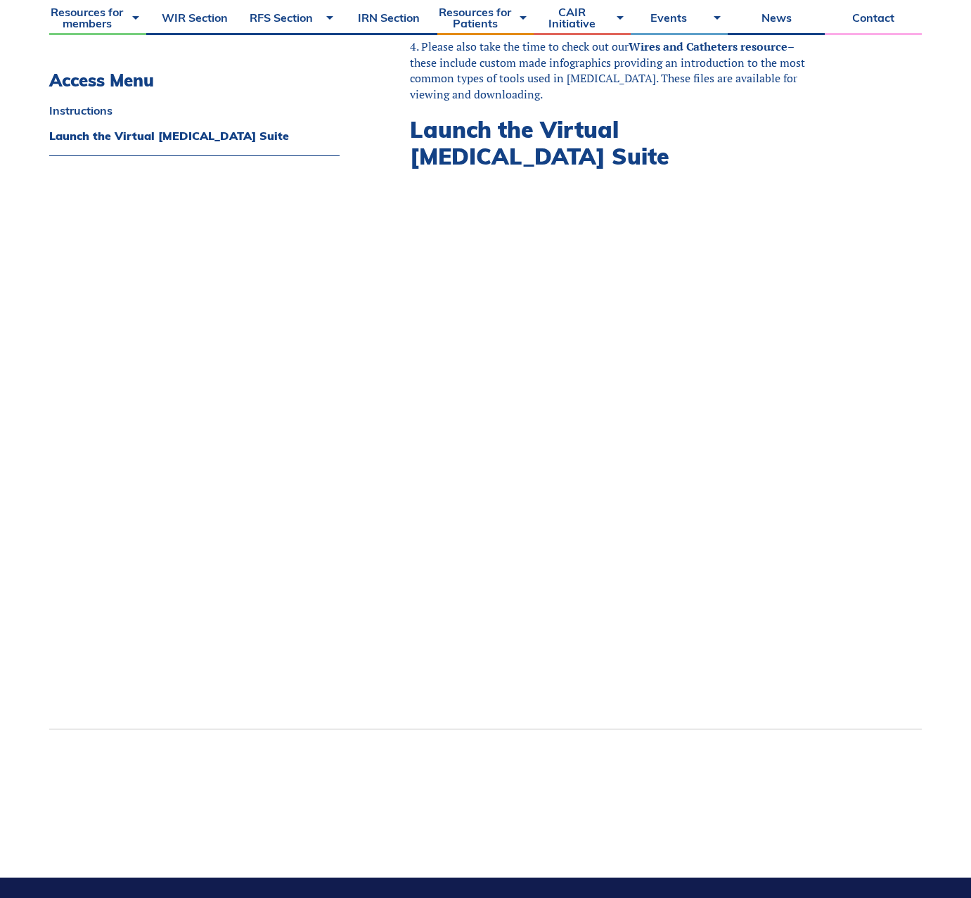
click at [917, 399] on div "Instructions The Virtual Angiography Suite can be accessed below by pressing th…" at bounding box center [648, 158] width 547 height 1142
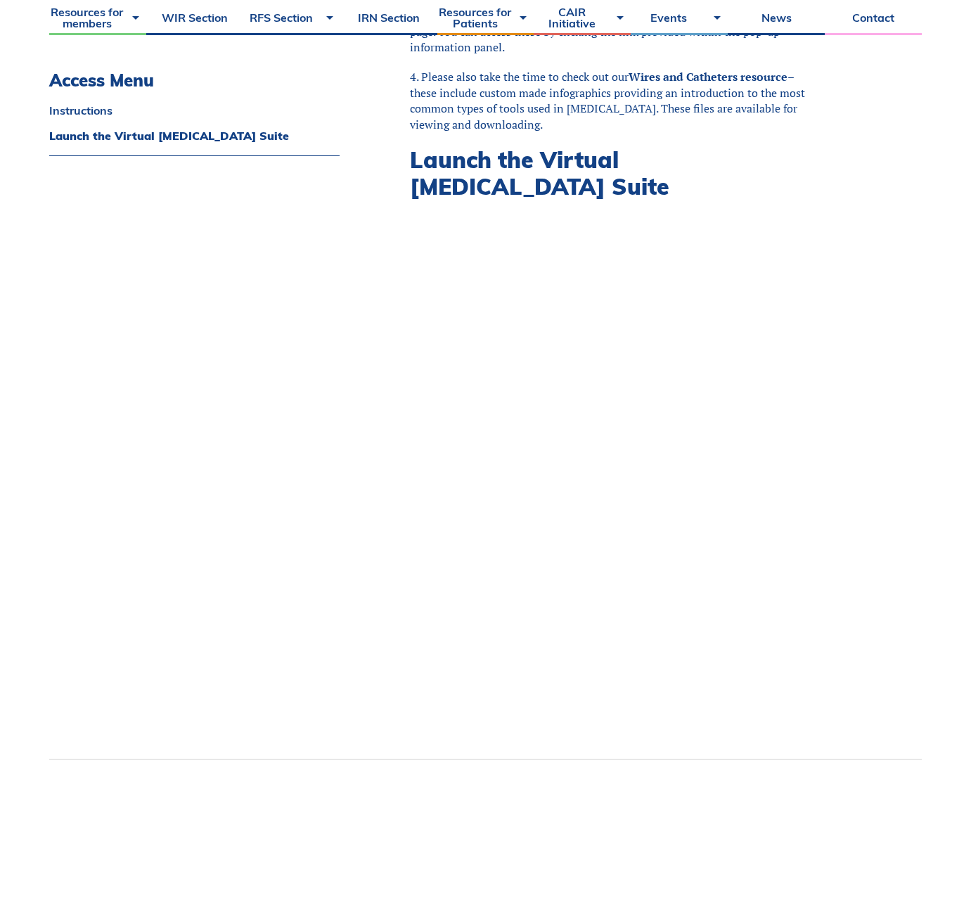
scroll to position [779, 0]
click at [886, 432] on div "Instructions The Virtual Angiography Suite can be accessed below by pressing th…" at bounding box center [648, 189] width 547 height 1142
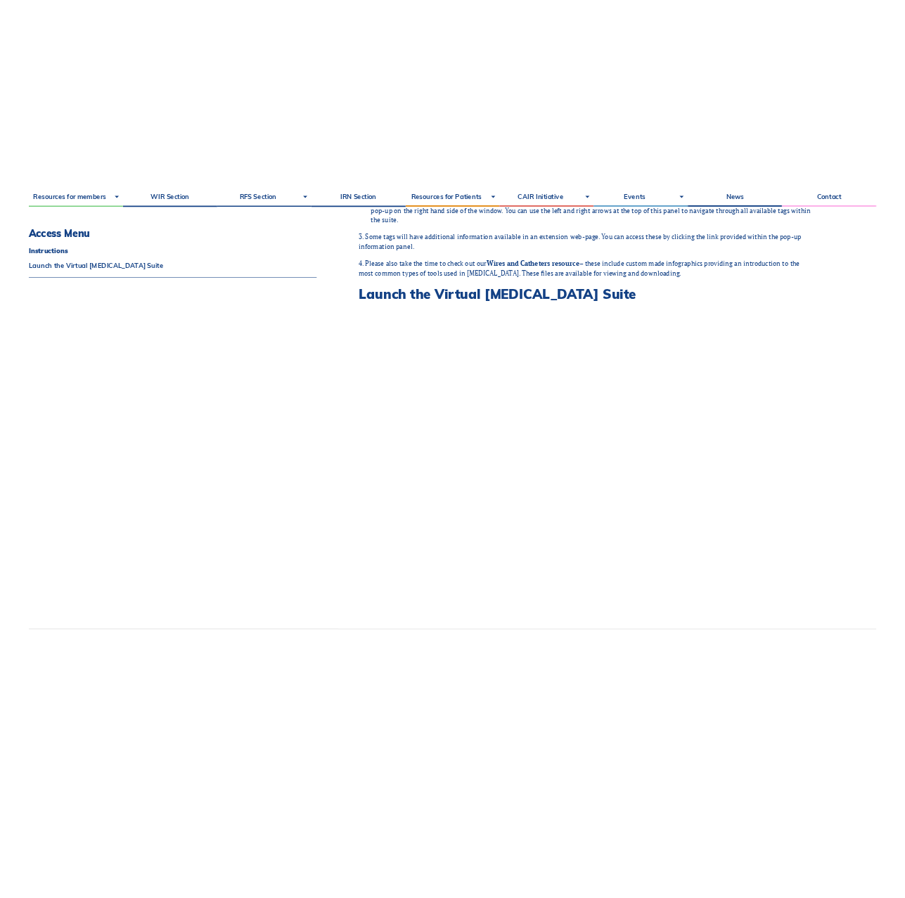
scroll to position [607, 0]
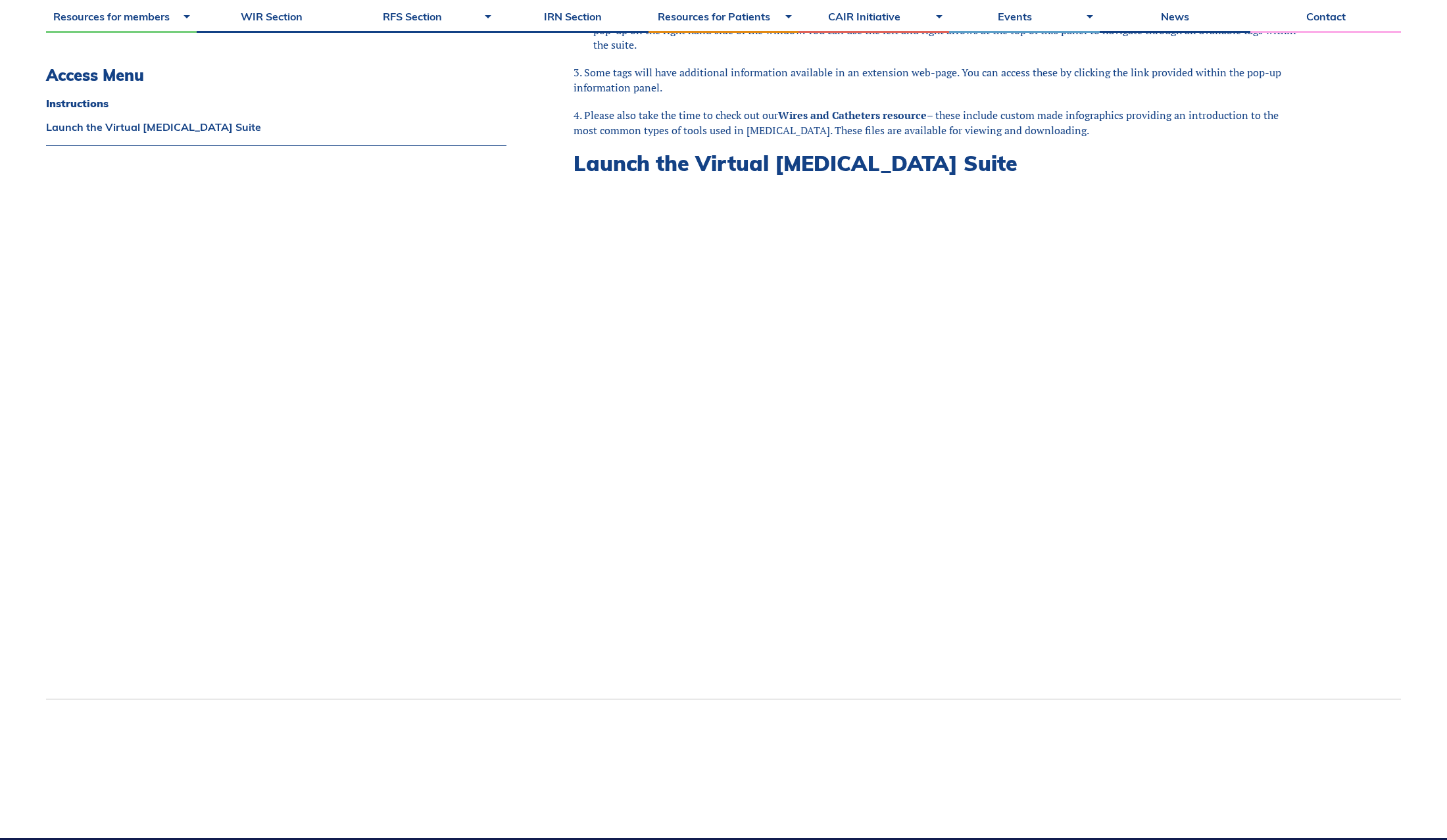
click at [918, 306] on div "Instructions The Virtual Angiography Suite can be accessed below by pressing th…" at bounding box center [971, 250] width 861 height 895
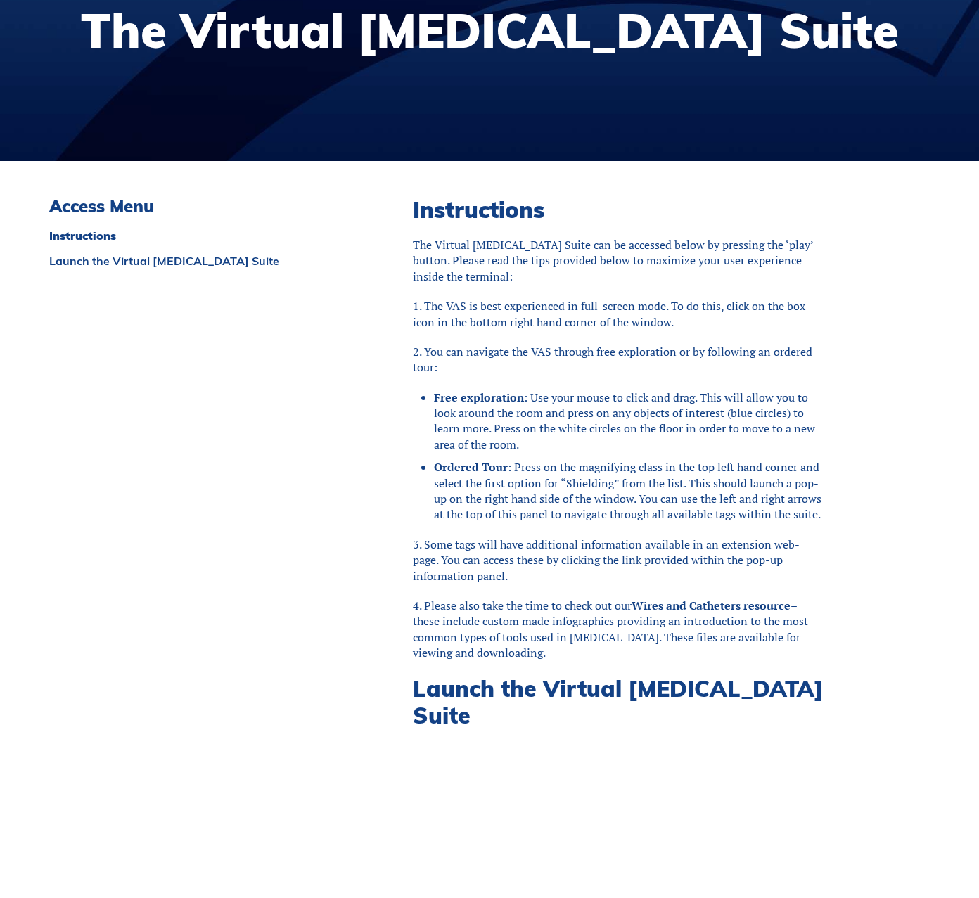
scroll to position [264, 0]
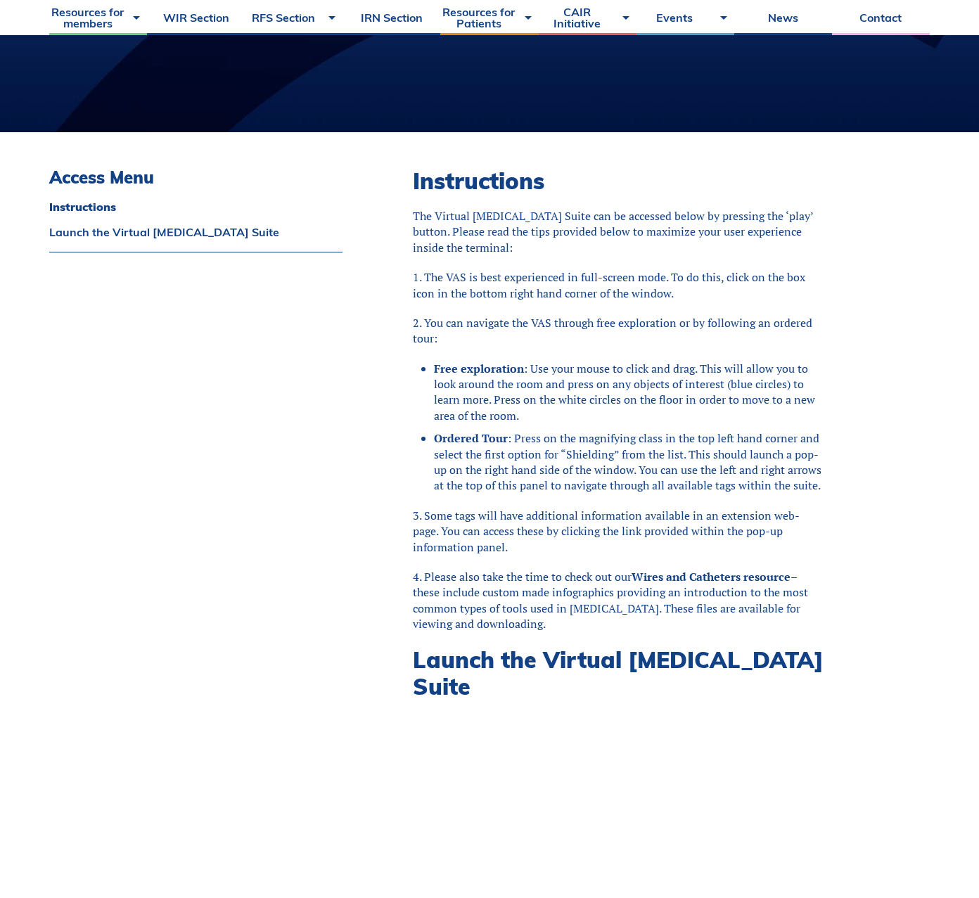
drag, startPoint x: 641, startPoint y: 569, endPoint x: 850, endPoint y: 615, distance: 213.9
click at [850, 615] on div "Instructions The Virtual Angiography Suite can be accessed below by pressing th…" at bounding box center [654, 695] width 552 height 1126
click at [761, 576] on link "Wires and Catheters resource" at bounding box center [710, 576] width 159 height 15
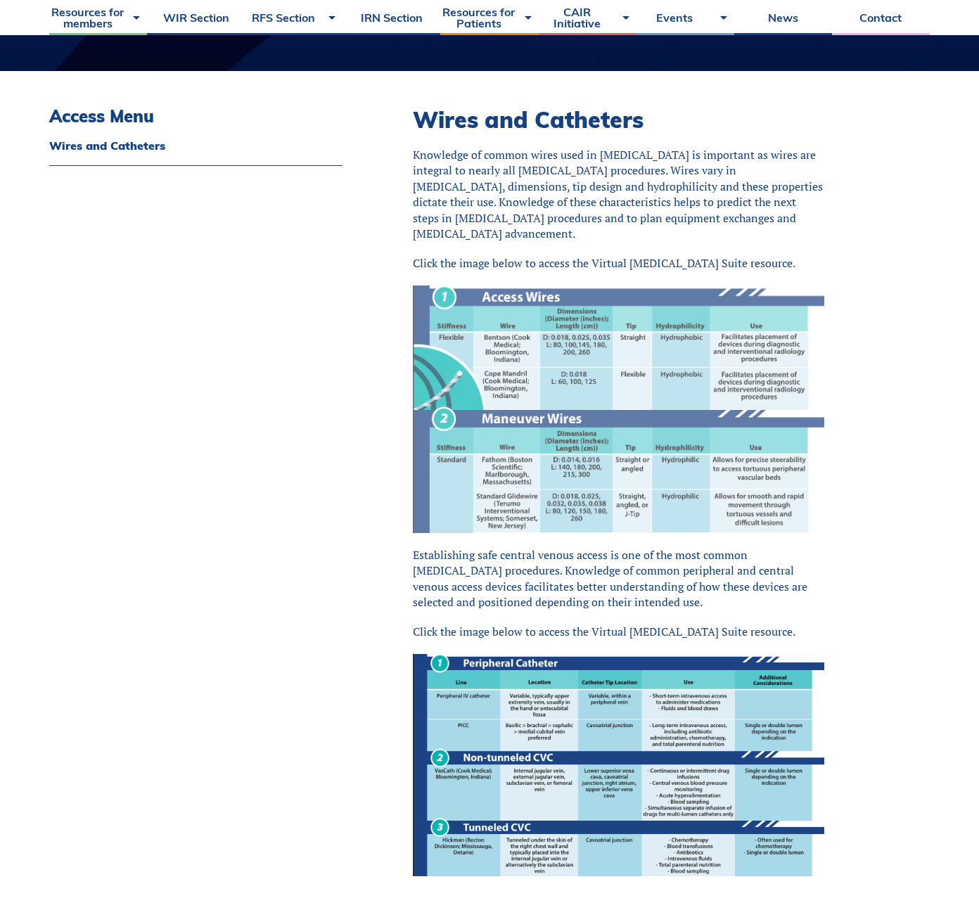
scroll to position [318, 0]
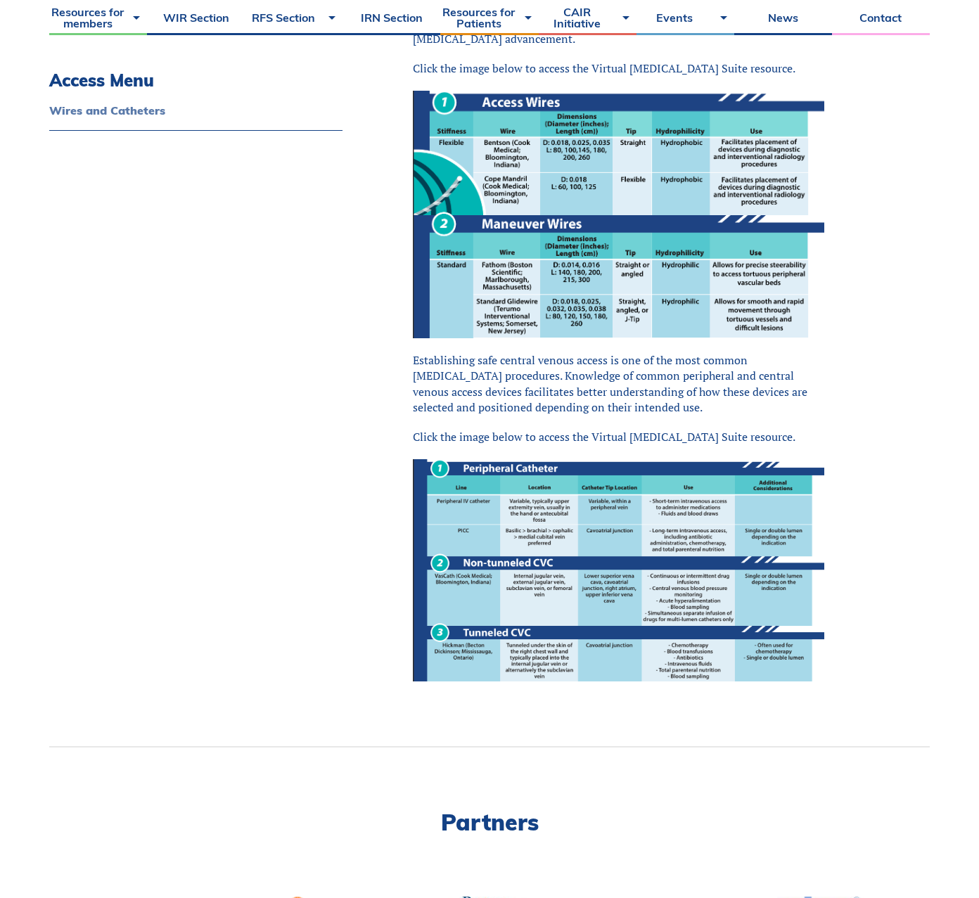
click at [141, 108] on link "Wires and Catheters" at bounding box center [195, 110] width 293 height 11
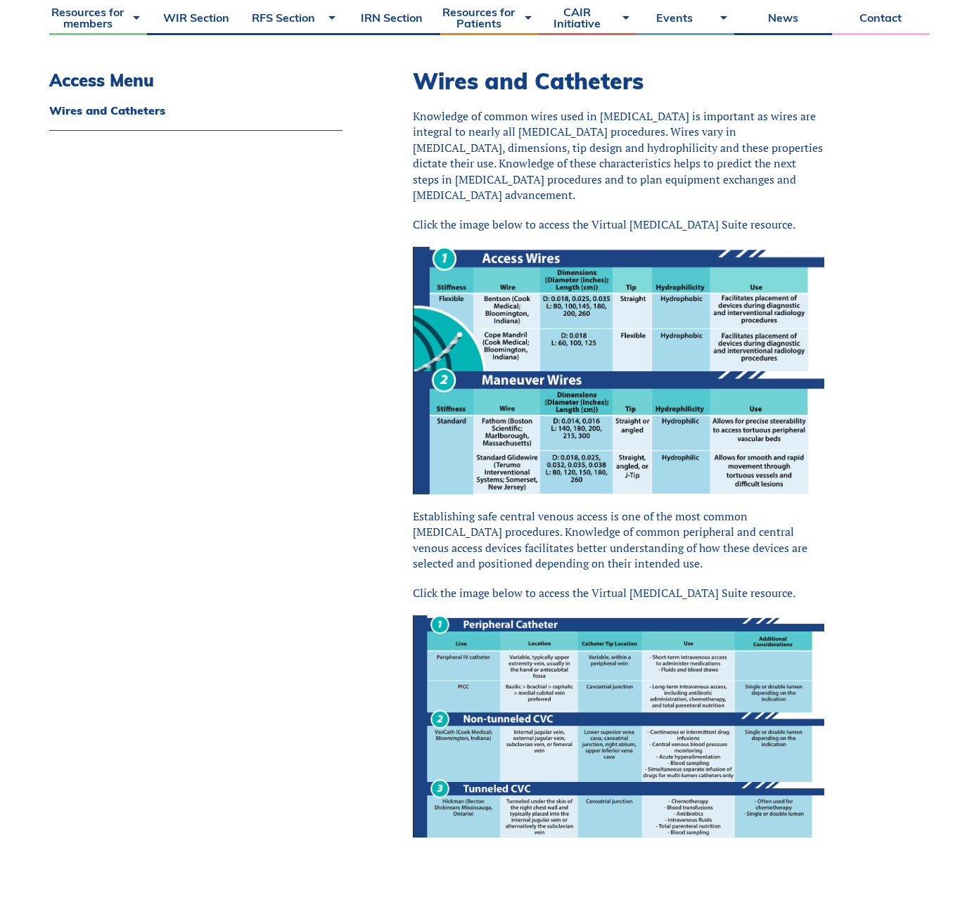
scroll to position [361, 0]
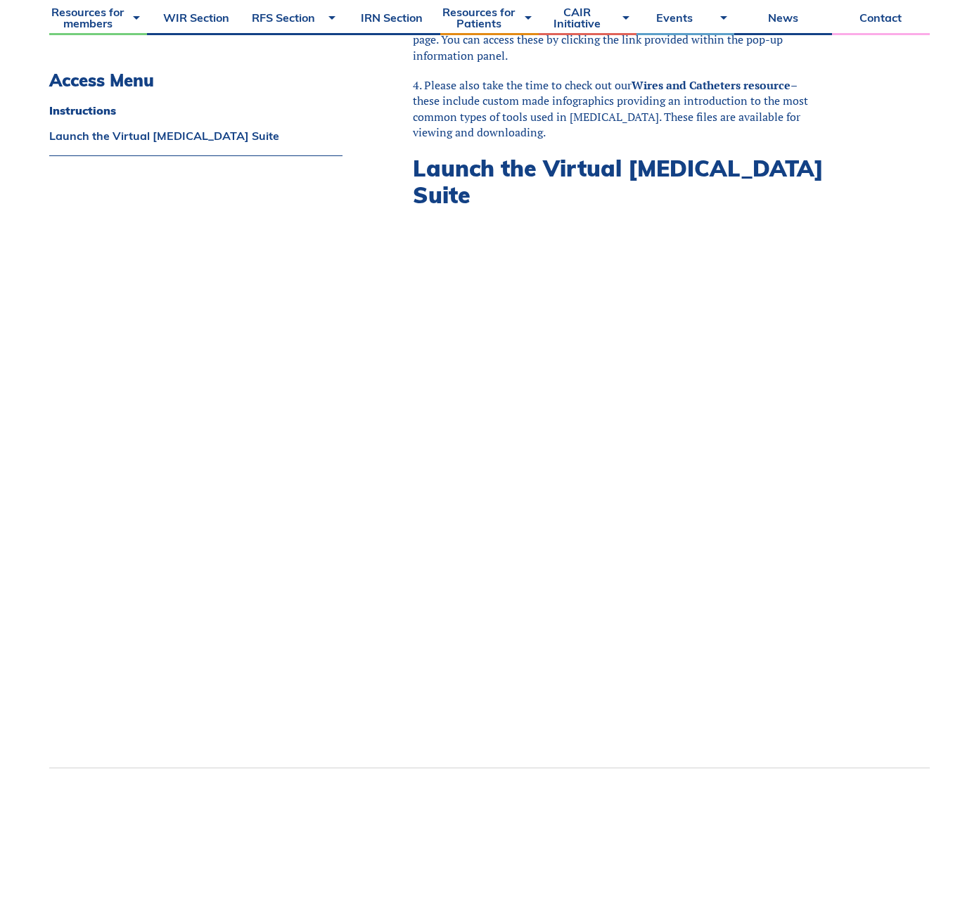
scroll to position [504, 0]
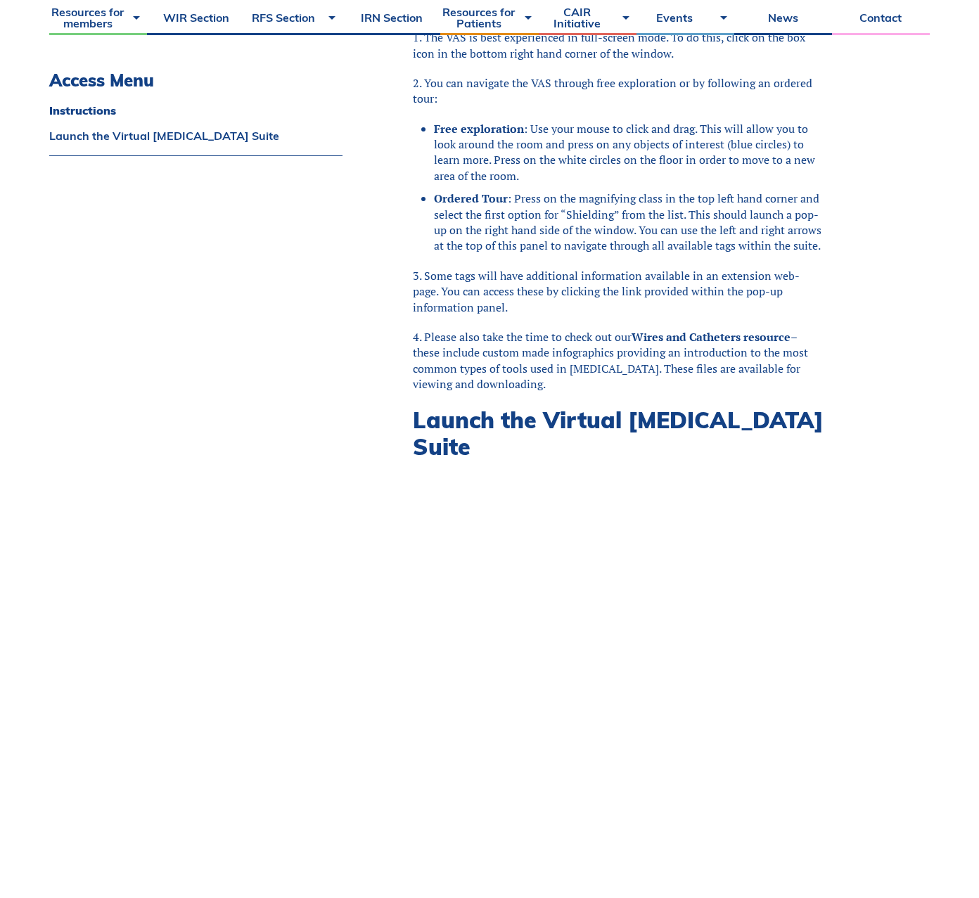
click at [825, 340] on div "Instructions The Virtual [MEDICAL_DATA] Suite can be accessed below by pressing…" at bounding box center [654, 455] width 552 height 1126
